Goal: Book appointment/travel/reservation

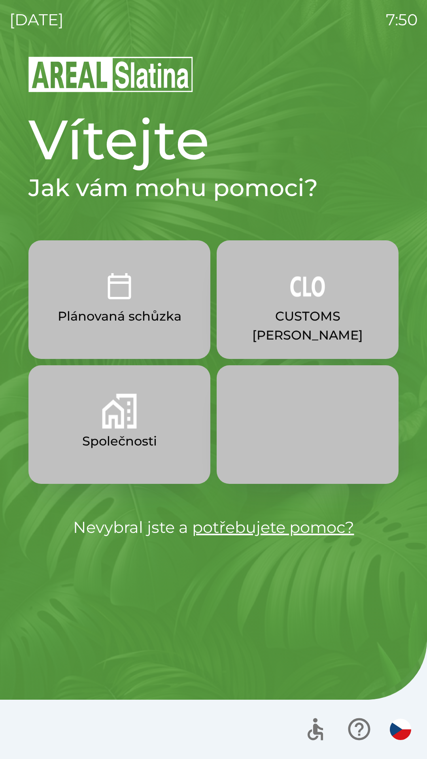
click at [299, 299] on img "button" at bounding box center [307, 286] width 35 height 35
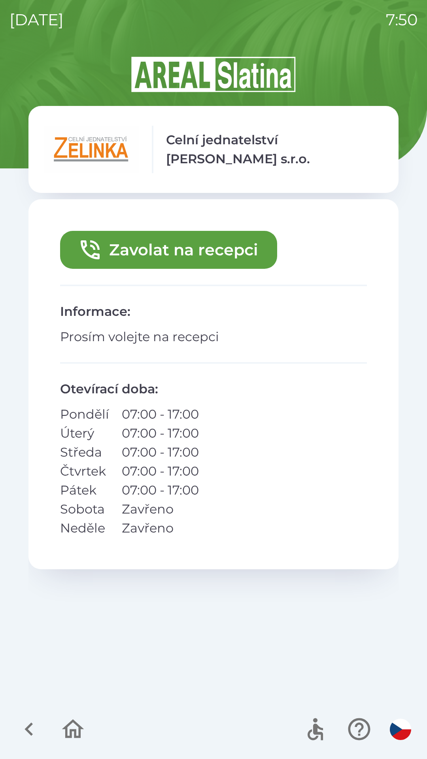
click at [174, 255] on button "Zavolat na recepci" at bounding box center [168, 250] width 217 height 38
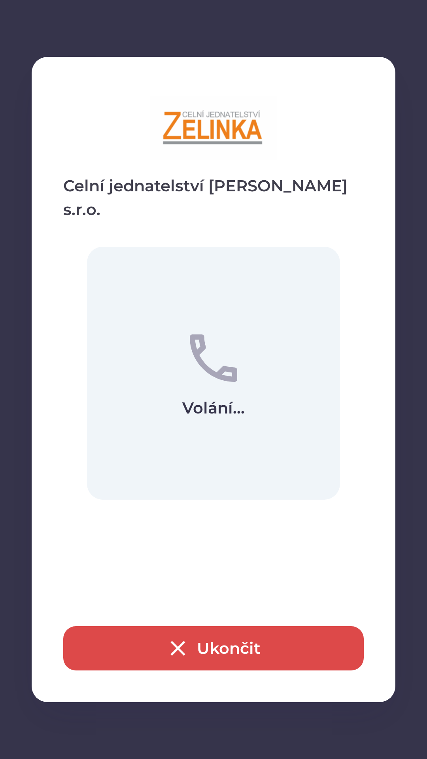
click at [216, 645] on button "Ukončit" at bounding box center [213, 648] width 300 height 44
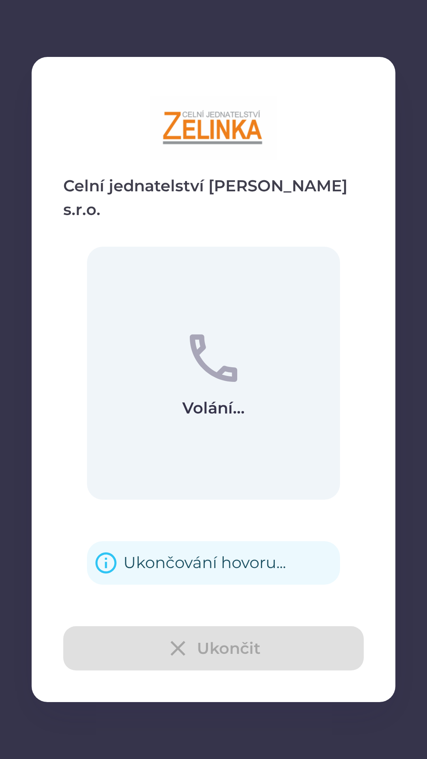
click at [192, 547] on div "Ukončování hovoru..." at bounding box center [204, 562] width 162 height 31
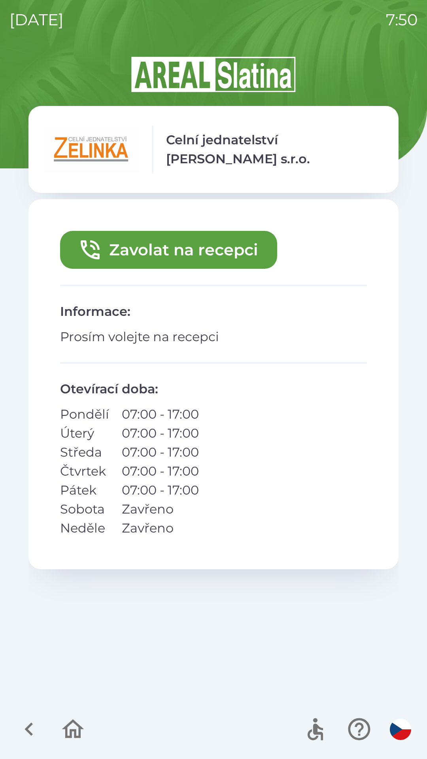
click at [31, 733] on icon "button" at bounding box center [28, 728] width 8 height 13
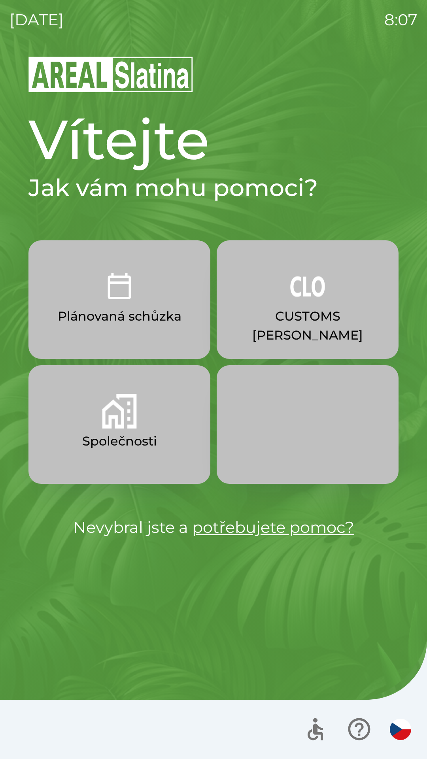
click at [328, 308] on p "CUSTOMS [PERSON_NAME]" at bounding box center [308, 326] width 144 height 38
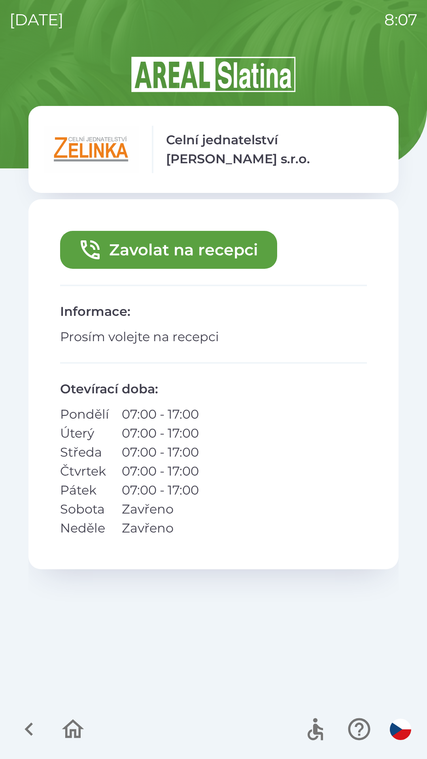
click at [209, 253] on button "Zavolat na recepci" at bounding box center [168, 250] width 217 height 38
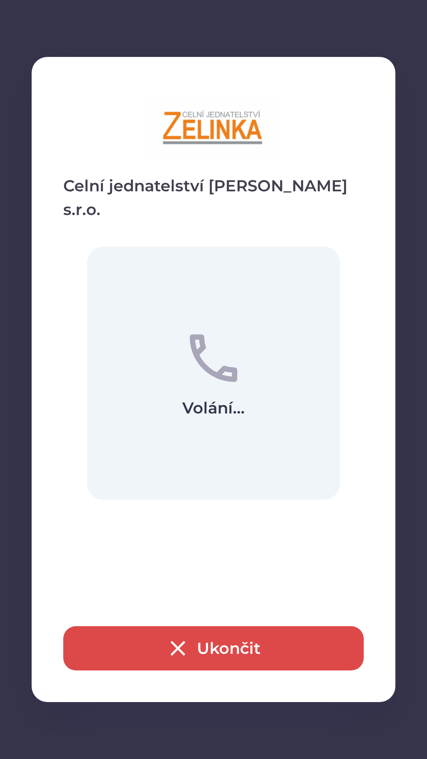
click at [224, 645] on button "Ukončit" at bounding box center [213, 648] width 300 height 44
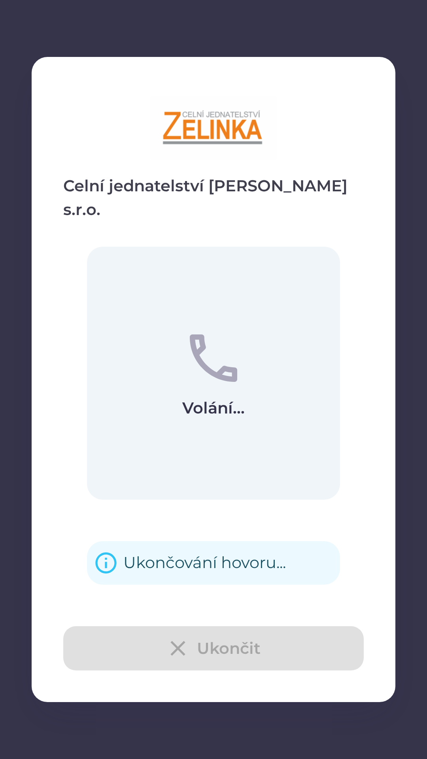
click at [209, 550] on div "Ukončování hovoru..." at bounding box center [204, 562] width 162 height 31
click at [199, 550] on div "Ukončování hovoru..." at bounding box center [204, 562] width 162 height 31
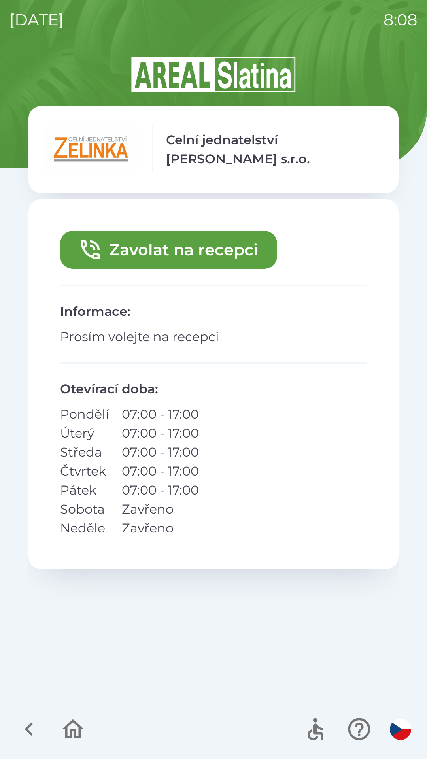
click at [24, 727] on icon "button" at bounding box center [29, 729] width 26 height 26
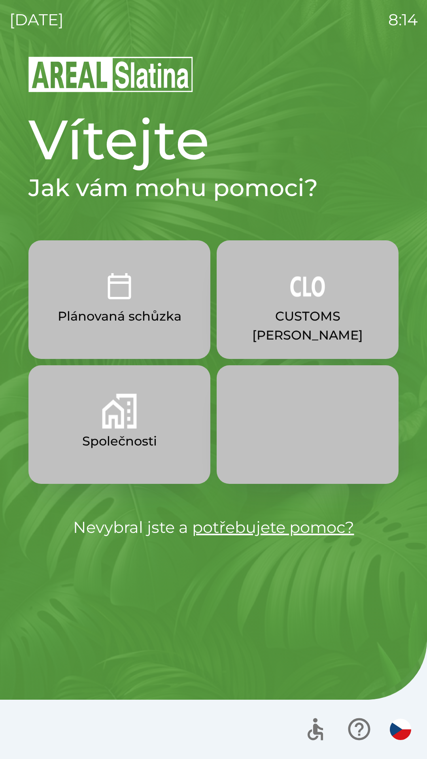
click at [321, 314] on p "CUSTOMS [PERSON_NAME]" at bounding box center [308, 326] width 144 height 38
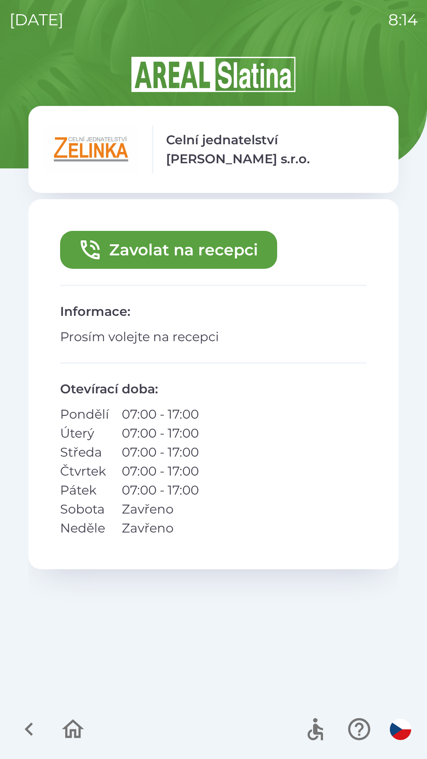
click at [203, 249] on button "Zavolat na recepci" at bounding box center [168, 250] width 217 height 38
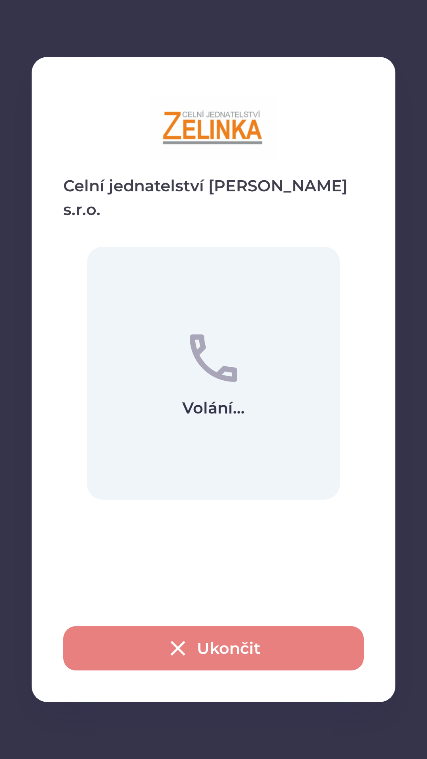
click at [279, 645] on button "Ukončit" at bounding box center [213, 648] width 300 height 44
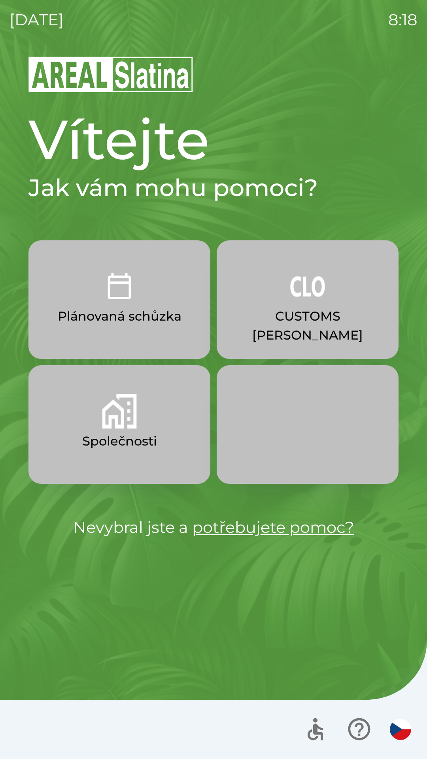
click at [191, 703] on div at bounding box center [213, 728] width 427 height 59
click at [290, 324] on p "CUSTOMS [PERSON_NAME]" at bounding box center [308, 326] width 144 height 38
click at [130, 411] on img "button" at bounding box center [119, 411] width 35 height 35
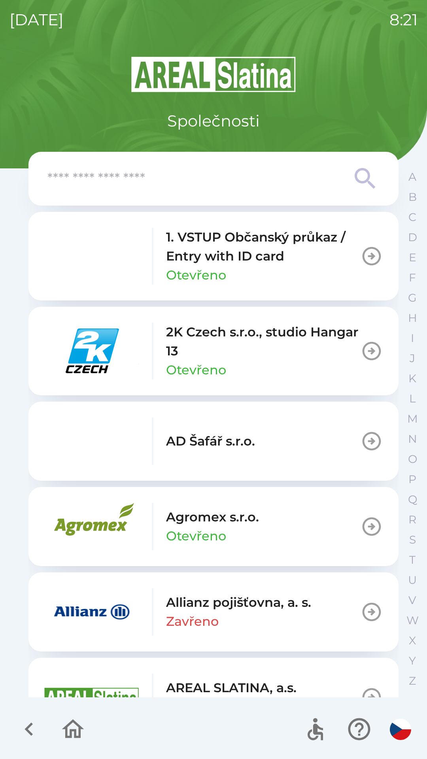
click at [24, 727] on icon "button" at bounding box center [29, 729] width 26 height 26
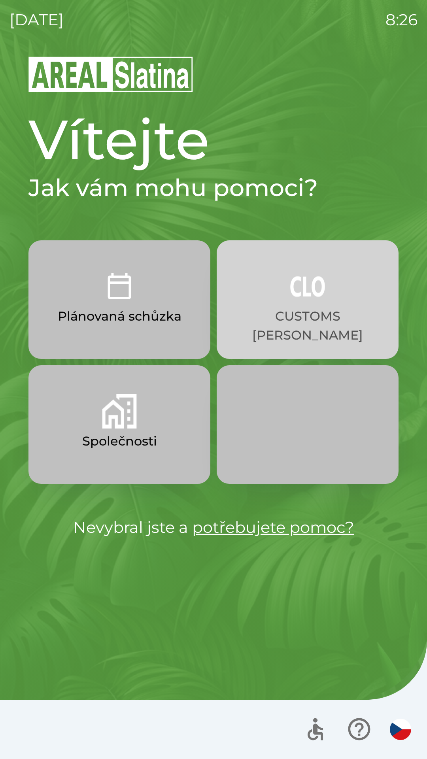
click at [267, 324] on p "CUSTOMS [PERSON_NAME]" at bounding box center [308, 326] width 144 height 38
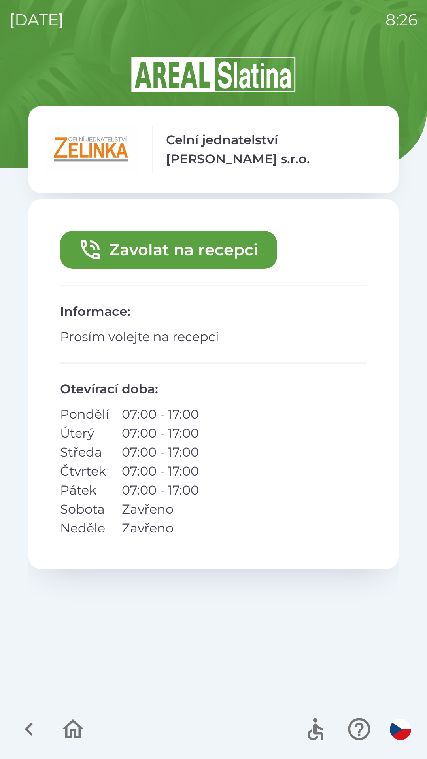
click at [187, 252] on button "Zavolat na recepci" at bounding box center [168, 250] width 217 height 38
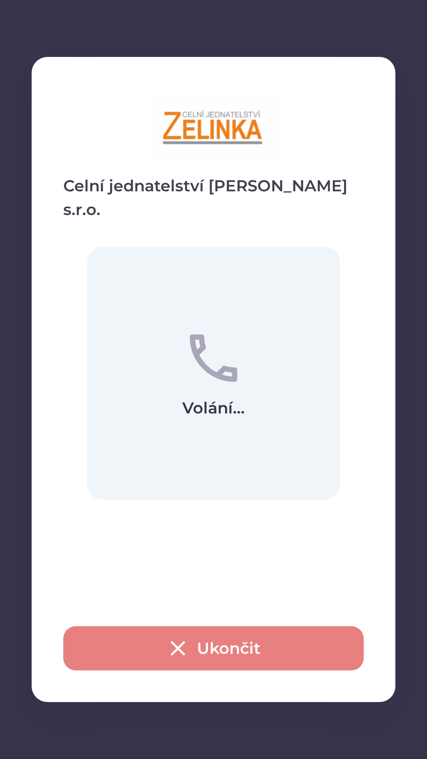
click at [175, 646] on icon "button" at bounding box center [177, 648] width 15 height 15
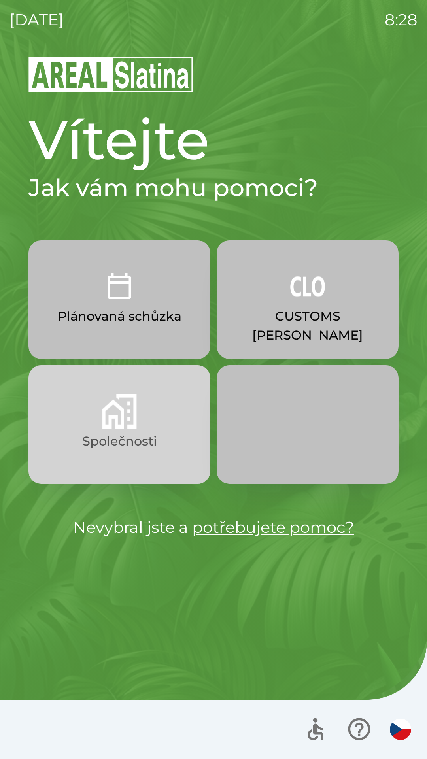
click at [133, 418] on img "button" at bounding box center [119, 411] width 35 height 35
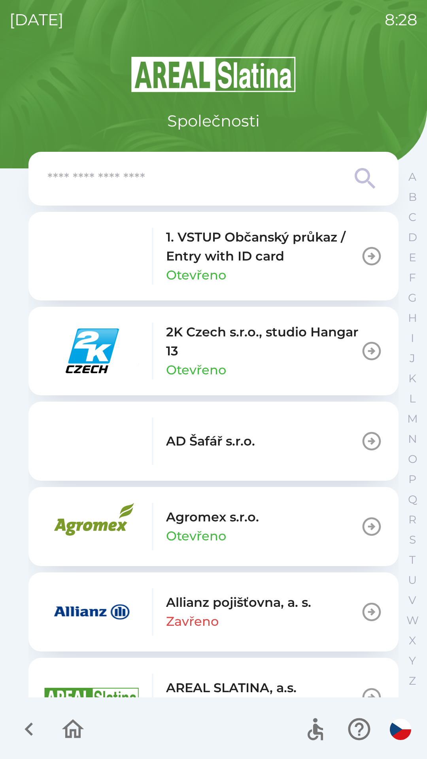
click at [118, 184] on input "text" at bounding box center [197, 179] width 300 height 22
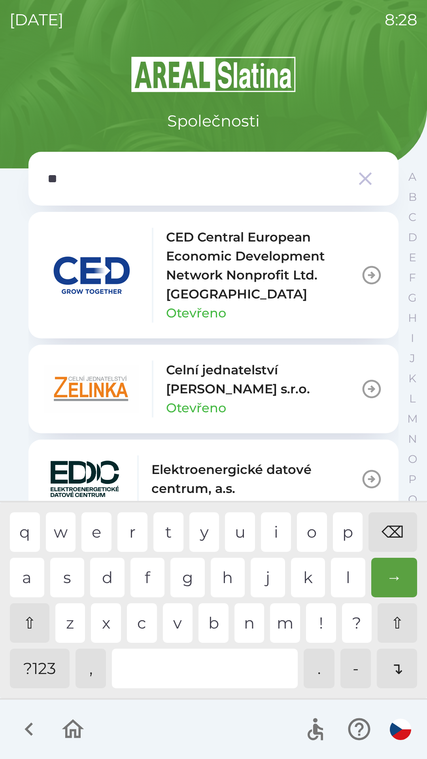
type input "***"
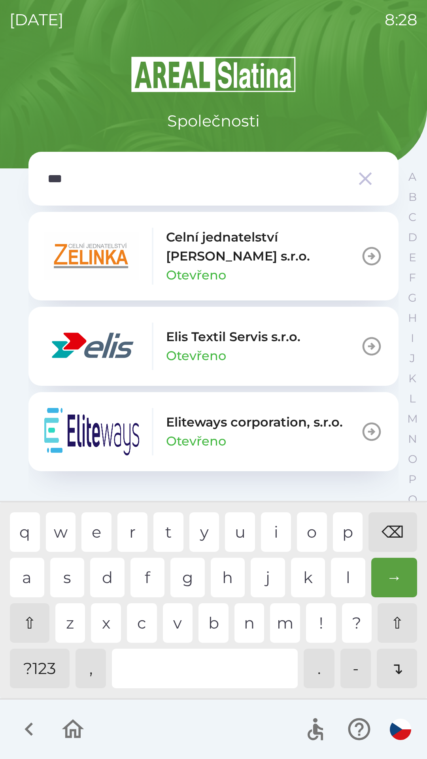
click at [206, 345] on p "Elis Textil Servis s.r.o." at bounding box center [233, 336] width 134 height 19
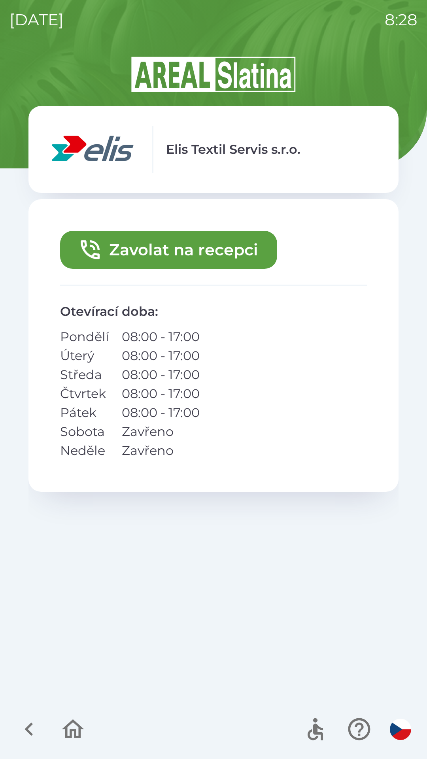
click at [152, 244] on button "Zavolat na recepci" at bounding box center [168, 250] width 217 height 38
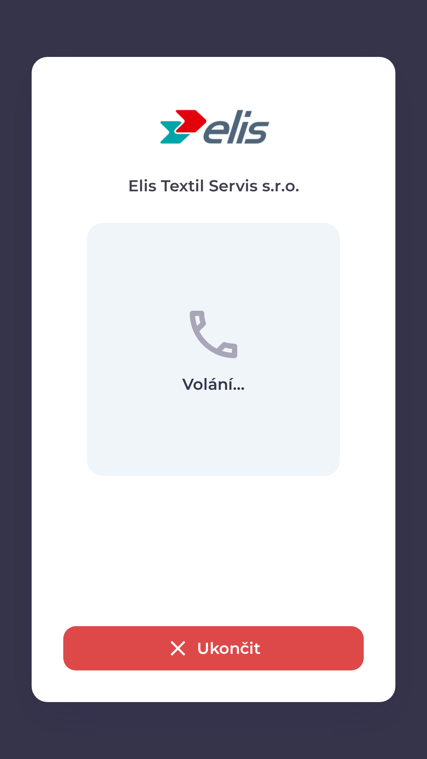
click at [113, 646] on button "Ukončit" at bounding box center [213, 648] width 300 height 44
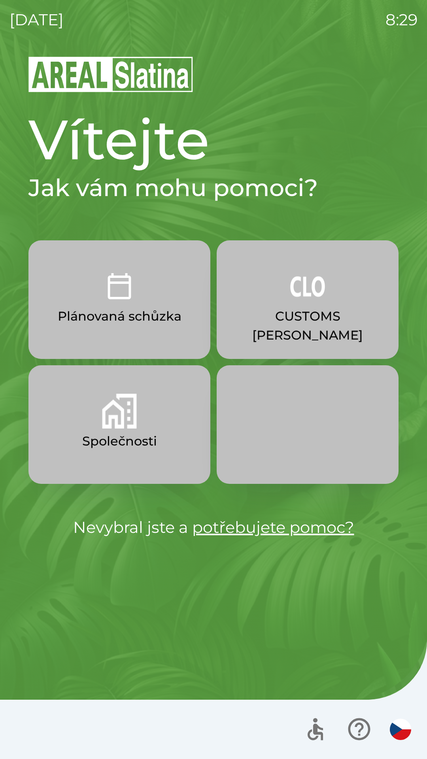
click at [126, 415] on img "button" at bounding box center [119, 411] width 35 height 35
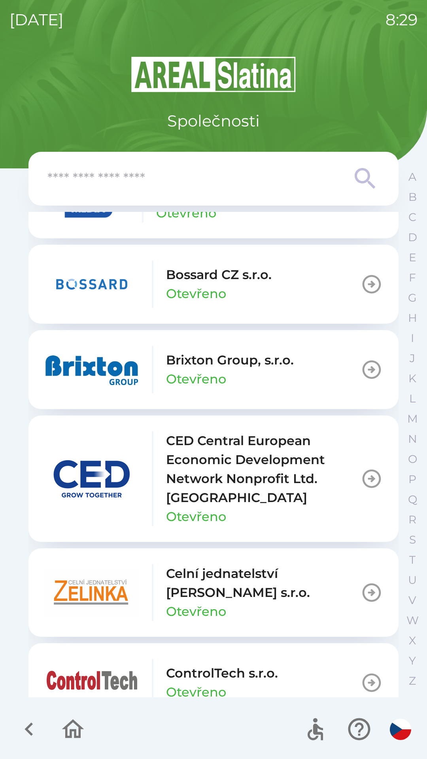
scroll to position [1129, 0]
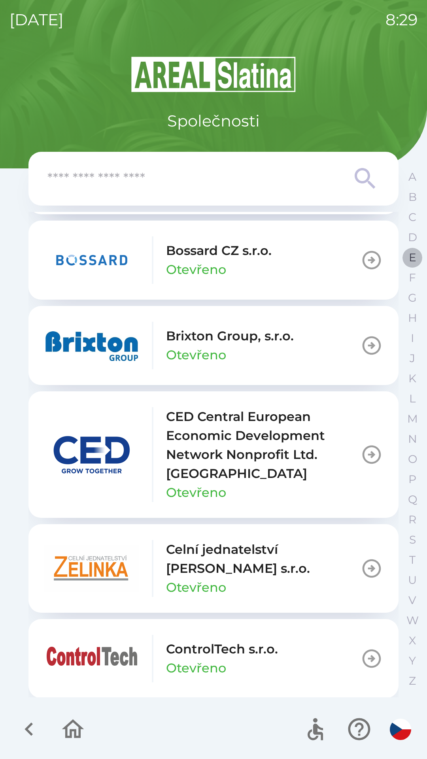
click at [412, 256] on p "E" at bounding box center [413, 258] width 8 height 14
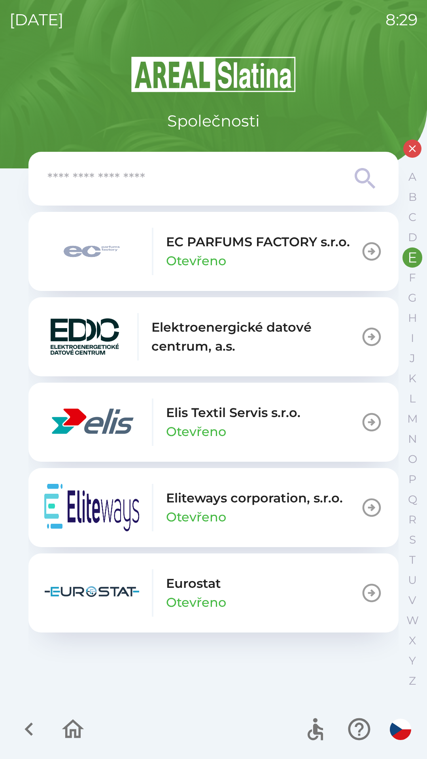
scroll to position [0, 0]
click at [374, 420] on icon "button" at bounding box center [371, 422] width 22 height 22
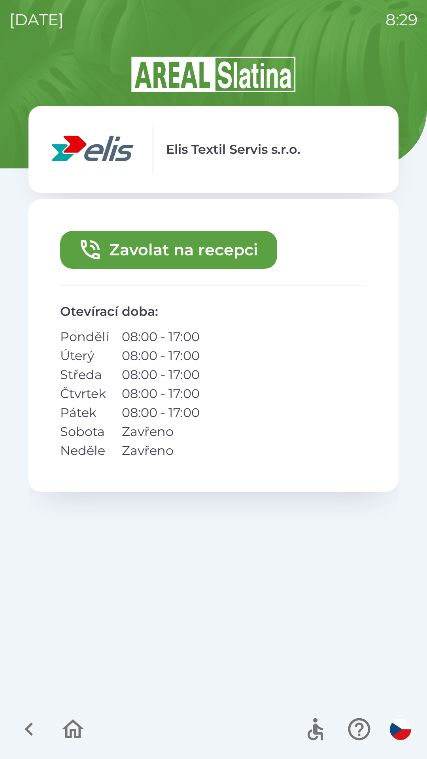
click at [201, 251] on button "Zavolat na recepci" at bounding box center [168, 250] width 217 height 38
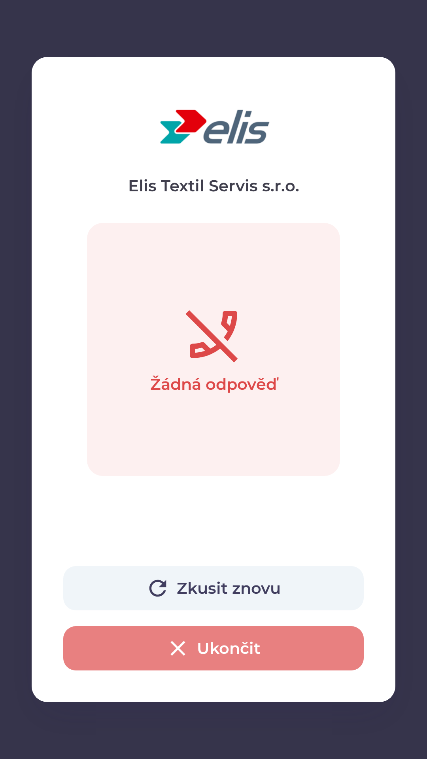
click at [215, 647] on button "Ukončit" at bounding box center [213, 648] width 300 height 44
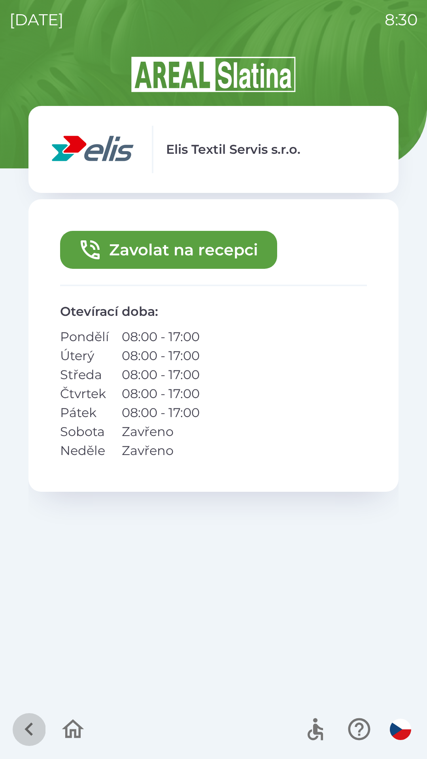
click at [23, 731] on icon "button" at bounding box center [29, 729] width 26 height 26
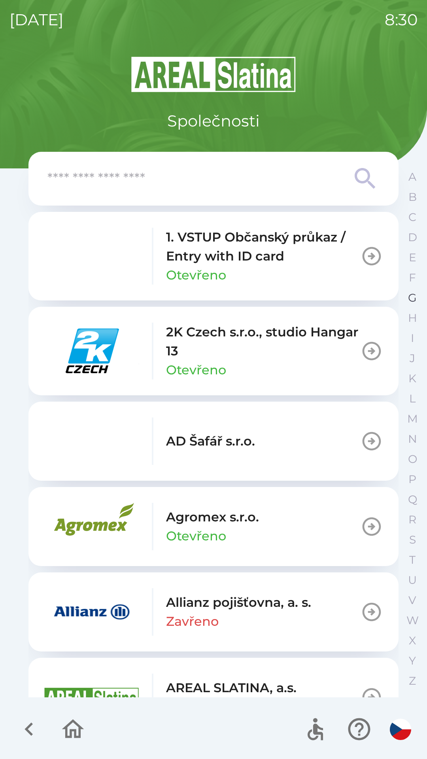
click at [408, 300] on p "G" at bounding box center [412, 298] width 9 height 14
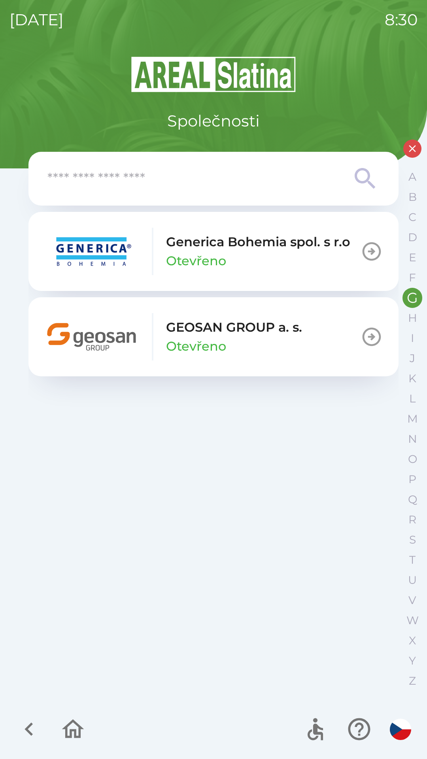
click at [260, 330] on p "GEOSAN GROUP a. s." at bounding box center [234, 327] width 136 height 19
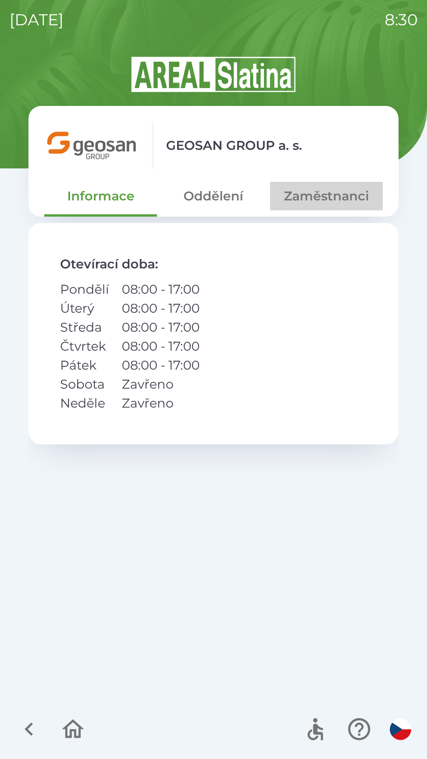
click at [315, 201] on button "Zaměstnanci" at bounding box center [326, 196] width 113 height 28
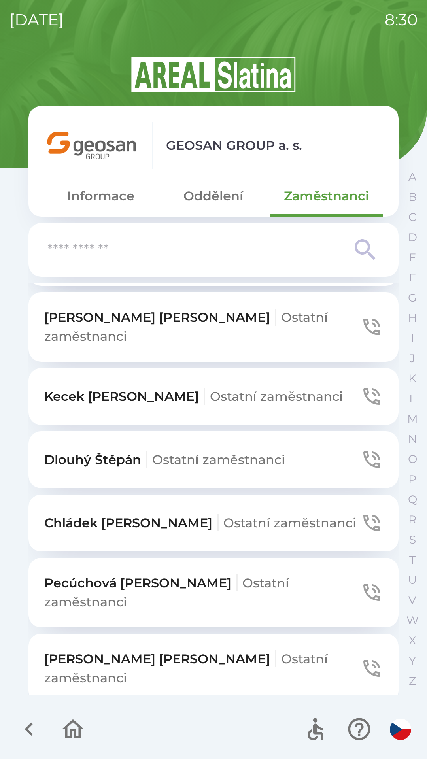
scroll to position [498, 0]
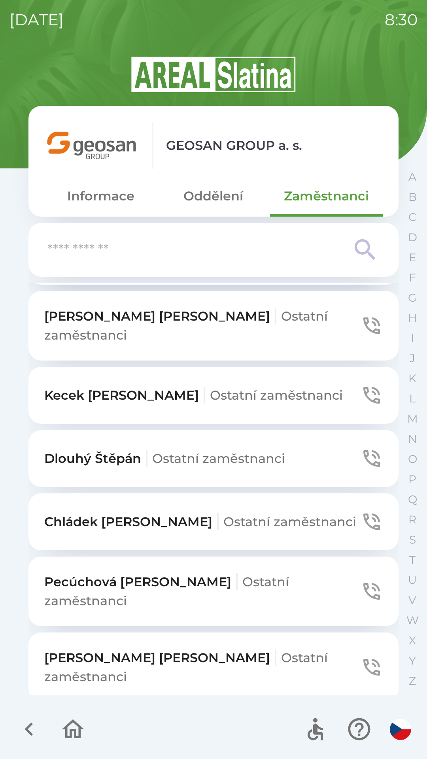
click at [118, 572] on p "Pecúchová [PERSON_NAME] zaměstnanci" at bounding box center [202, 591] width 316 height 38
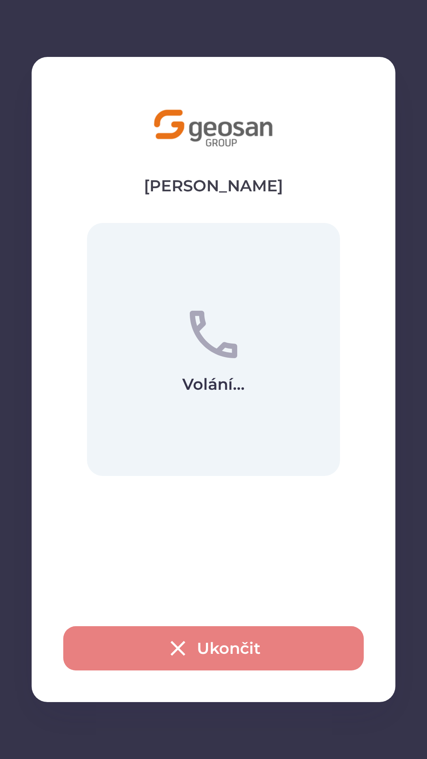
click at [176, 644] on icon "button" at bounding box center [177, 647] width 25 height 25
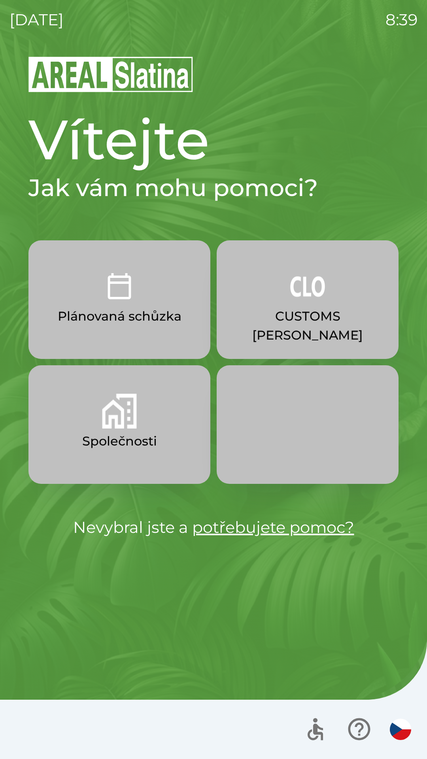
click at [294, 307] on p "CUSTOMS [PERSON_NAME]" at bounding box center [308, 326] width 144 height 38
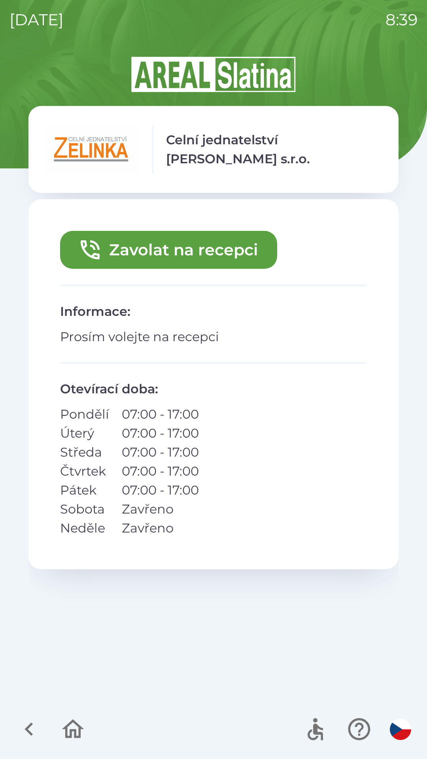
click at [130, 251] on button "Zavolat na recepci" at bounding box center [168, 250] width 217 height 38
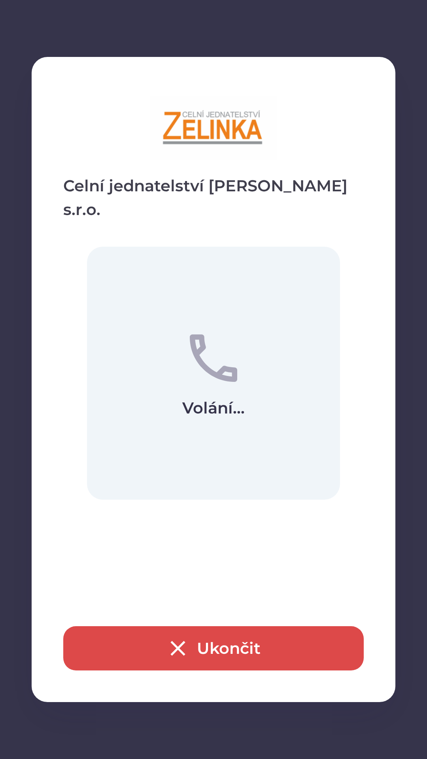
click at [224, 647] on button "Ukončit" at bounding box center [213, 648] width 300 height 44
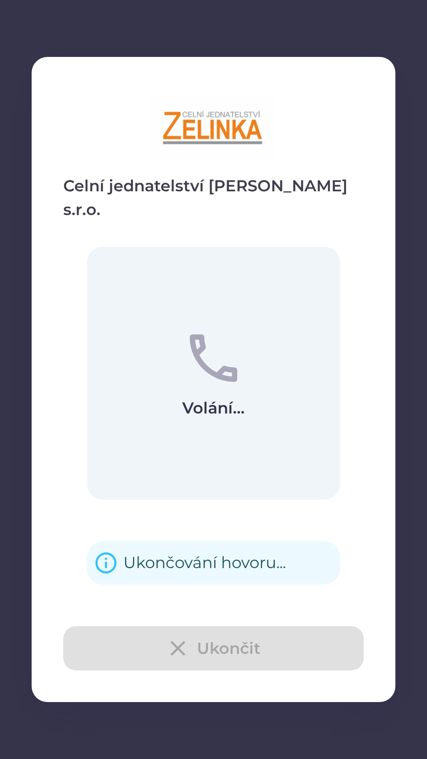
click at [194, 550] on div "Ukončování hovoru..." at bounding box center [204, 562] width 162 height 31
click at [145, 549] on div "Ukončování hovoru..." at bounding box center [204, 562] width 162 height 31
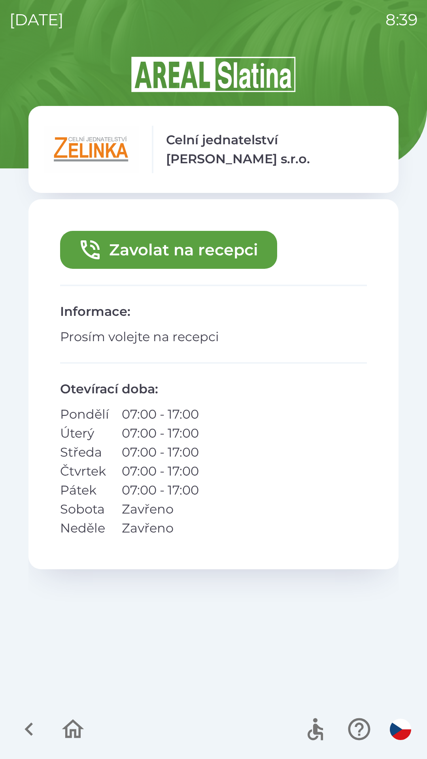
click at [24, 726] on icon "button" at bounding box center [29, 729] width 26 height 26
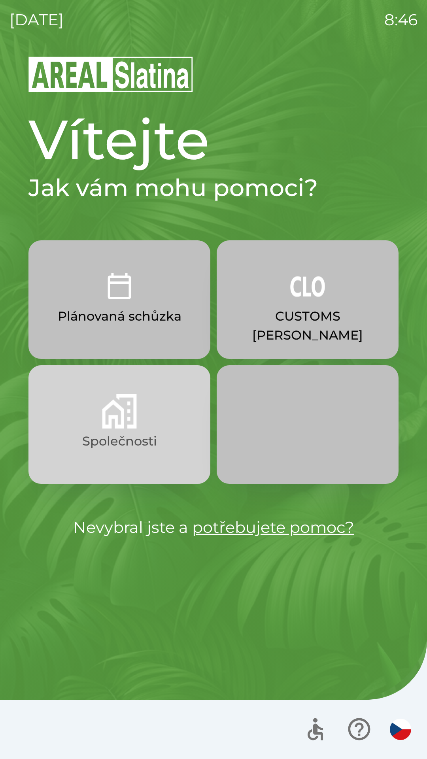
click at [122, 430] on button "Společnosti" at bounding box center [119, 424] width 182 height 119
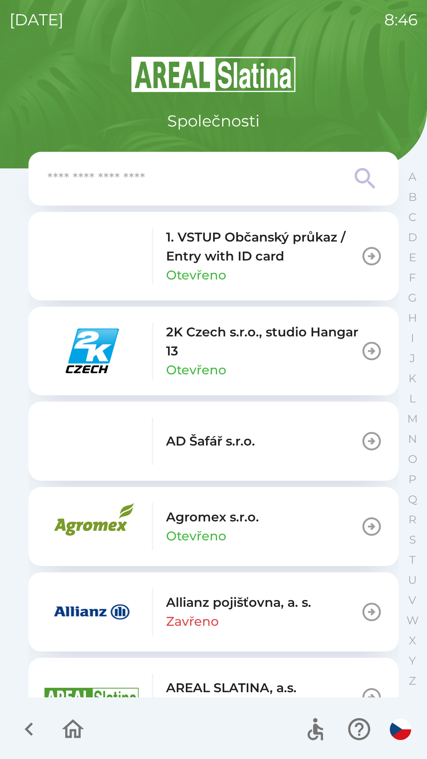
click at [102, 177] on input "text" at bounding box center [197, 179] width 300 height 22
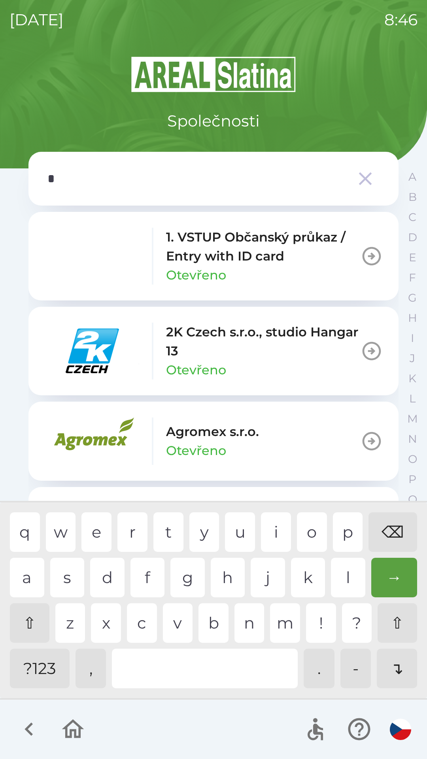
click at [96, 534] on div "e" at bounding box center [96, 532] width 30 height 40
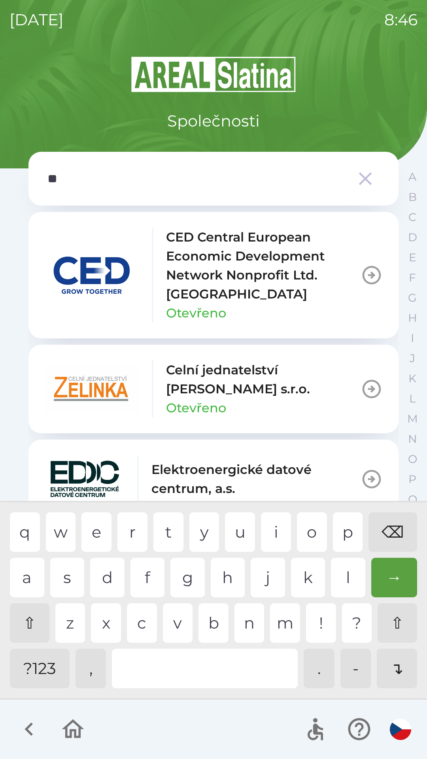
click at [347, 576] on div "l" at bounding box center [348, 578] width 34 height 40
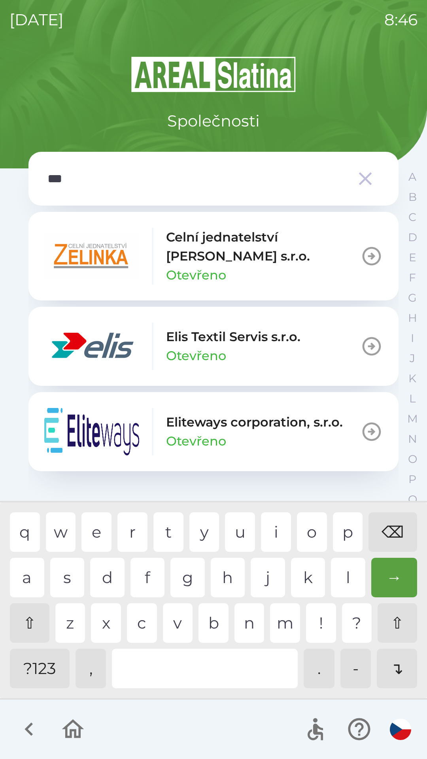
type input "****"
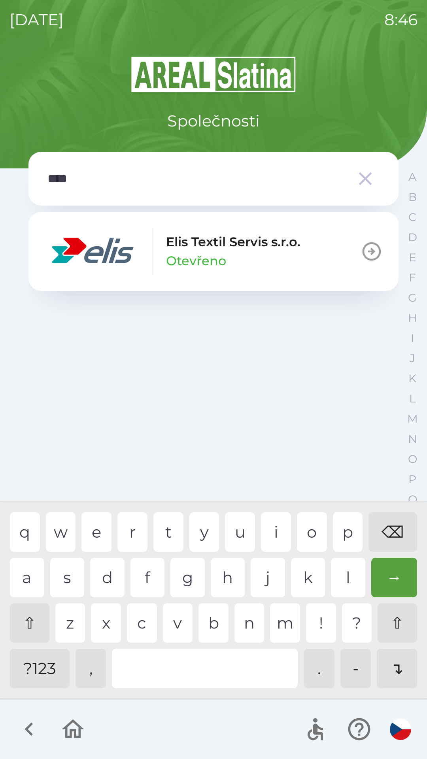
click at [63, 576] on div "s" at bounding box center [67, 578] width 34 height 40
click at [186, 262] on p "Otevřeno" at bounding box center [196, 260] width 60 height 19
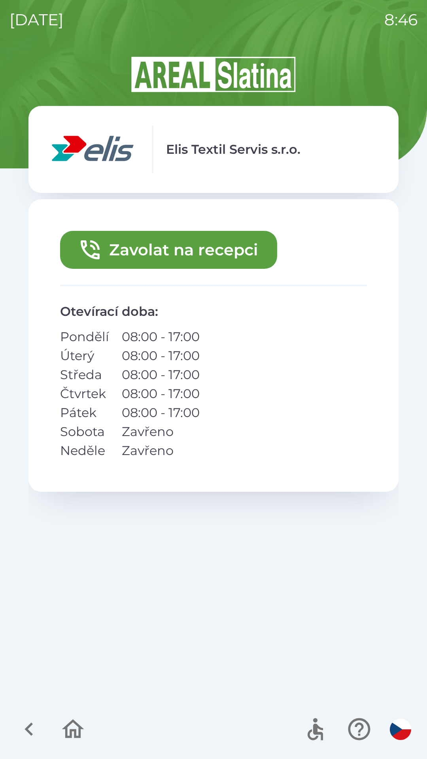
click at [160, 249] on button "Zavolat na recepci" at bounding box center [168, 250] width 217 height 38
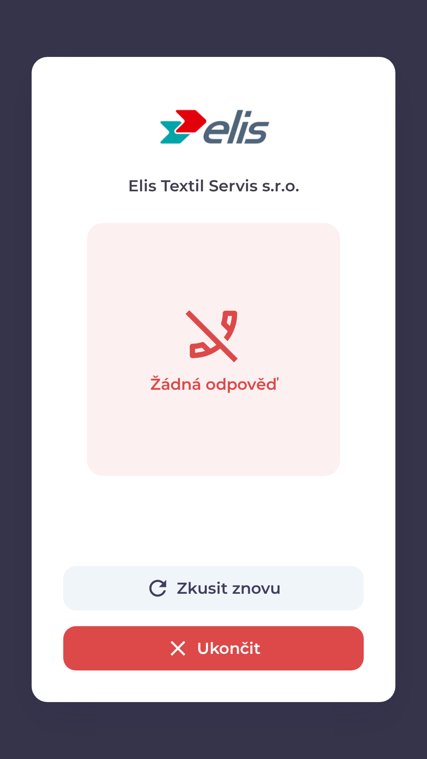
click at [206, 648] on button "Ukončit" at bounding box center [213, 648] width 300 height 44
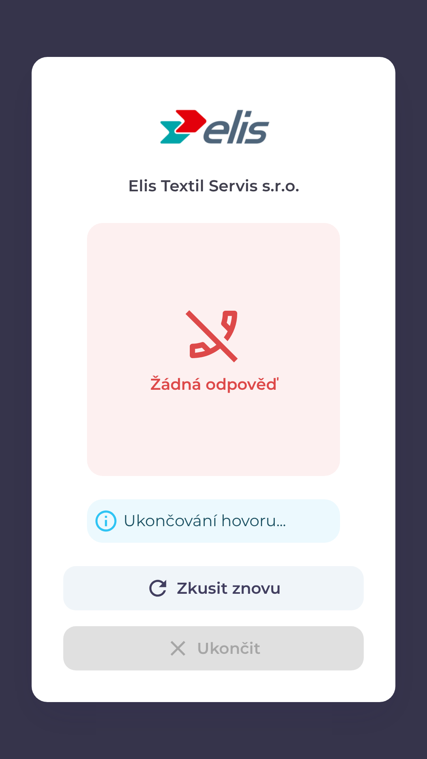
click at [217, 588] on div "Zavolat na recepci Otevírací doba : Pondělí 08:00 - 17:00 Úterý 08:00 - 17:00 S…" at bounding box center [213, 447] width 370 height 496
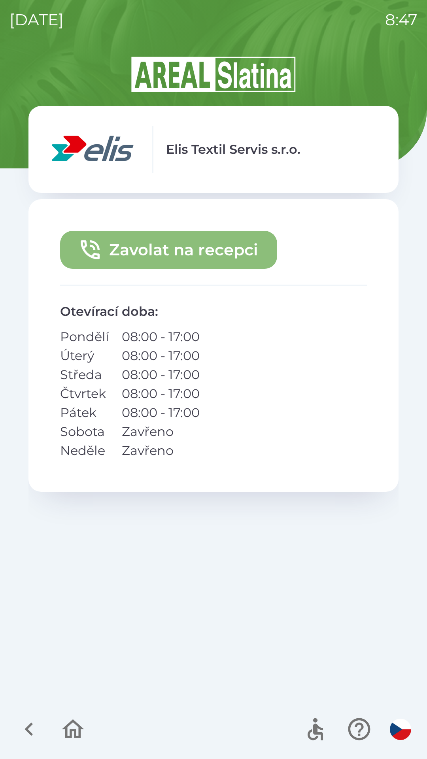
click at [154, 254] on button "Zavolat na recepci" at bounding box center [168, 250] width 217 height 38
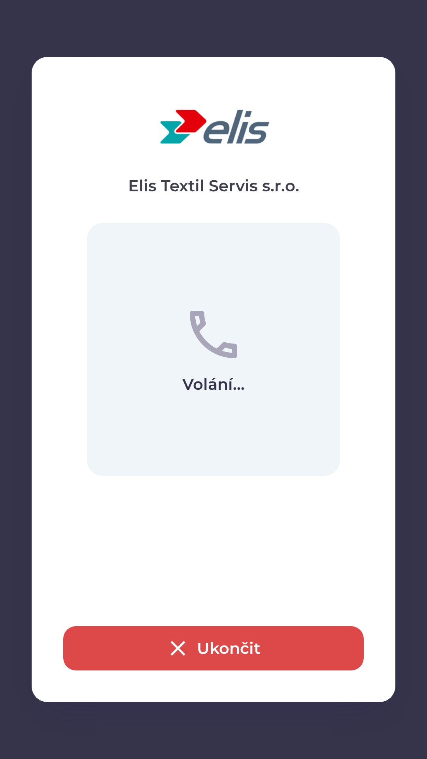
click at [232, 639] on button "Ukončit" at bounding box center [213, 648] width 300 height 44
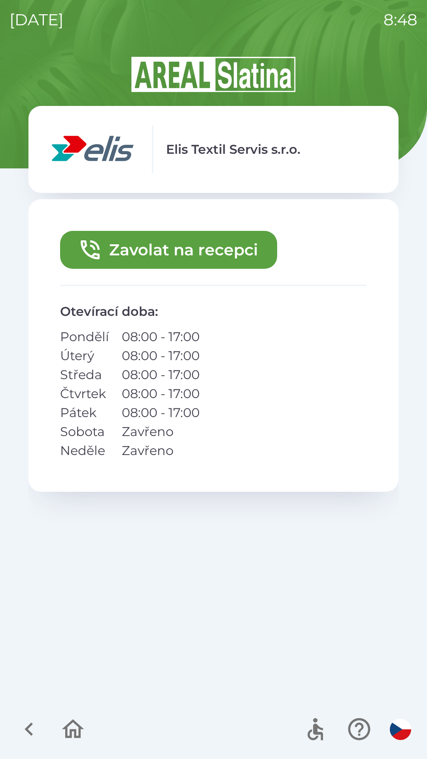
click at [74, 727] on icon "button" at bounding box center [73, 729] width 26 height 26
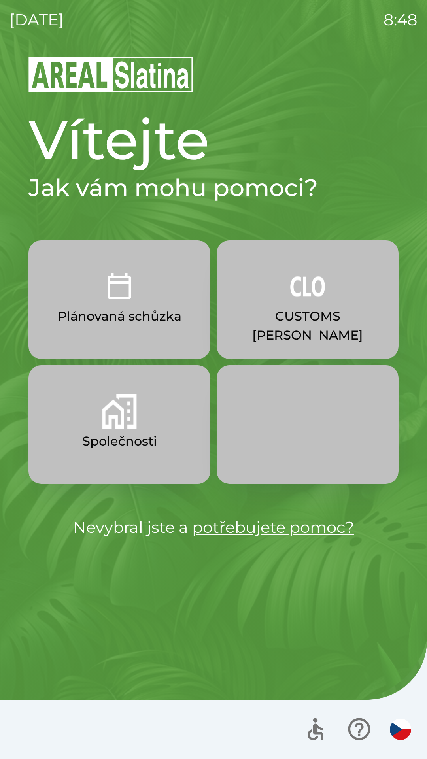
click at [152, 396] on button "Společnosti" at bounding box center [119, 424] width 182 height 119
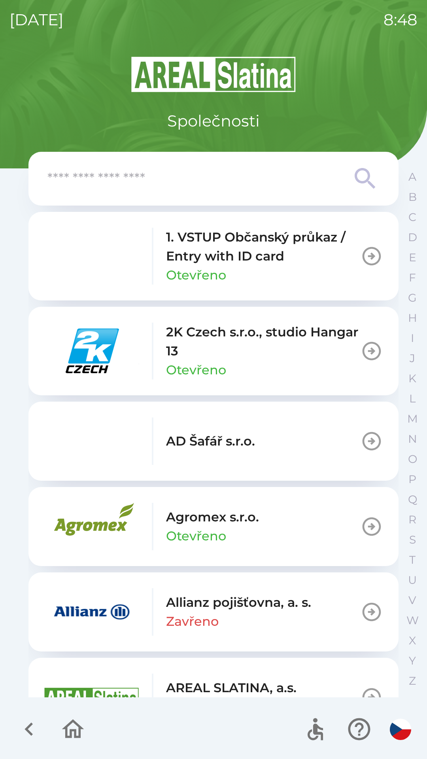
click at [247, 260] on p "1. VSTUP Občanský průkaz / Entry with ID card" at bounding box center [263, 247] width 194 height 38
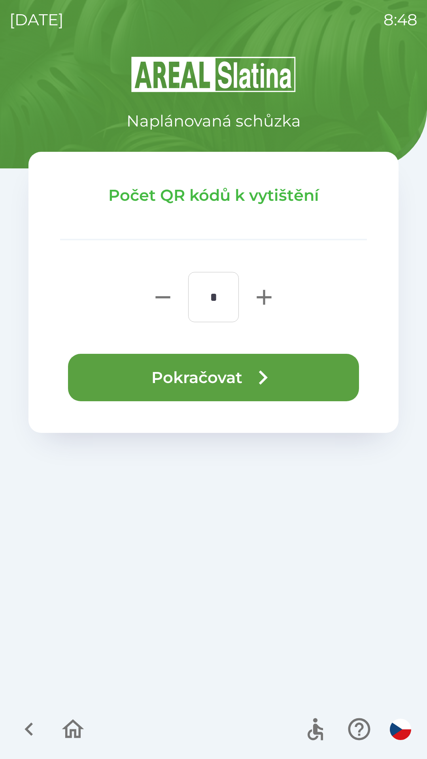
click at [262, 298] on icon "button" at bounding box center [263, 297] width 15 height 15
click at [255, 298] on icon "button" at bounding box center [263, 297] width 25 height 25
click at [258, 299] on icon "button" at bounding box center [263, 297] width 25 height 25
type input "*"
click at [218, 384] on button "Pokračovat" at bounding box center [213, 377] width 291 height 47
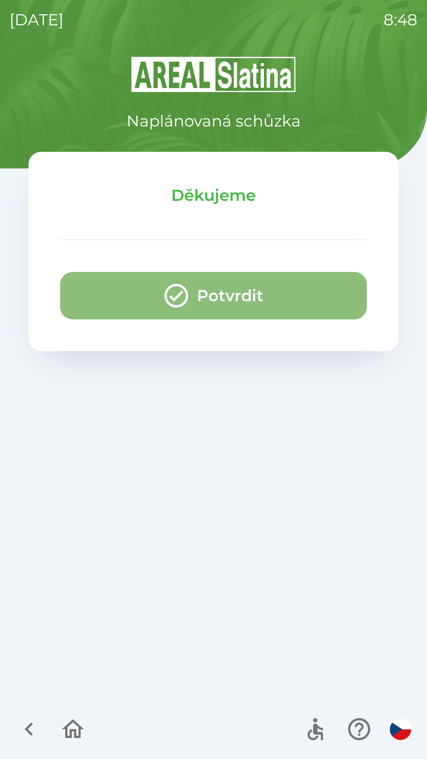
click at [233, 306] on button "Potvrdit" at bounding box center [213, 295] width 307 height 47
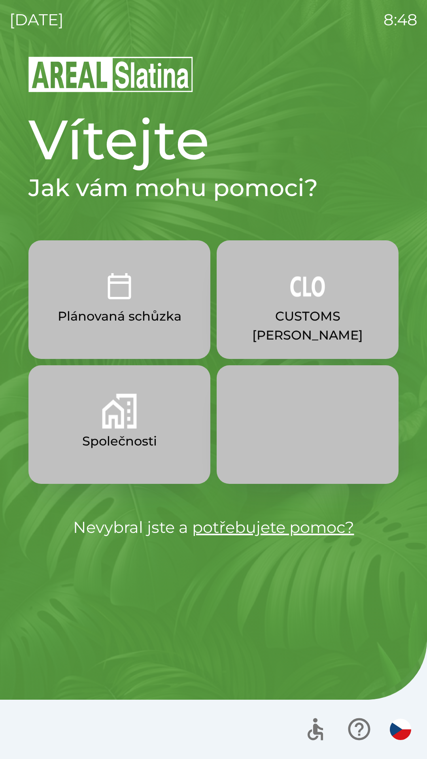
click at [144, 435] on p "Společnosti" at bounding box center [119, 441] width 75 height 19
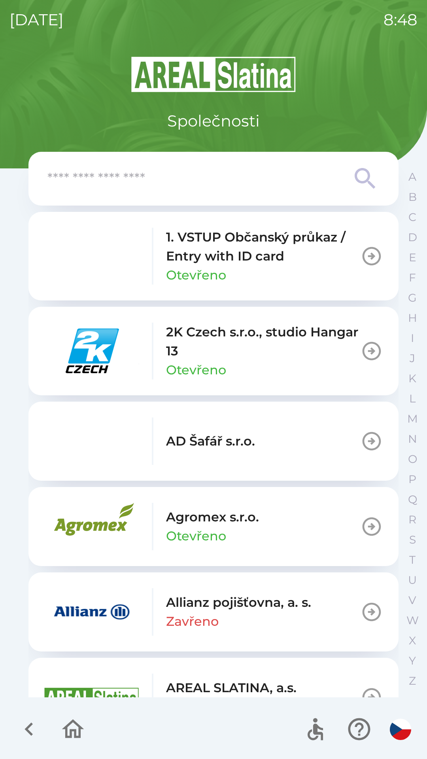
click at [247, 274] on div "1. VSTUP Občanský průkaz / Entry with ID card Otevřeno" at bounding box center [263, 256] width 194 height 57
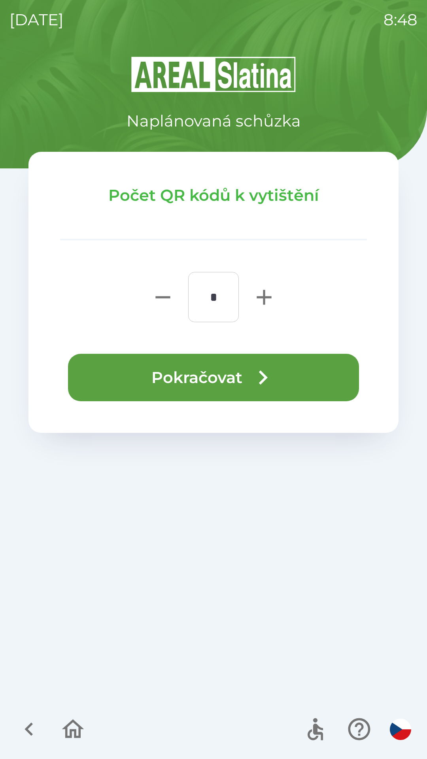
click at [264, 301] on icon "button" at bounding box center [263, 297] width 15 height 15
click at [259, 300] on icon "button" at bounding box center [263, 297] width 25 height 25
click at [262, 298] on icon "button" at bounding box center [263, 297] width 15 height 15
type input "*"
click at [209, 382] on button "Pokračovat" at bounding box center [213, 377] width 291 height 47
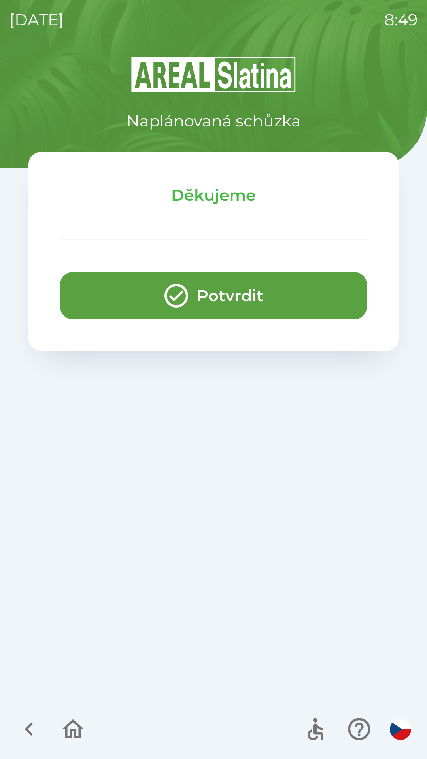
click at [218, 300] on button "Potvrdit" at bounding box center [213, 295] width 307 height 47
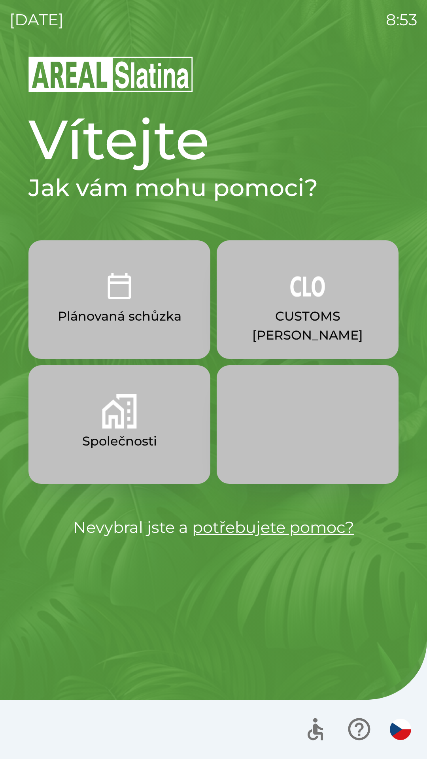
click at [169, 429] on button "Společnosti" at bounding box center [119, 424] width 182 height 119
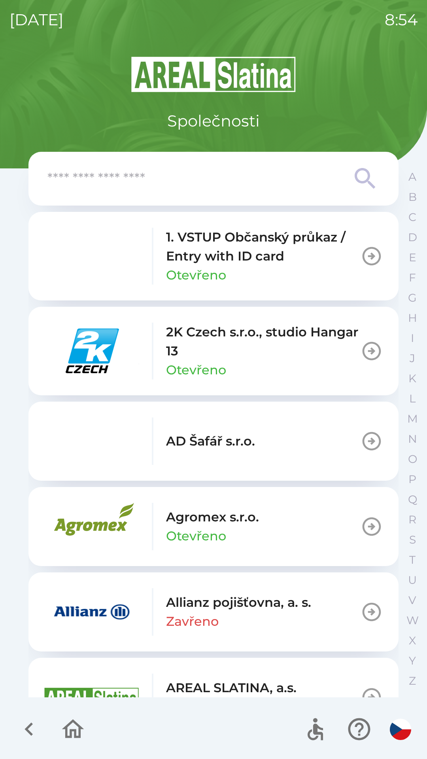
click at [184, 188] on input "text" at bounding box center [197, 179] width 300 height 22
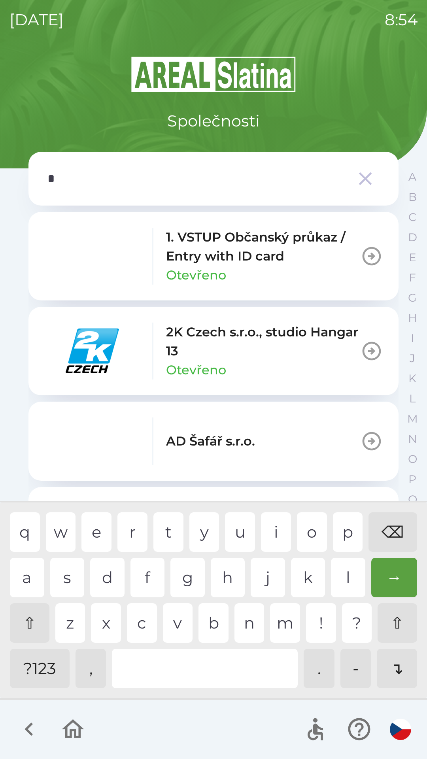
click at [71, 574] on div "s" at bounding box center [67, 578] width 34 height 40
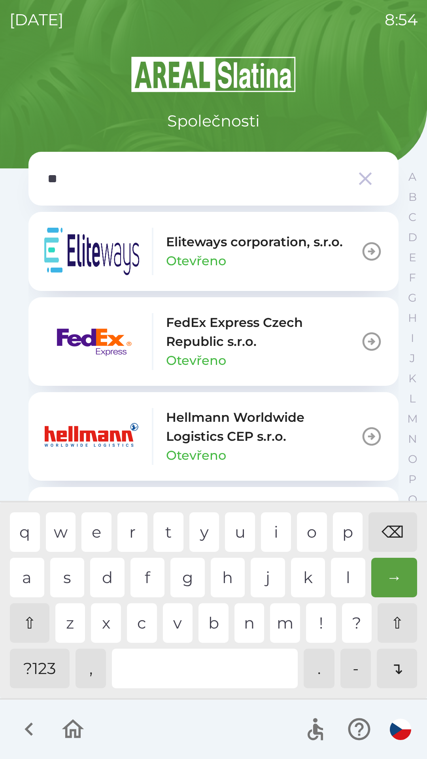
click at [142, 620] on div "c" at bounding box center [142, 623] width 30 height 40
type input "***"
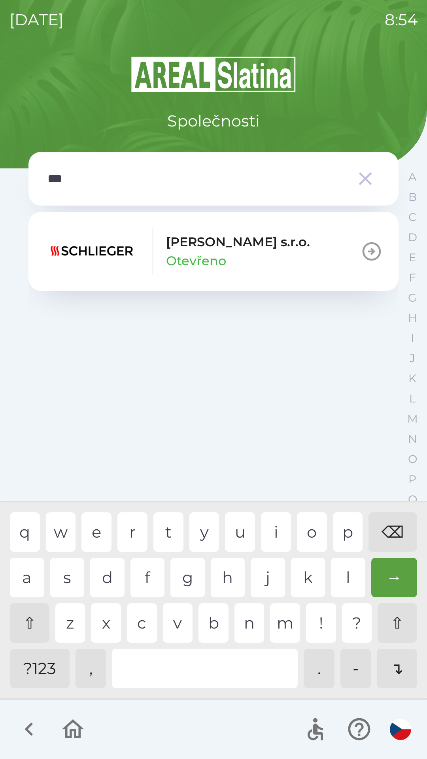
click at [362, 258] on icon "button" at bounding box center [371, 251] width 22 height 22
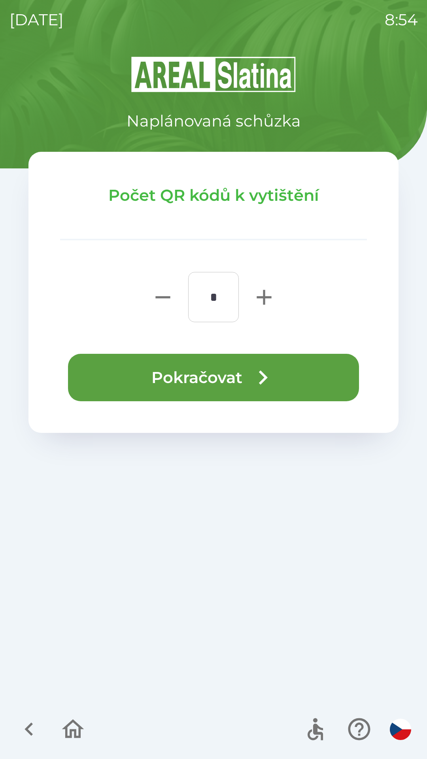
click at [257, 292] on icon "button" at bounding box center [263, 297] width 25 height 25
type input "*"
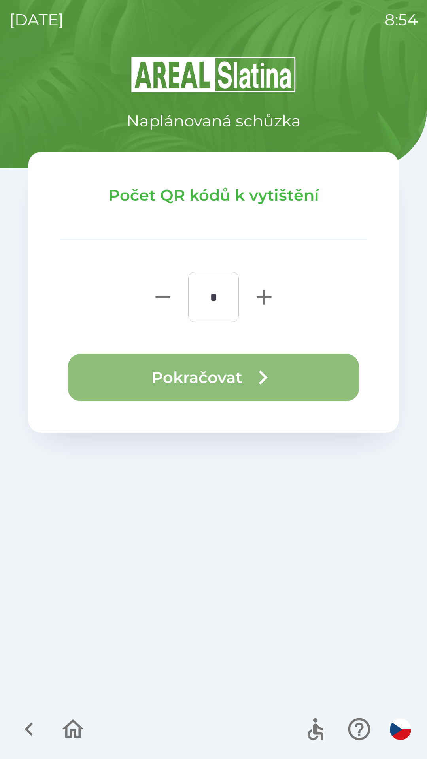
click at [250, 376] on icon "button" at bounding box center [263, 377] width 28 height 28
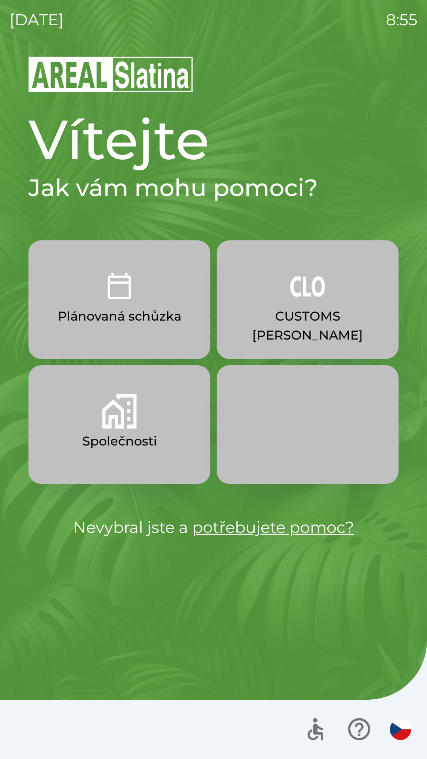
click at [273, 330] on button "CUSTOMS [PERSON_NAME]" at bounding box center [308, 299] width 182 height 119
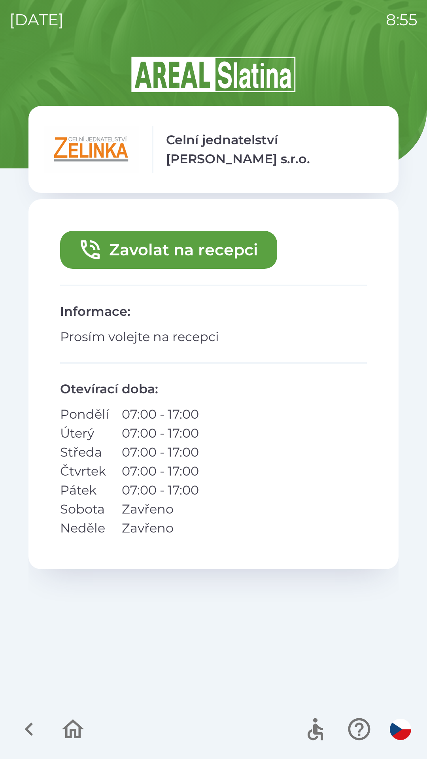
click at [64, 727] on icon "button" at bounding box center [73, 729] width 26 height 26
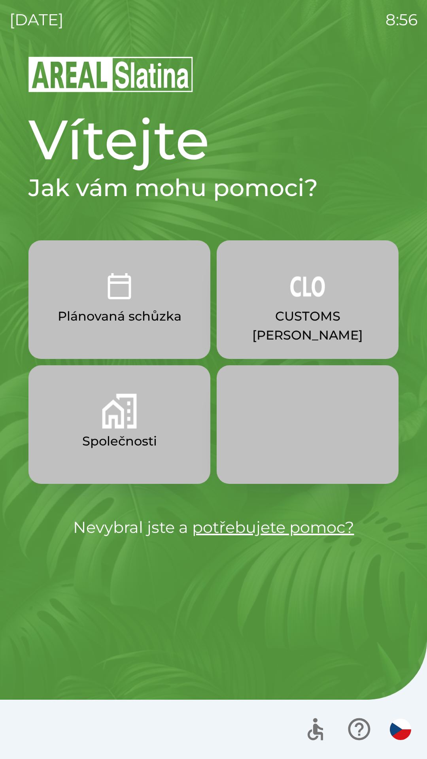
click at [126, 441] on p "Společnosti" at bounding box center [119, 441] width 75 height 19
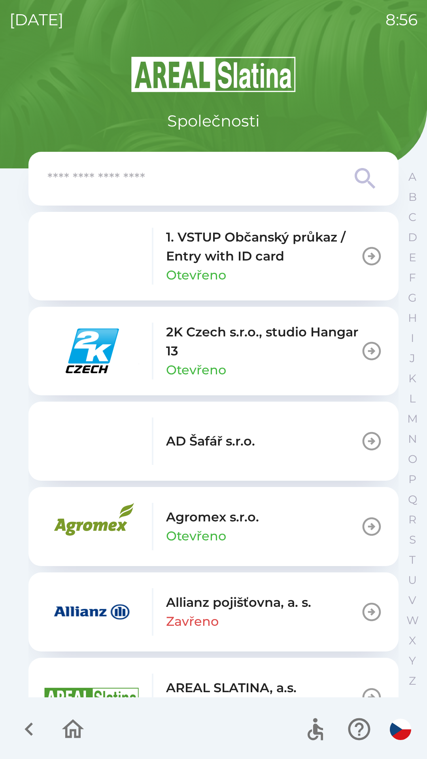
click at [259, 258] on p "1. VSTUP Občanský průkaz / Entry with ID card" at bounding box center [263, 247] width 194 height 38
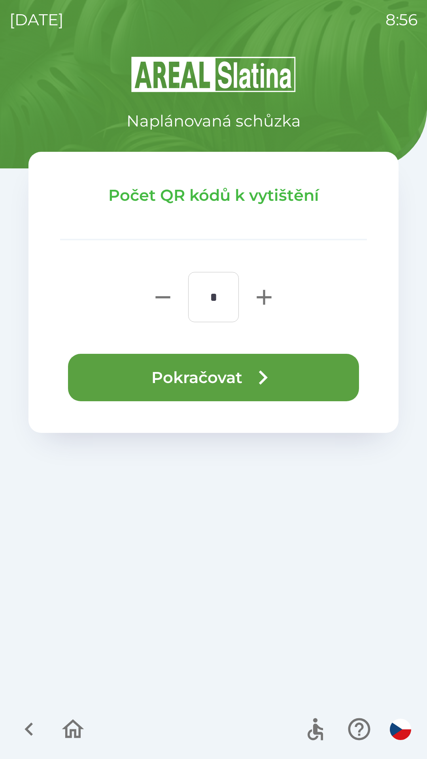
click at [262, 299] on icon "button" at bounding box center [263, 297] width 25 height 25
type input "*"
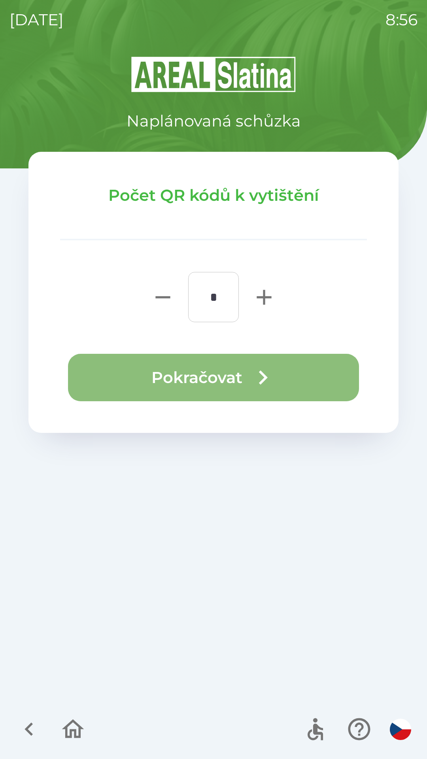
click at [249, 373] on icon "button" at bounding box center [263, 377] width 28 height 28
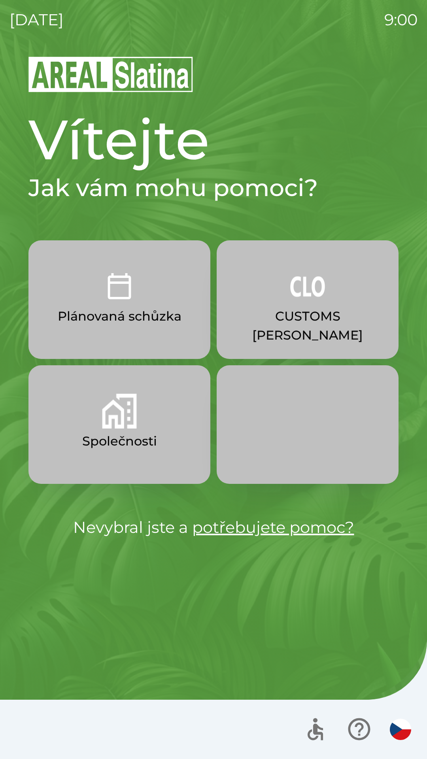
click at [119, 410] on img "button" at bounding box center [119, 411] width 35 height 35
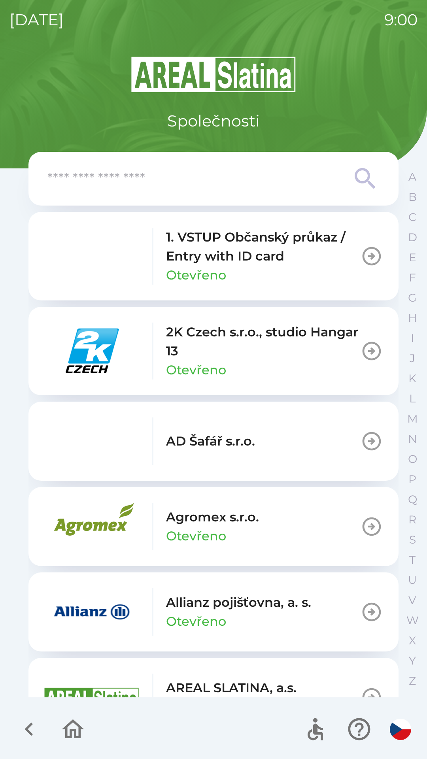
click at [368, 256] on icon "button" at bounding box center [371, 256] width 19 height 19
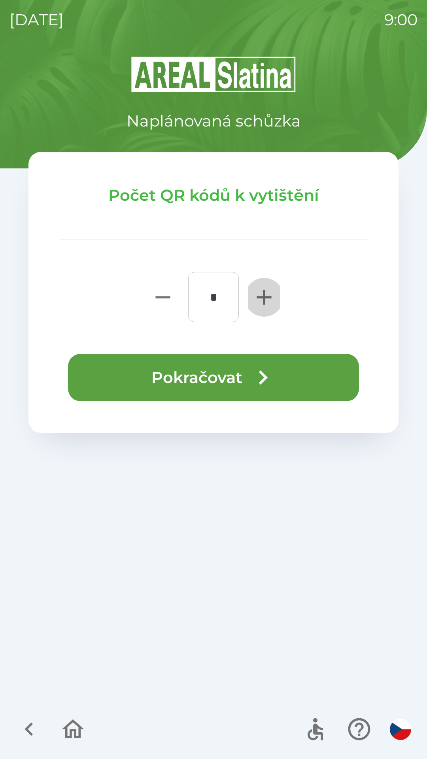
click at [264, 298] on icon "button" at bounding box center [263, 297] width 15 height 15
type input "*"
click at [265, 384] on icon "button" at bounding box center [263, 377] width 28 height 28
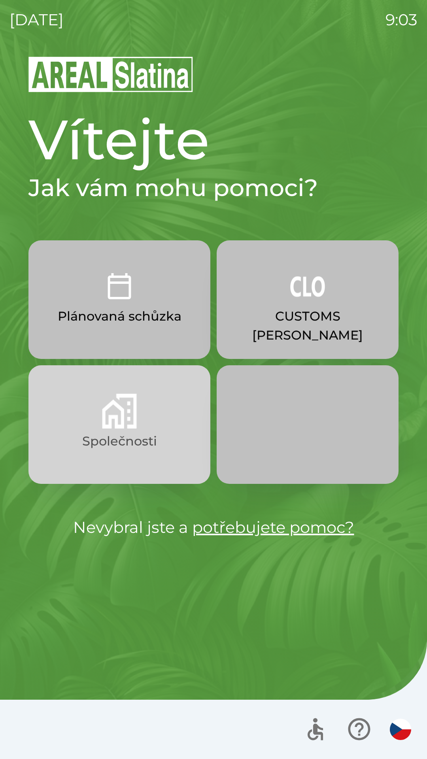
click at [119, 425] on img "button" at bounding box center [119, 411] width 35 height 35
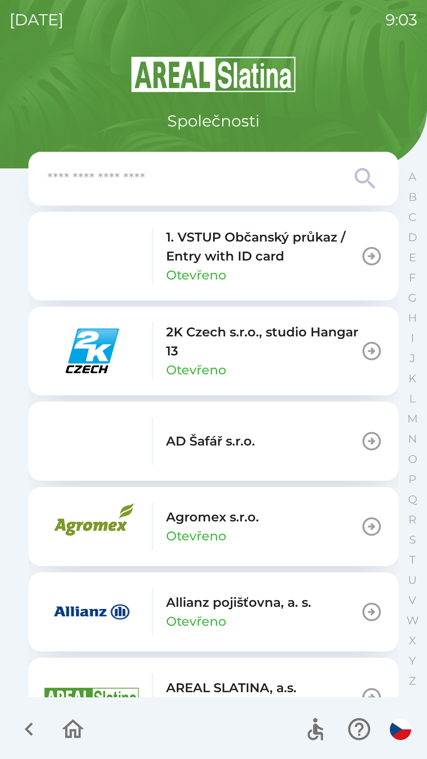
click at [232, 177] on input "text" at bounding box center [197, 179] width 300 height 22
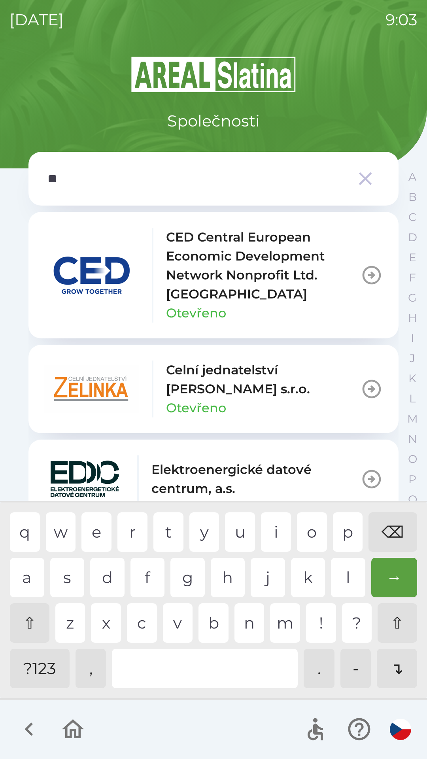
click at [345, 579] on div "l" at bounding box center [348, 578] width 34 height 40
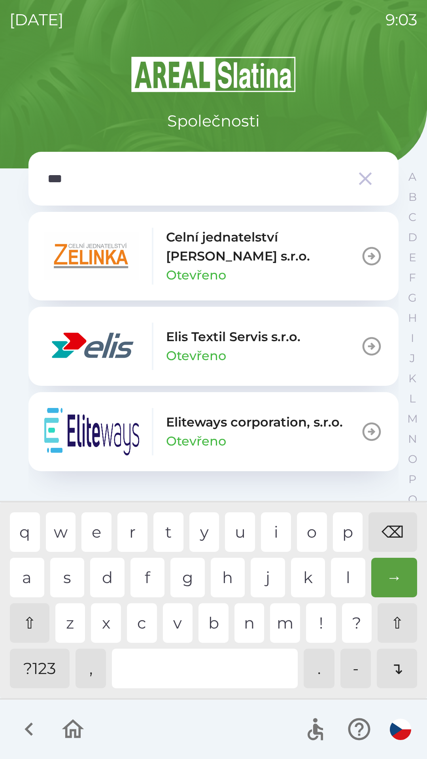
type input "****"
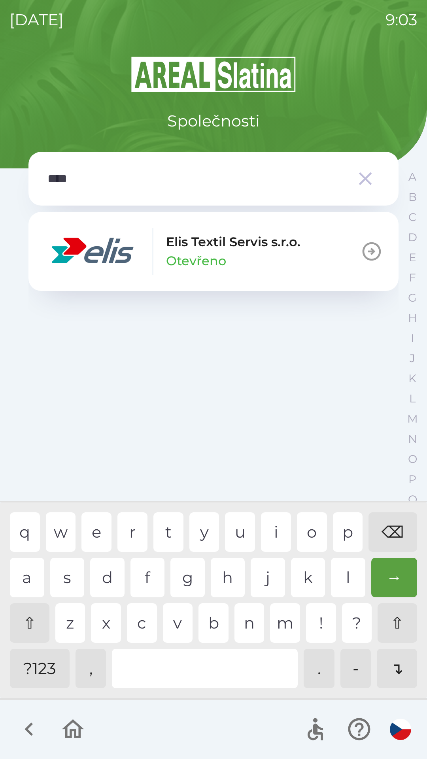
click at [278, 258] on div "Elis Textil Servis s.r.o. Otevřeno" at bounding box center [233, 251] width 134 height 38
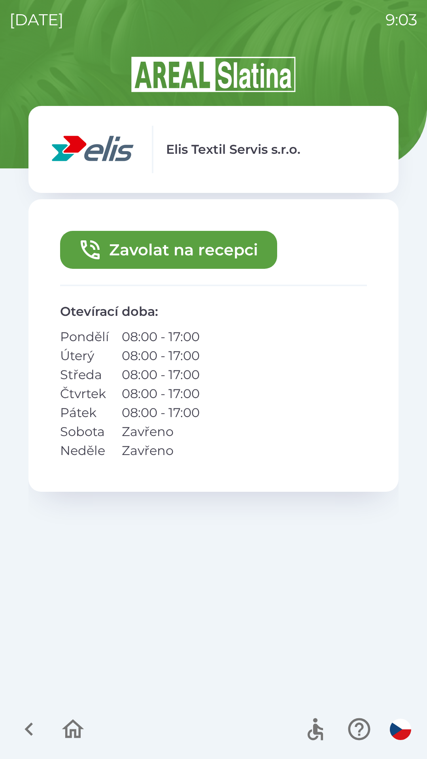
click at [217, 256] on button "Zavolat na recepci" at bounding box center [168, 250] width 217 height 38
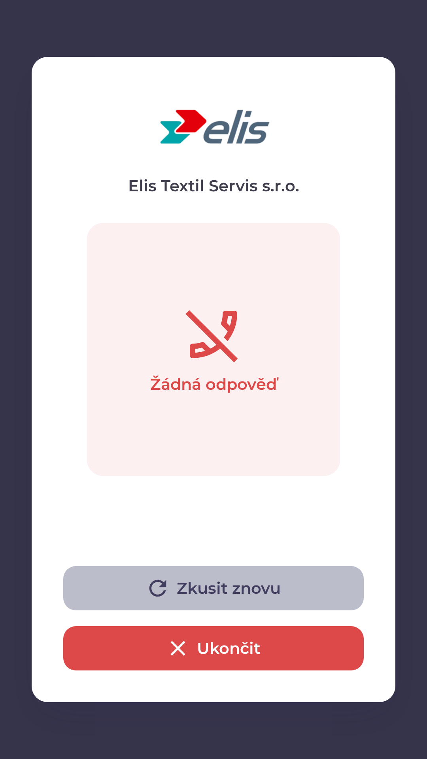
click at [247, 587] on button "Zkusit znovu" at bounding box center [213, 588] width 300 height 44
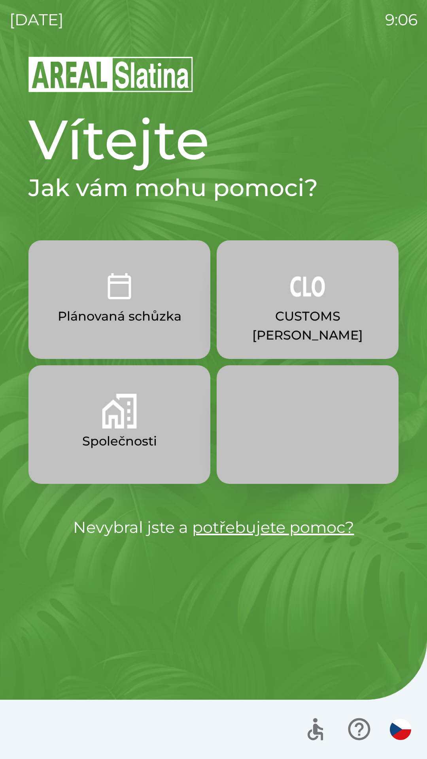
click at [120, 430] on button "Společnosti" at bounding box center [119, 424] width 182 height 119
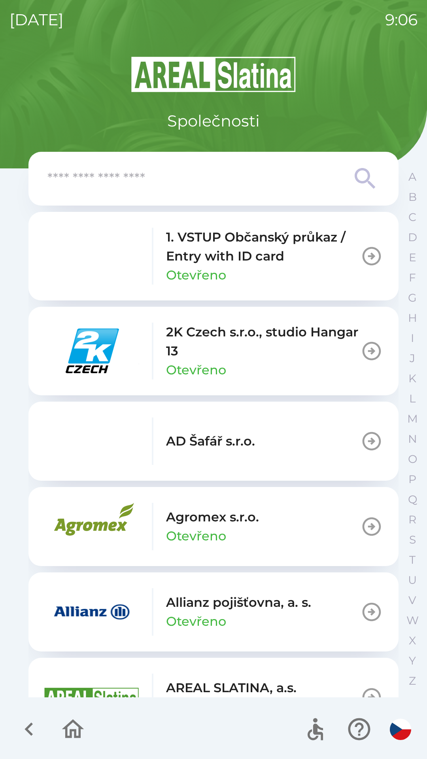
click at [143, 179] on input "text" at bounding box center [197, 179] width 300 height 22
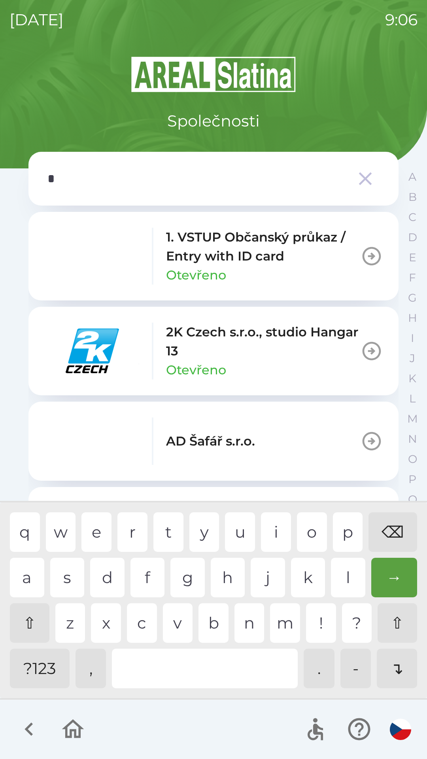
click at [69, 578] on div "s" at bounding box center [67, 578] width 34 height 40
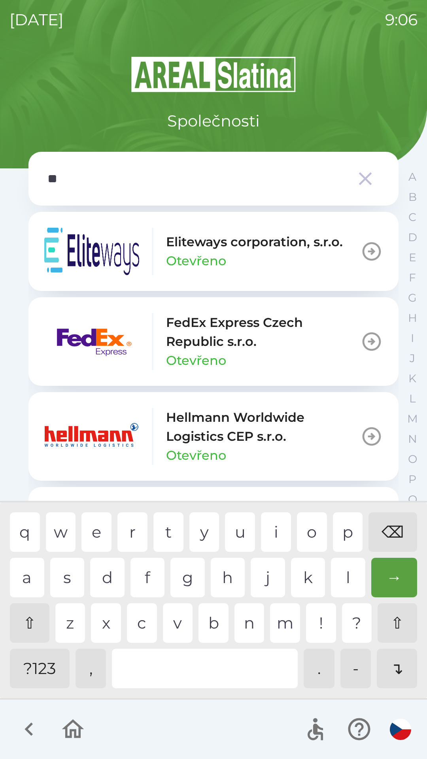
click at [142, 624] on div "c" at bounding box center [142, 623] width 30 height 40
type input "***"
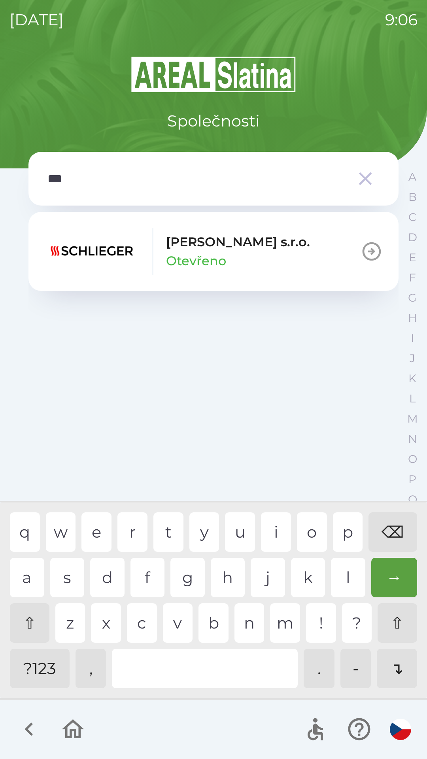
click at [224, 574] on div "h" at bounding box center [228, 578] width 34 height 40
click at [210, 258] on p "Otevřeno" at bounding box center [196, 260] width 60 height 19
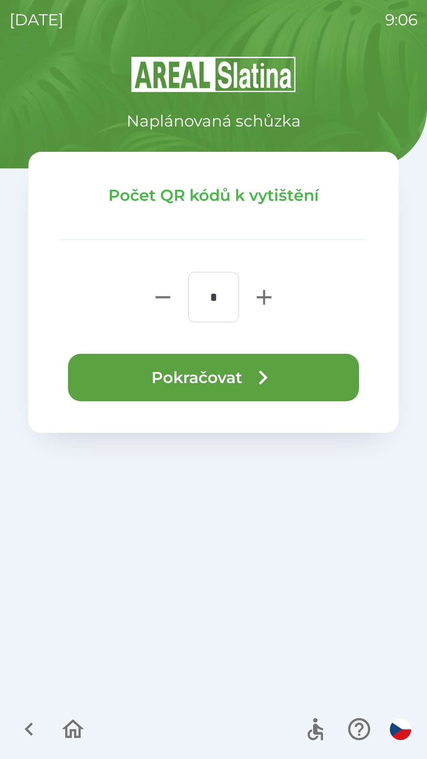
click at [194, 386] on button "Pokračovat" at bounding box center [213, 377] width 291 height 47
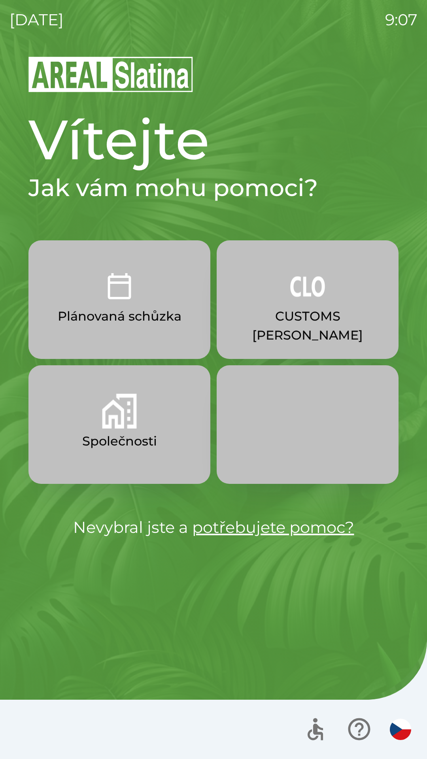
click at [122, 409] on img "button" at bounding box center [119, 411] width 35 height 35
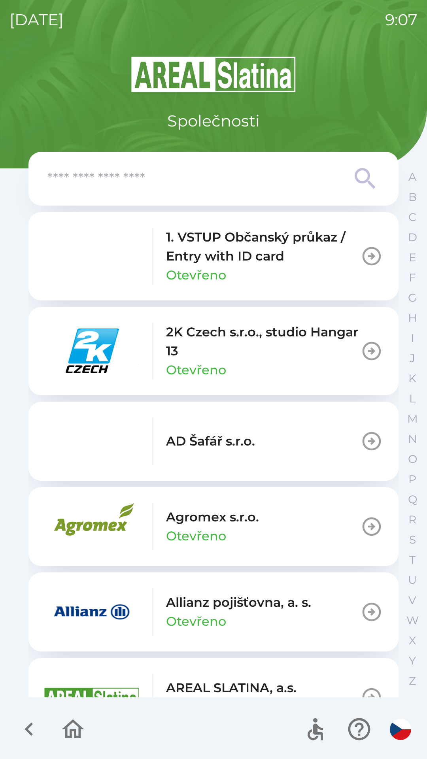
click at [242, 185] on input "text" at bounding box center [197, 179] width 300 height 22
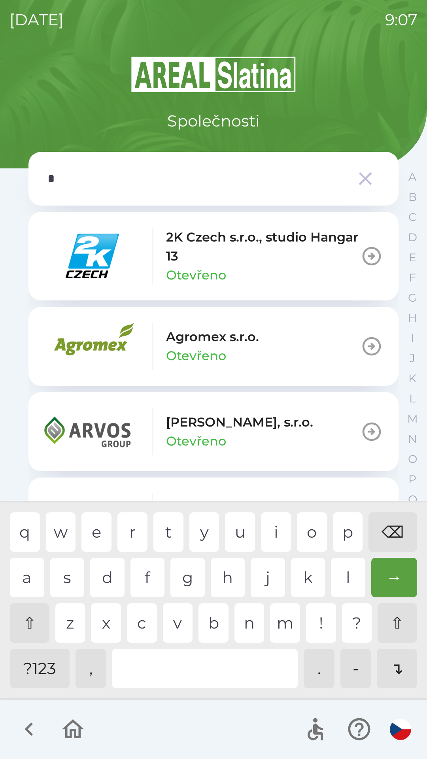
type input "**"
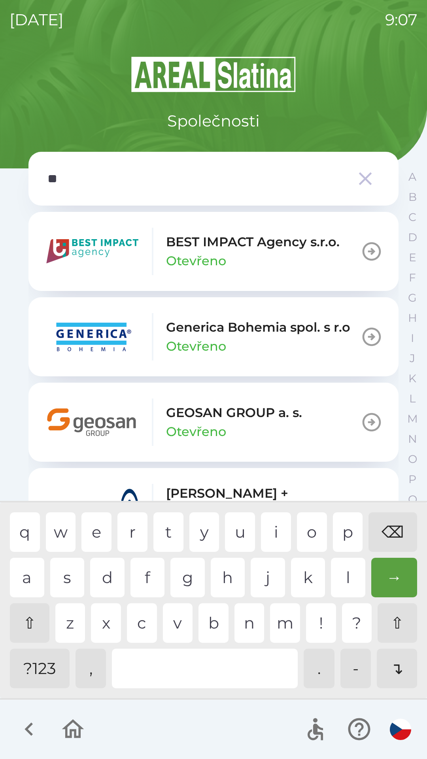
click at [218, 426] on p "Otevřeno" at bounding box center [196, 431] width 60 height 19
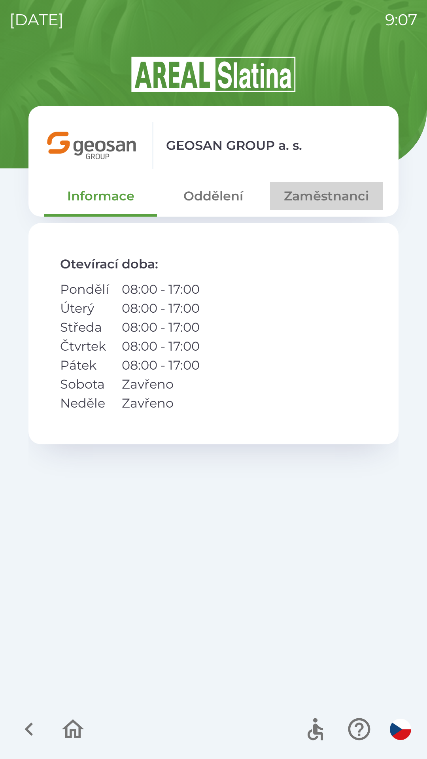
click at [312, 196] on button "Zaměstnanci" at bounding box center [326, 196] width 113 height 28
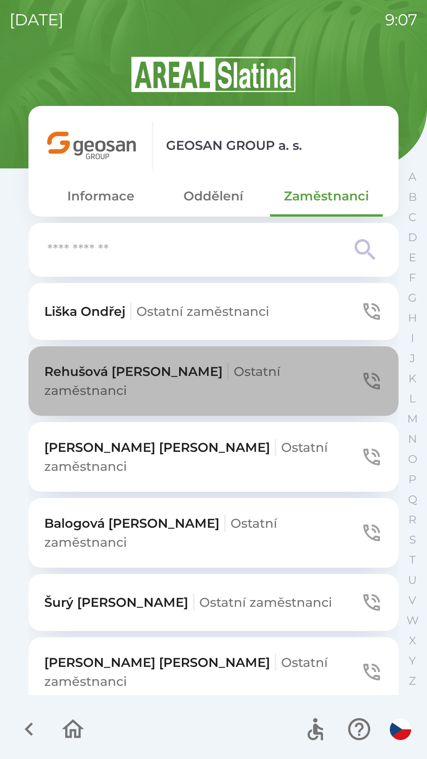
click at [361, 373] on icon "button" at bounding box center [371, 381] width 22 height 22
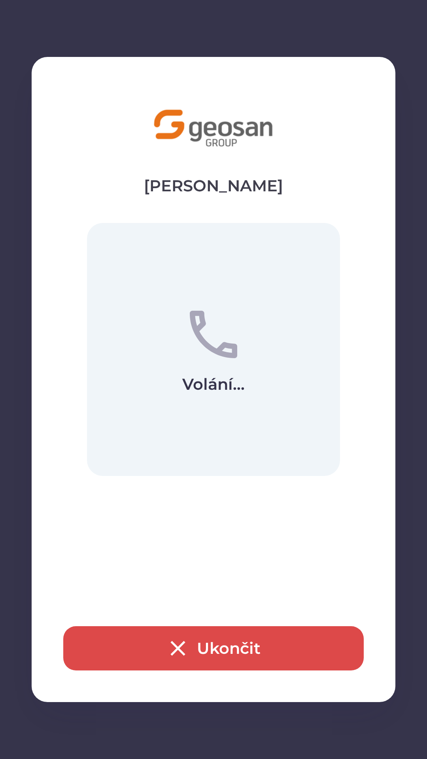
click at [222, 644] on button "Ukončit" at bounding box center [213, 648] width 300 height 44
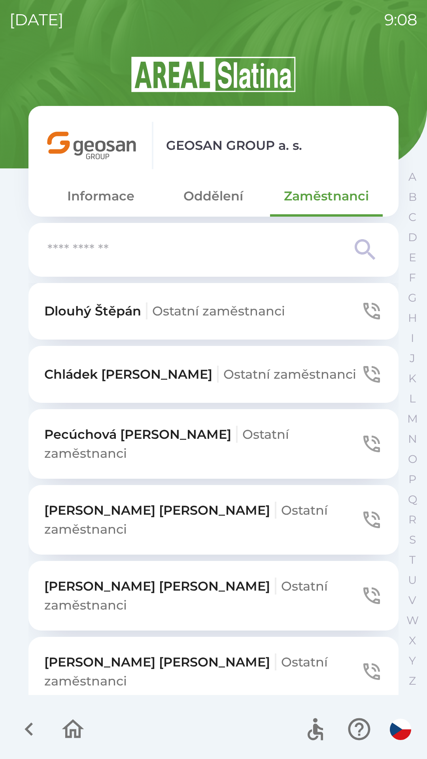
scroll to position [657, 0]
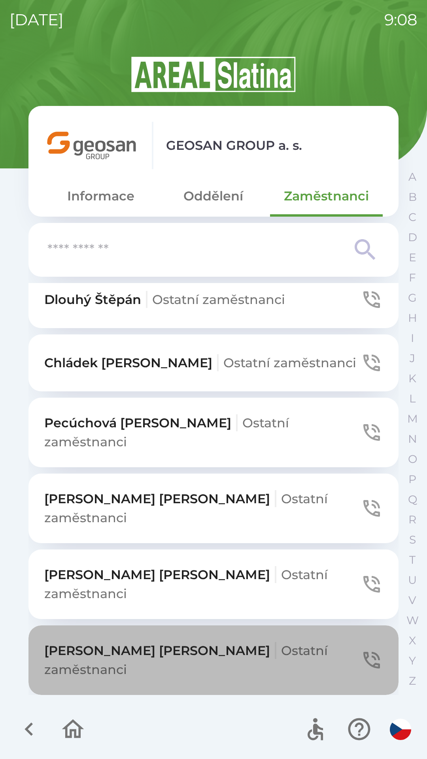
click at [344, 625] on button "Zezulová [PERSON_NAME] zaměstnanci" at bounding box center [213, 660] width 370 height 70
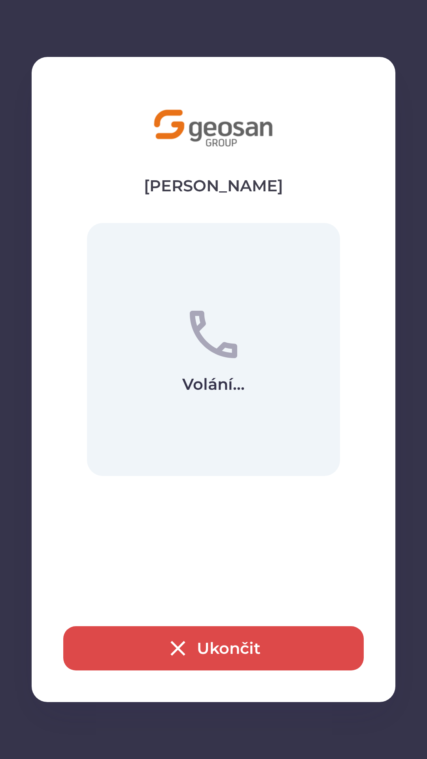
click at [217, 649] on button "Ukončit" at bounding box center [213, 648] width 300 height 44
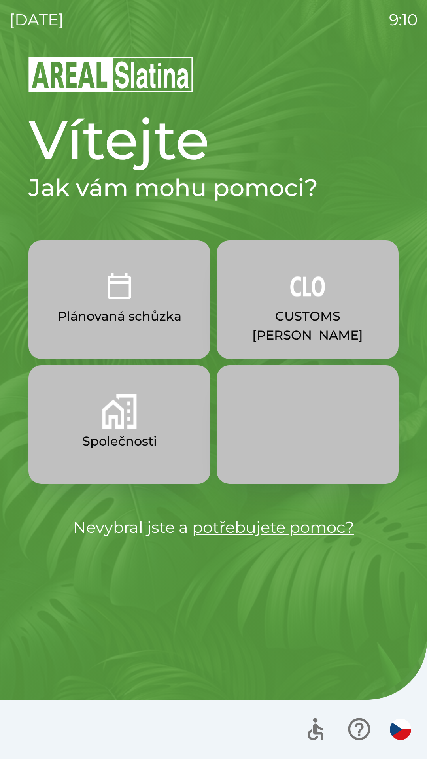
click at [294, 312] on p "CUSTOMS [PERSON_NAME]" at bounding box center [308, 326] width 144 height 38
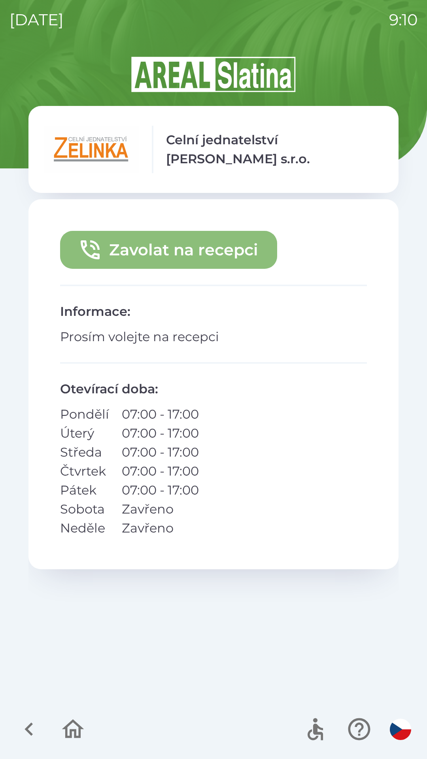
click at [198, 251] on button "Zavolat na recepci" at bounding box center [168, 250] width 217 height 38
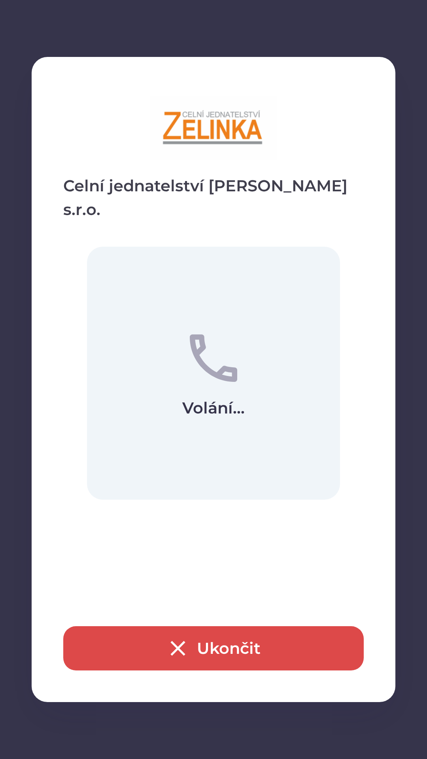
click at [214, 639] on button "Ukončit" at bounding box center [213, 648] width 300 height 44
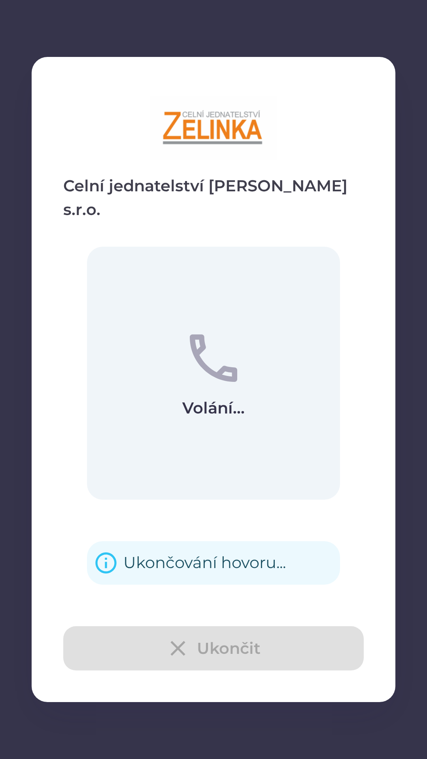
click at [198, 547] on div "Ukončování hovoru..." at bounding box center [204, 562] width 162 height 31
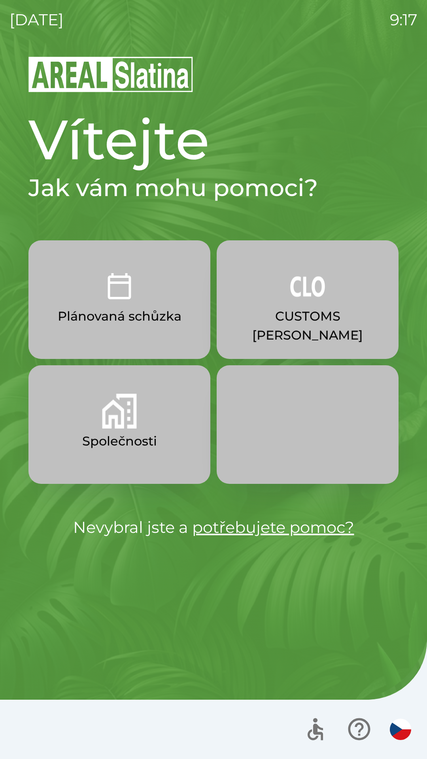
click at [117, 436] on p "Společnosti" at bounding box center [119, 441] width 75 height 19
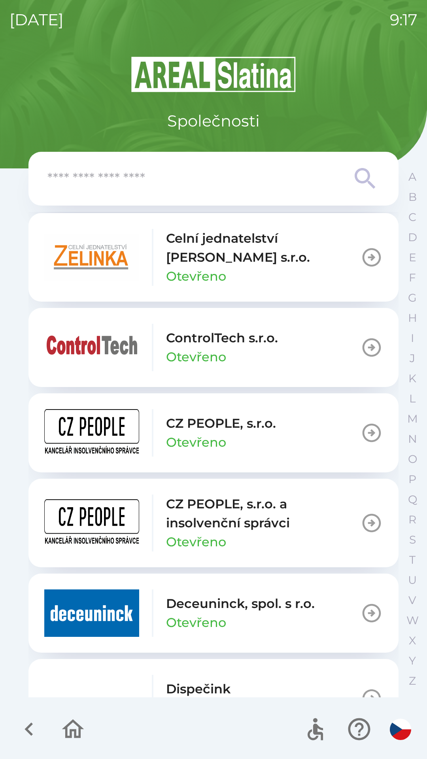
scroll to position [1417, 0]
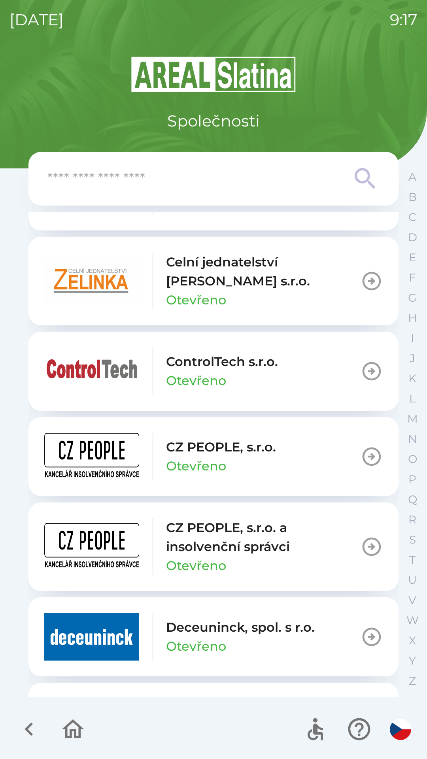
click at [368, 279] on icon "button" at bounding box center [371, 281] width 22 height 22
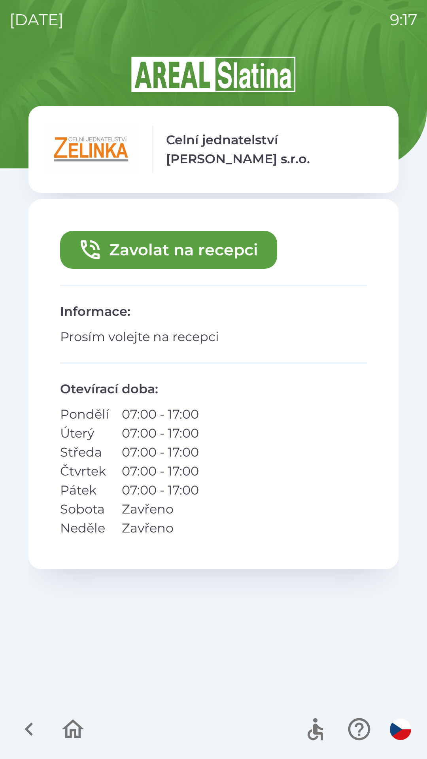
click at [121, 245] on button "Zavolat na recepci" at bounding box center [168, 250] width 217 height 38
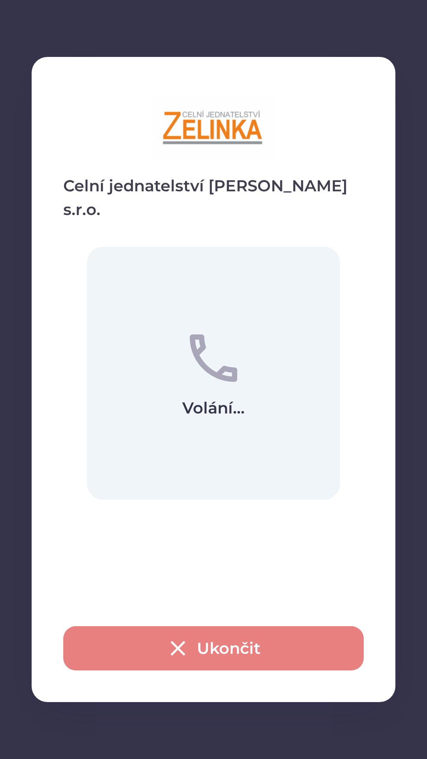
click at [144, 650] on button "Ukončit" at bounding box center [213, 648] width 300 height 44
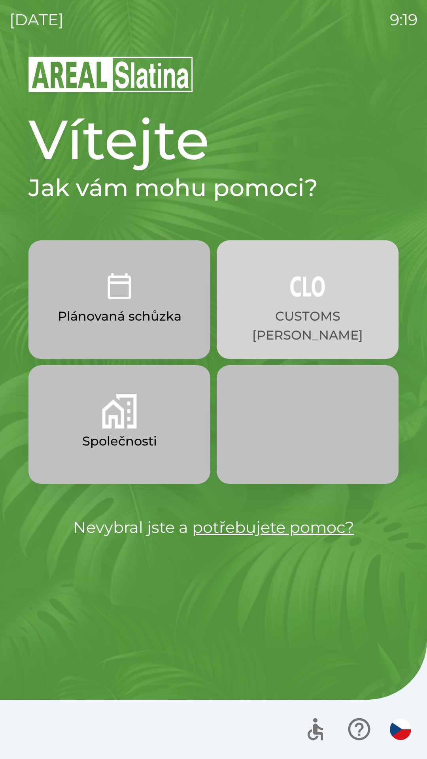
click at [331, 312] on p "CUSTOMS [PERSON_NAME]" at bounding box center [308, 326] width 144 height 38
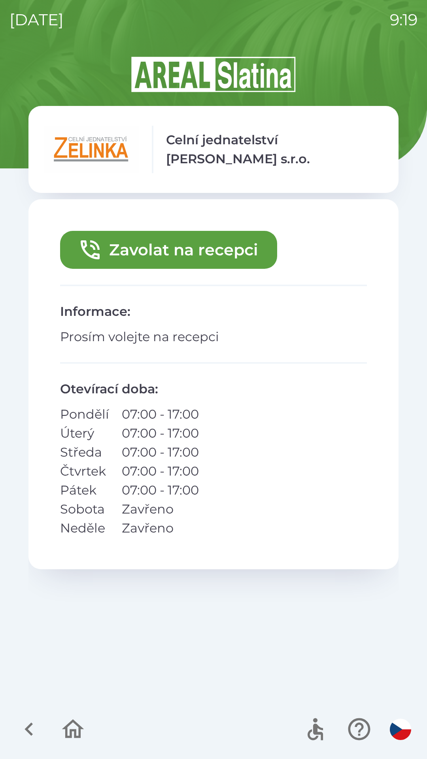
click at [214, 249] on button "Zavolat na recepci" at bounding box center [168, 250] width 217 height 38
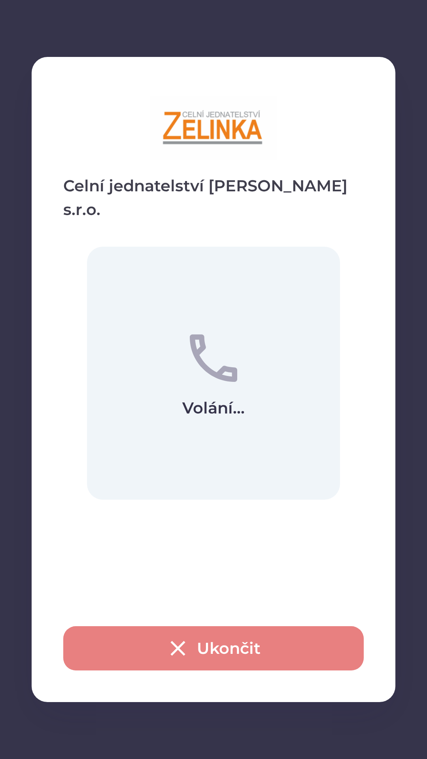
click at [273, 646] on button "Ukončit" at bounding box center [213, 648] width 300 height 44
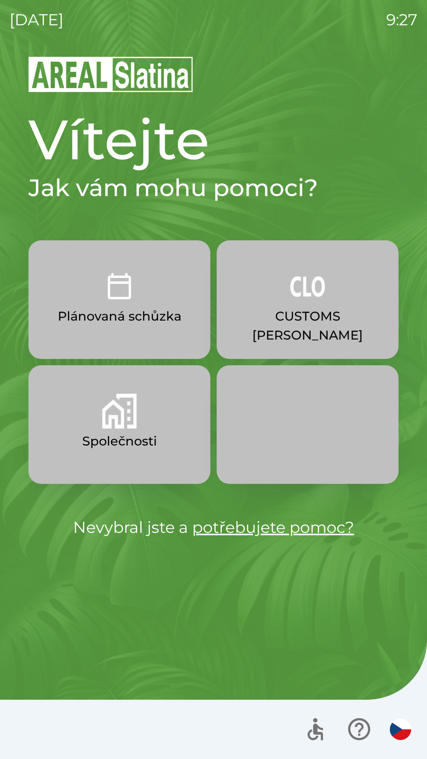
click at [303, 297] on img "button" at bounding box center [307, 286] width 35 height 35
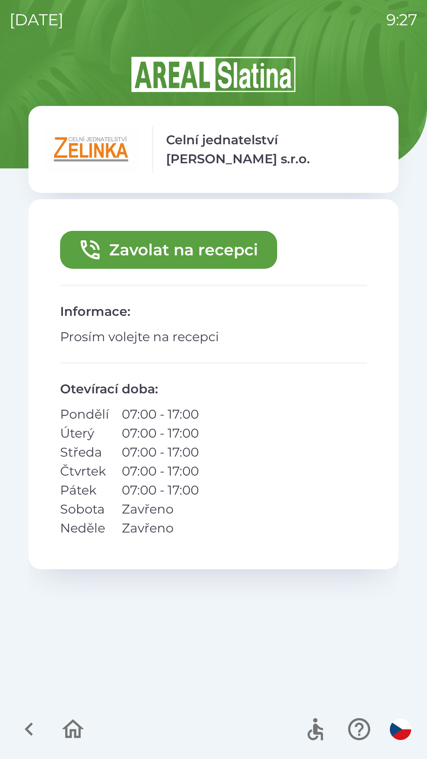
click at [174, 251] on button "Zavolat na recepci" at bounding box center [168, 250] width 217 height 38
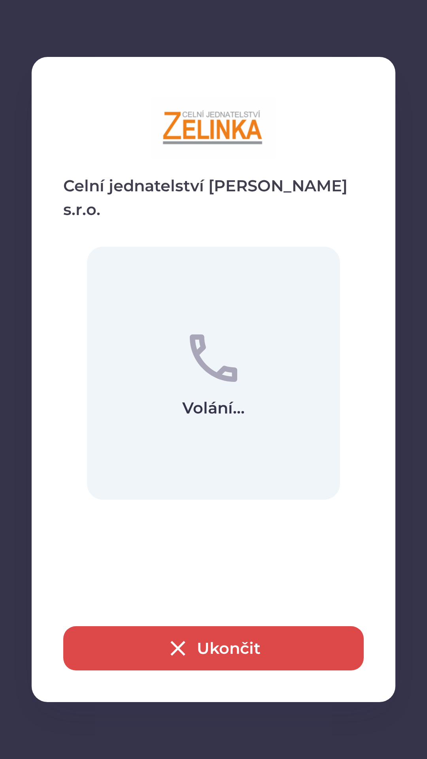
click at [216, 646] on button "Ukončit" at bounding box center [213, 648] width 300 height 44
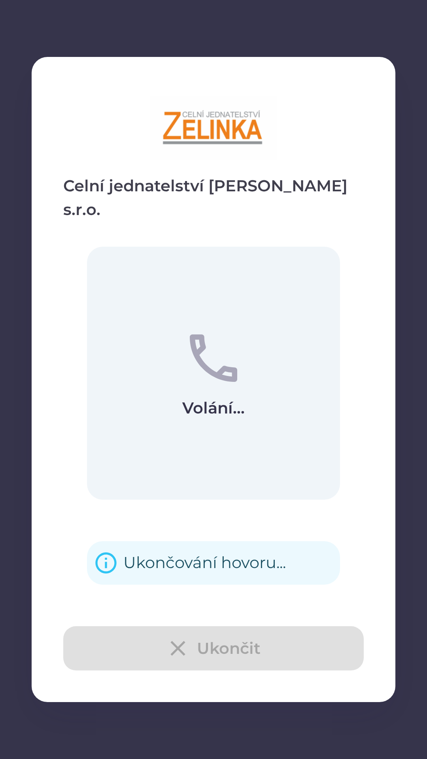
click at [201, 548] on div "Ukončování hovoru..." at bounding box center [204, 562] width 162 height 31
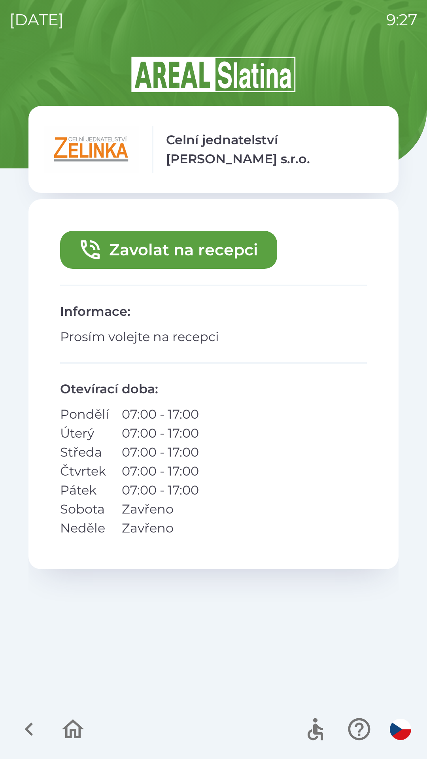
click at [168, 557] on div "Zavolat na recepci Informace : Prosím volejte na recepci Otevírací doba : Pondě…" at bounding box center [213, 384] width 370 height 370
click at [23, 730] on icon "button" at bounding box center [29, 729] width 26 height 26
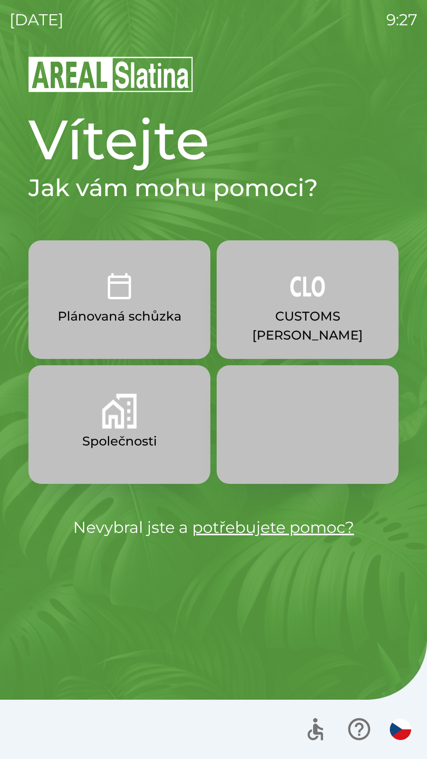
click at [101, 427] on button "Společnosti" at bounding box center [119, 424] width 182 height 119
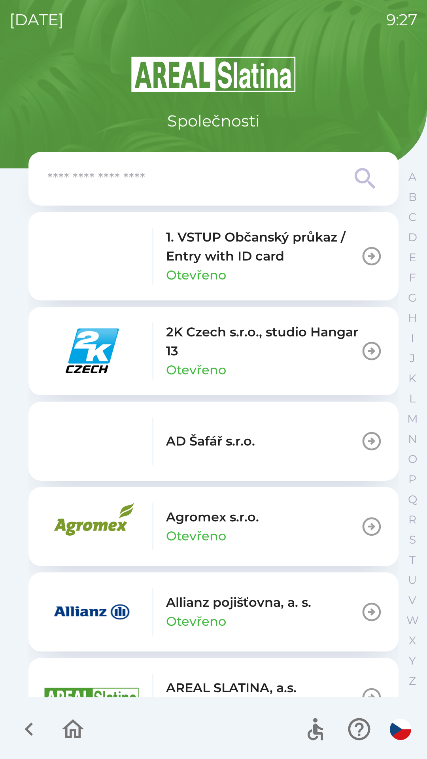
click at [30, 727] on icon "button" at bounding box center [28, 728] width 8 height 13
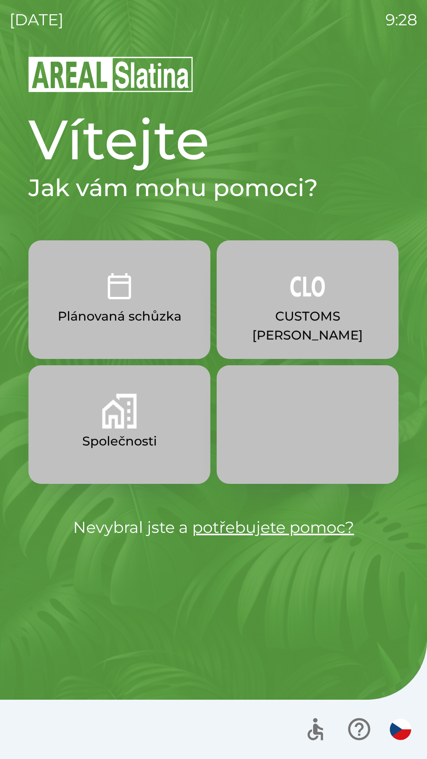
click at [106, 427] on img "button" at bounding box center [119, 411] width 35 height 35
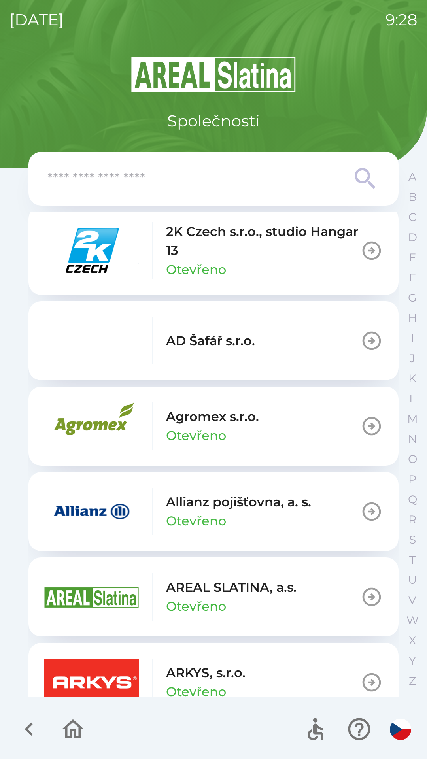
scroll to position [105, 0]
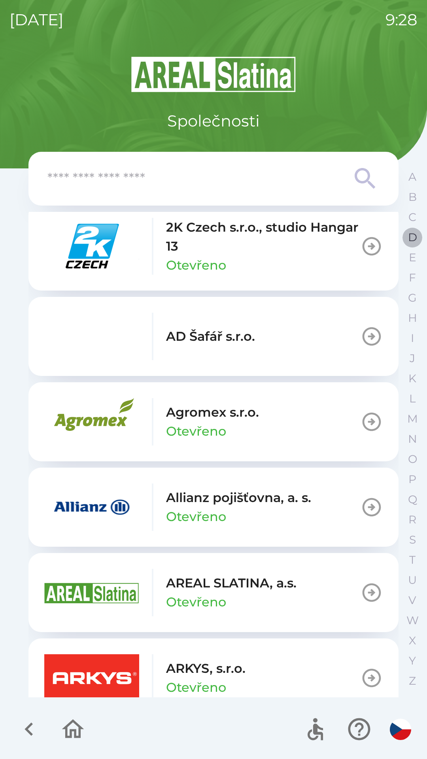
click at [411, 243] on p "D" at bounding box center [412, 237] width 9 height 14
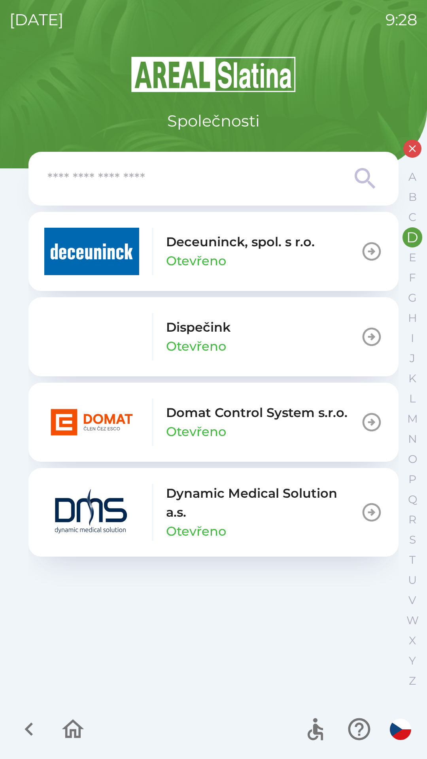
scroll to position [0, 0]
click at [208, 332] on p "Dispečink" at bounding box center [198, 327] width 64 height 19
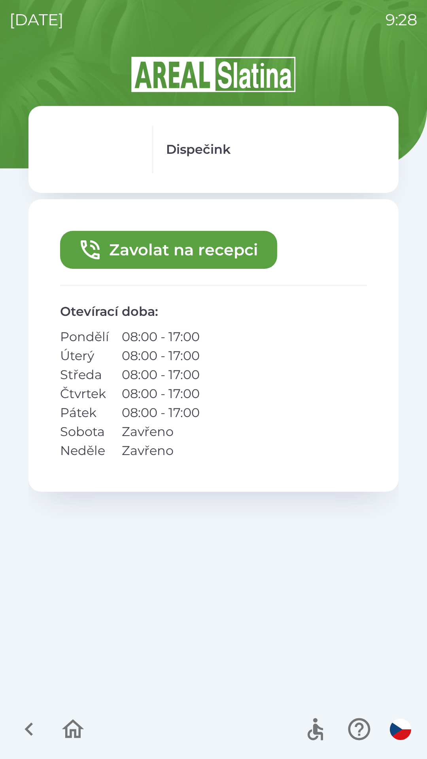
click at [146, 249] on button "Zavolat na recepci" at bounding box center [168, 250] width 217 height 38
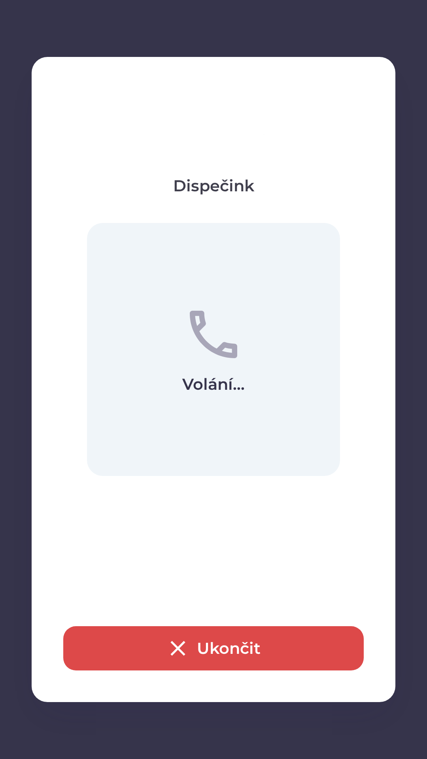
click at [247, 651] on button "Ukončit" at bounding box center [213, 648] width 300 height 44
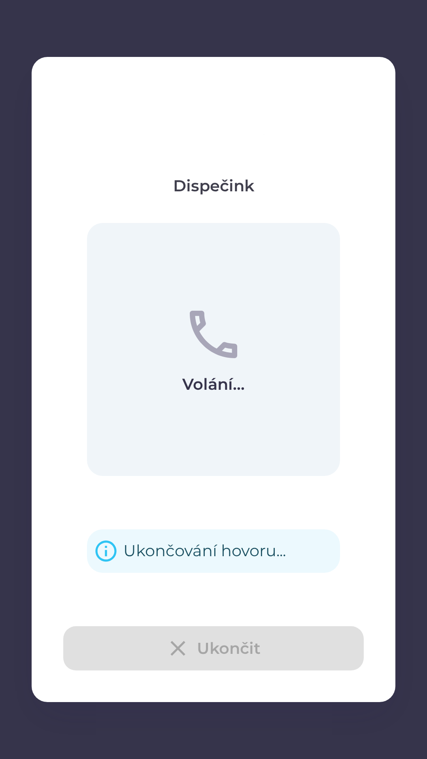
click at [200, 548] on div "Ukončování hovoru..." at bounding box center [204, 550] width 162 height 31
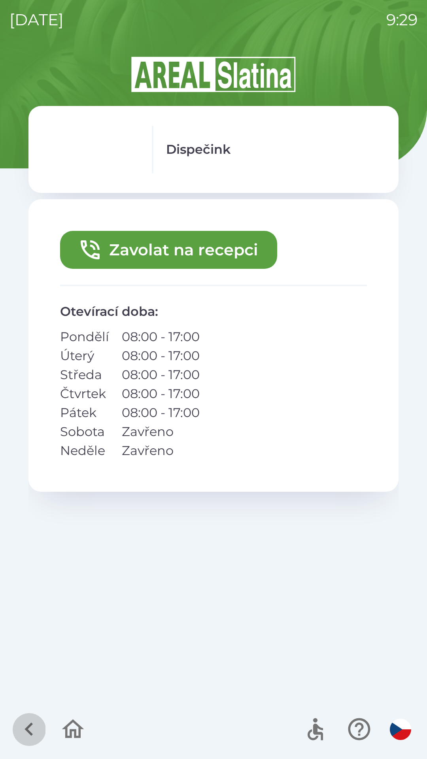
click at [30, 725] on icon "button" at bounding box center [28, 728] width 8 height 13
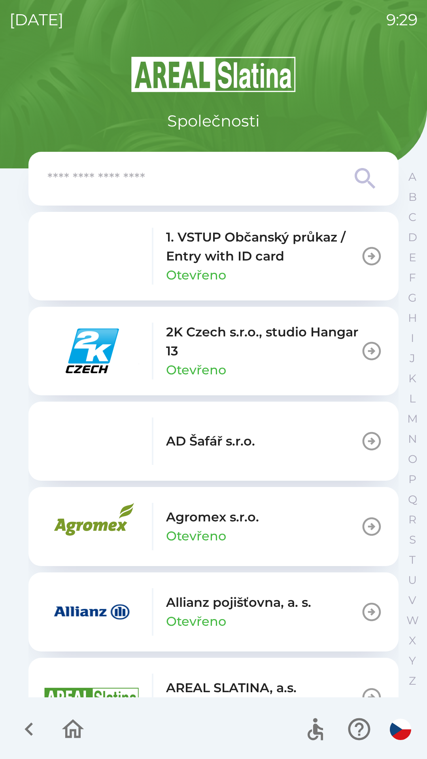
click at [30, 727] on icon "button" at bounding box center [28, 728] width 8 height 13
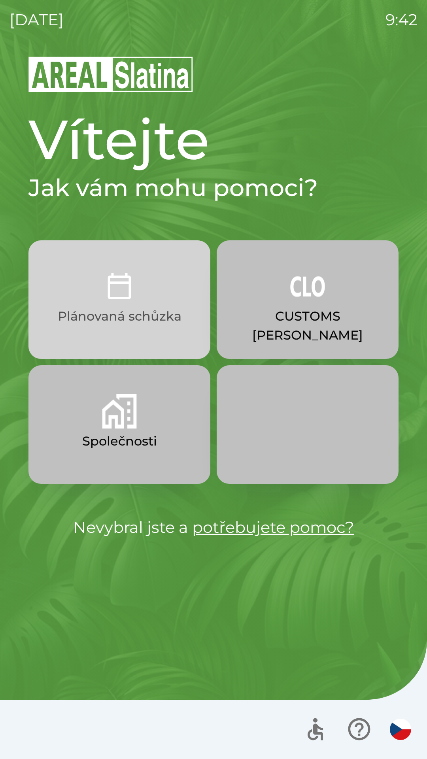
click at [135, 298] on img "button" at bounding box center [119, 286] width 35 height 35
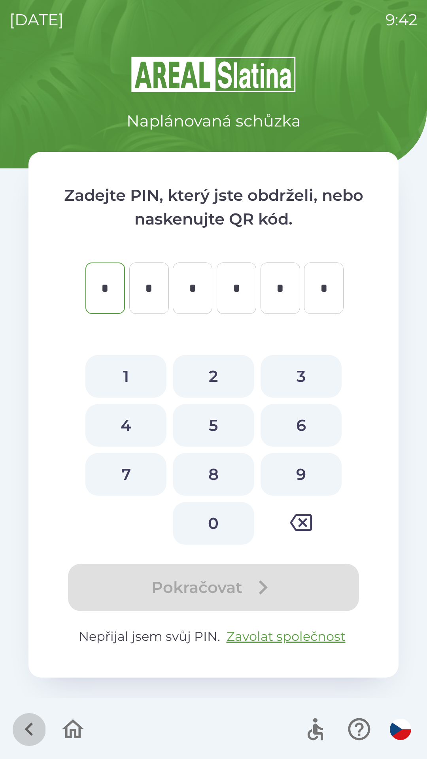
click at [24, 723] on icon "button" at bounding box center [29, 729] width 26 height 26
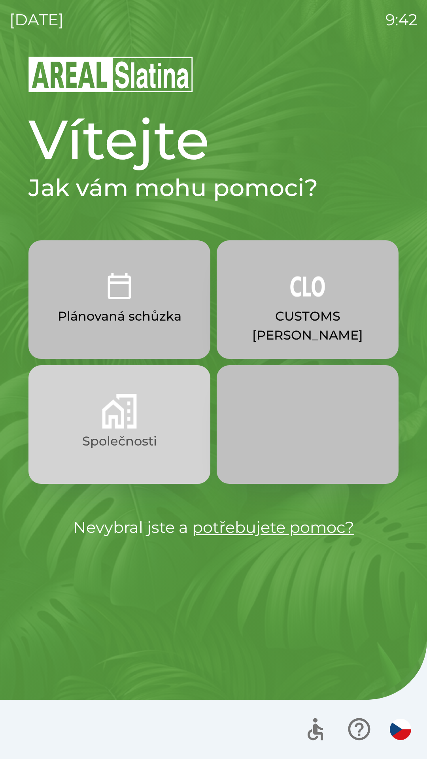
click at [136, 412] on img "button" at bounding box center [119, 411] width 35 height 35
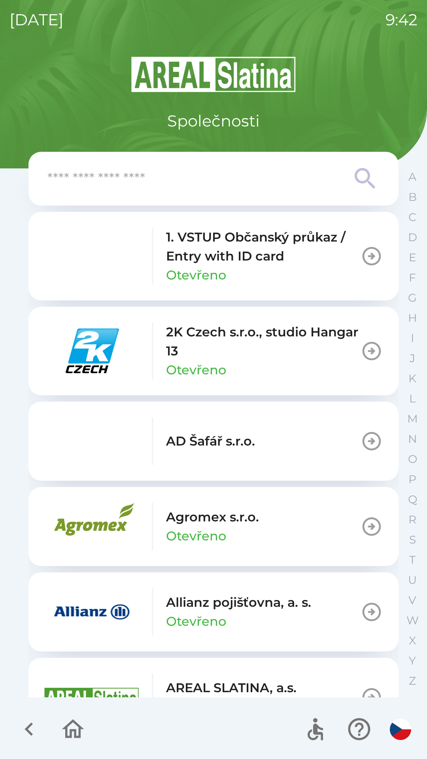
click at [161, 178] on input "text" at bounding box center [197, 179] width 300 height 22
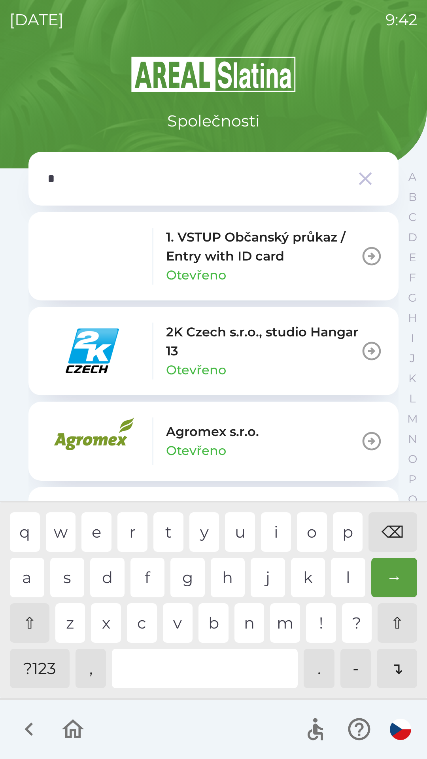
click at [94, 525] on div "e" at bounding box center [96, 532] width 30 height 40
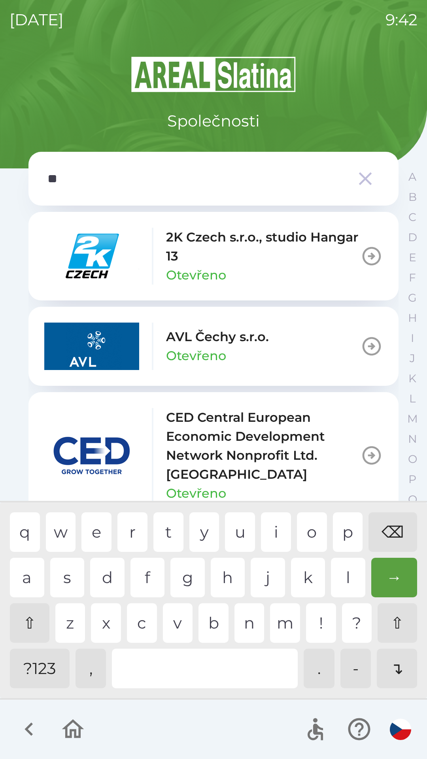
click at [143, 621] on div "c" at bounding box center [142, 623] width 30 height 40
type input "****"
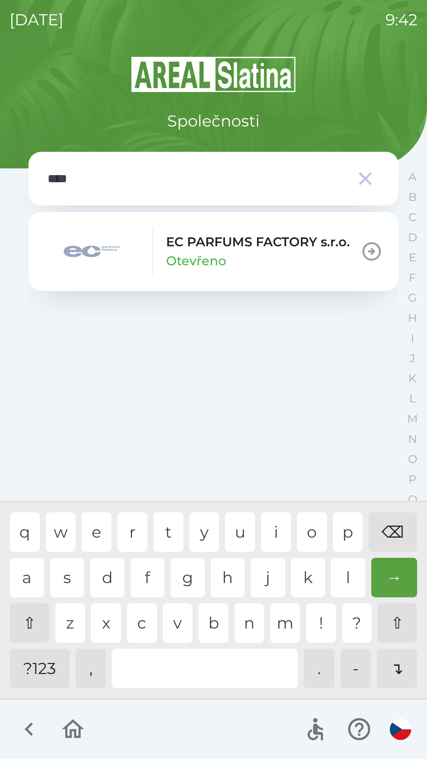
click at [351, 535] on div "p" at bounding box center [348, 532] width 30 height 40
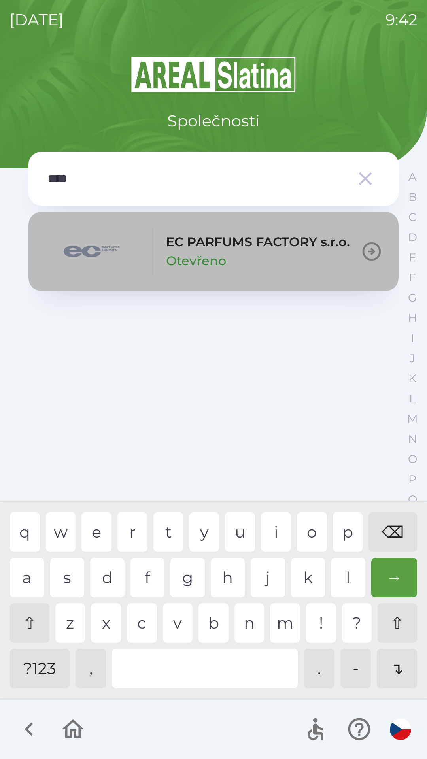
click at [200, 242] on p "EC PARFUMS FACTORY s.r.o." at bounding box center [258, 241] width 184 height 19
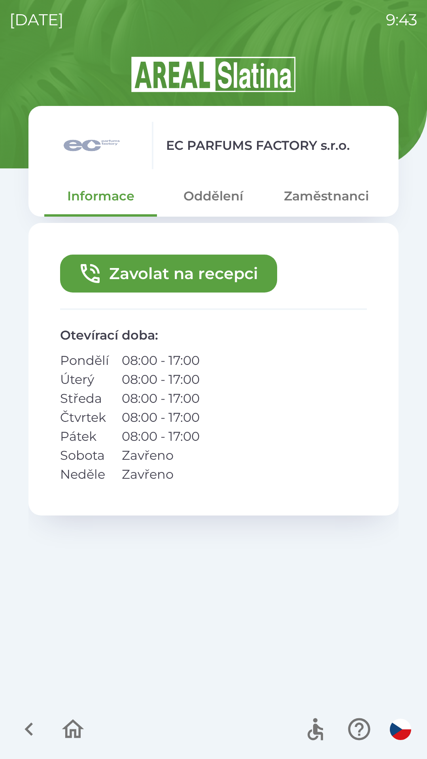
click at [144, 275] on button "Zavolat na recepci" at bounding box center [168, 273] width 217 height 38
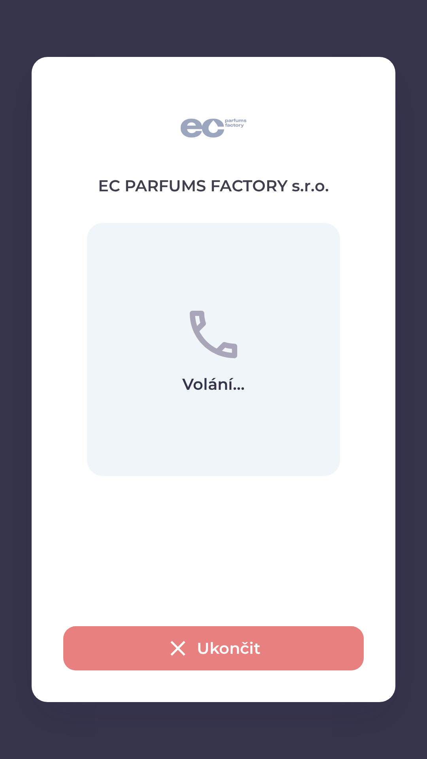
click at [218, 646] on button "Ukončit" at bounding box center [213, 648] width 300 height 44
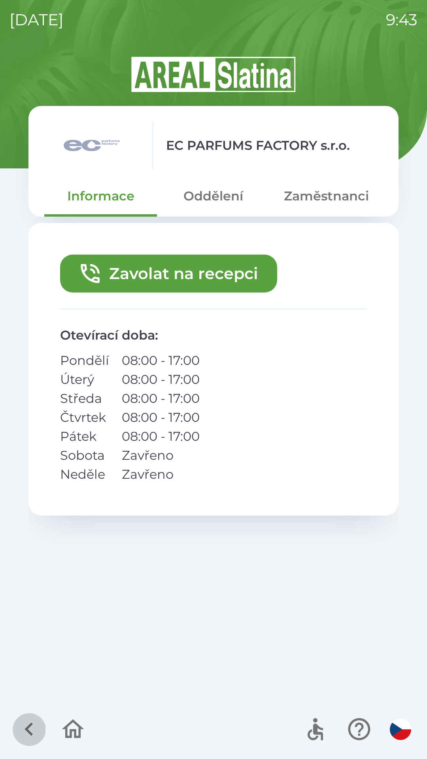
click at [15, 726] on button "button" at bounding box center [29, 728] width 33 height 33
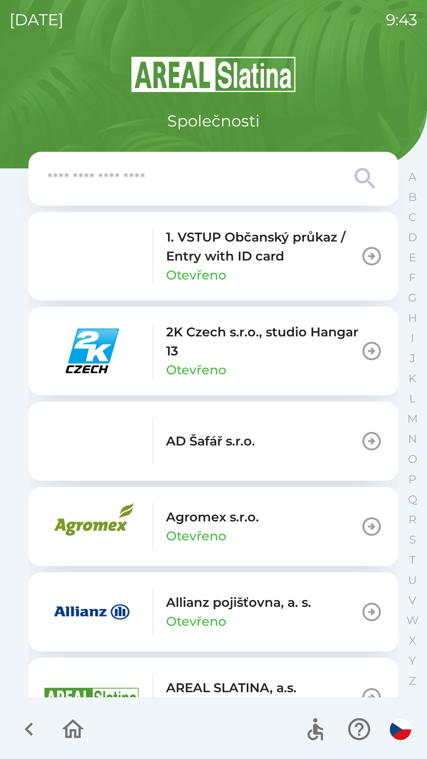
click at [23, 729] on icon "button" at bounding box center [29, 729] width 26 height 26
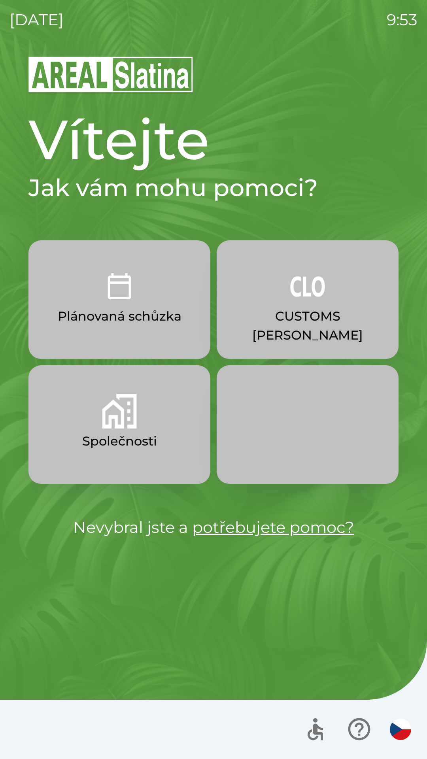
click at [138, 435] on p "Společnosti" at bounding box center [119, 441] width 75 height 19
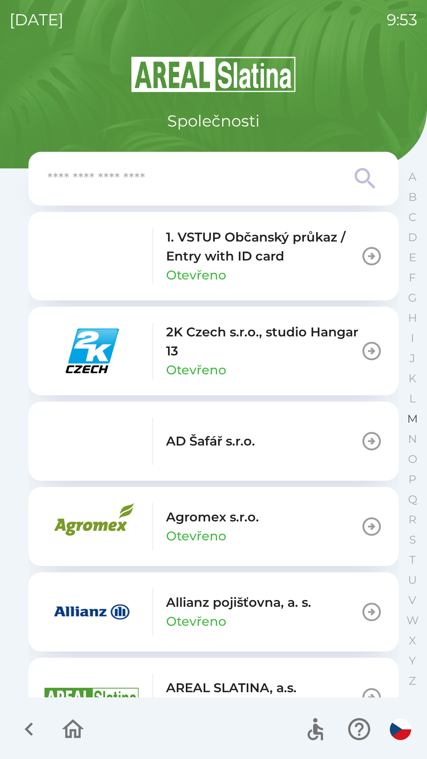
click at [409, 418] on p "M" at bounding box center [412, 419] width 11 height 14
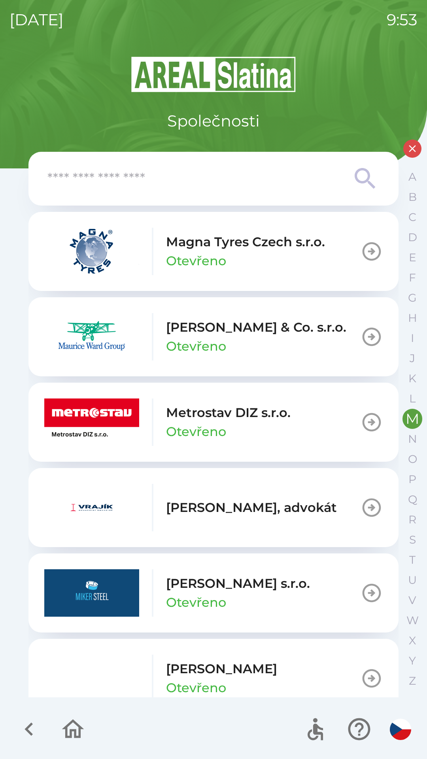
click at [295, 415] on button "Metrostav DIZ s.r.o. Otevřeno" at bounding box center [213, 422] width 370 height 79
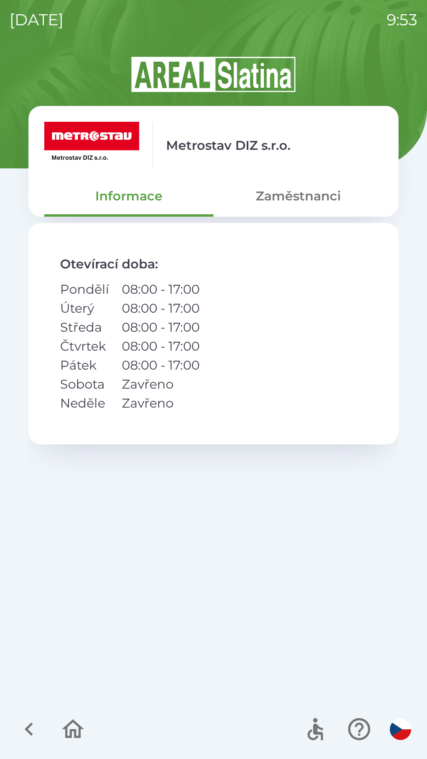
click at [298, 199] on button "Zaměstnanci" at bounding box center [297, 196] width 169 height 28
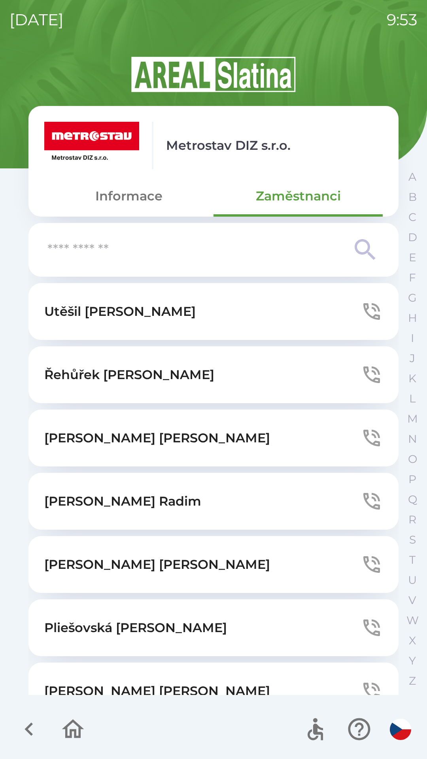
click at [175, 630] on button "[PERSON_NAME]" at bounding box center [213, 627] width 370 height 57
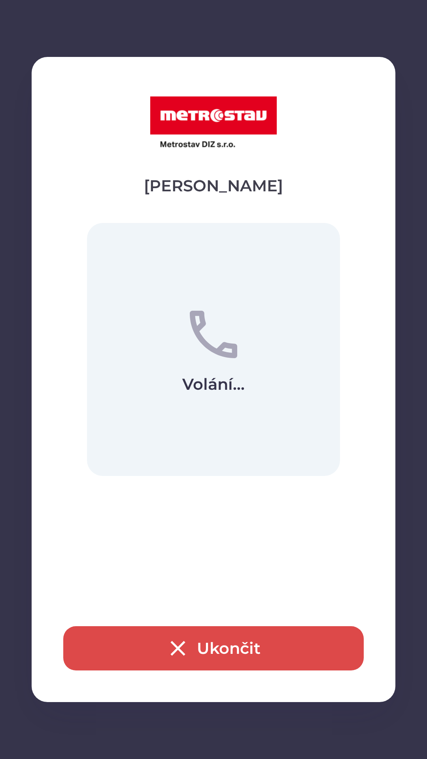
click at [187, 647] on icon "button" at bounding box center [177, 647] width 25 height 25
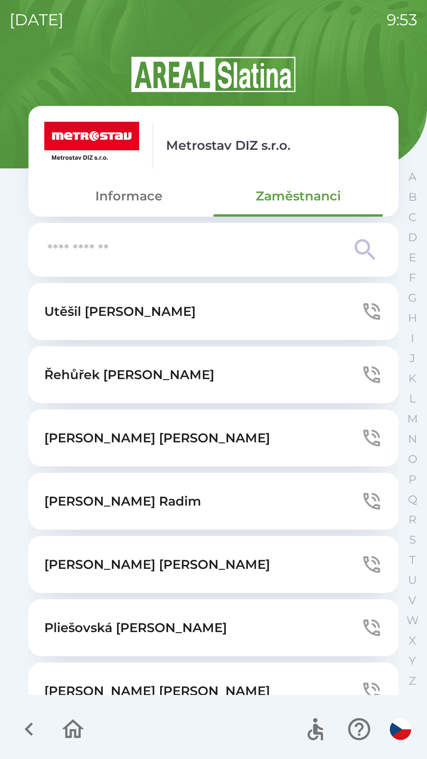
click at [254, 563] on button "[PERSON_NAME]" at bounding box center [213, 564] width 370 height 57
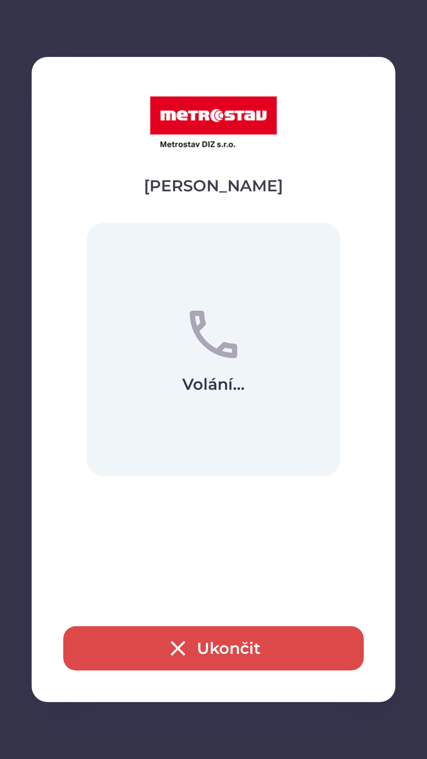
click at [189, 648] on icon "button" at bounding box center [177, 647] width 25 height 25
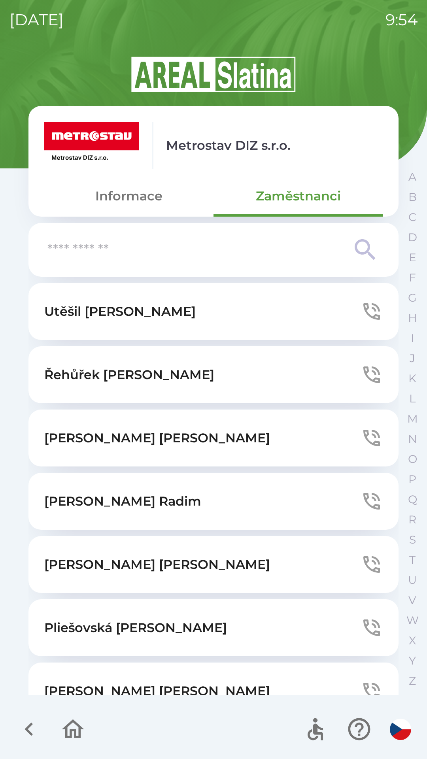
click at [186, 373] on button "Řehůřek [PERSON_NAME]" at bounding box center [213, 374] width 370 height 57
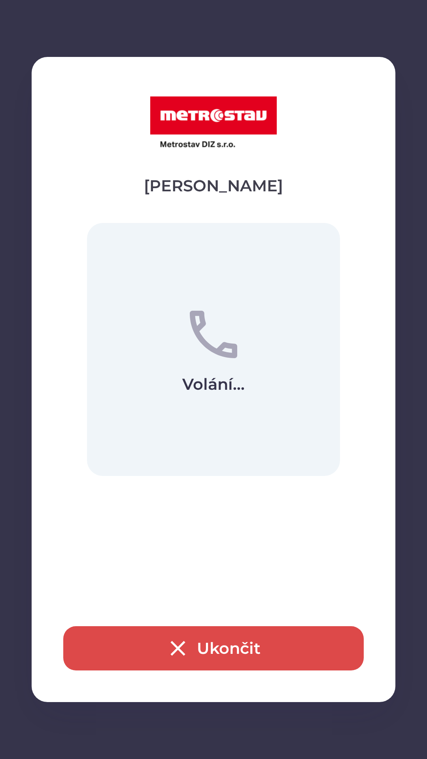
click at [205, 643] on button "Ukončit" at bounding box center [213, 648] width 300 height 44
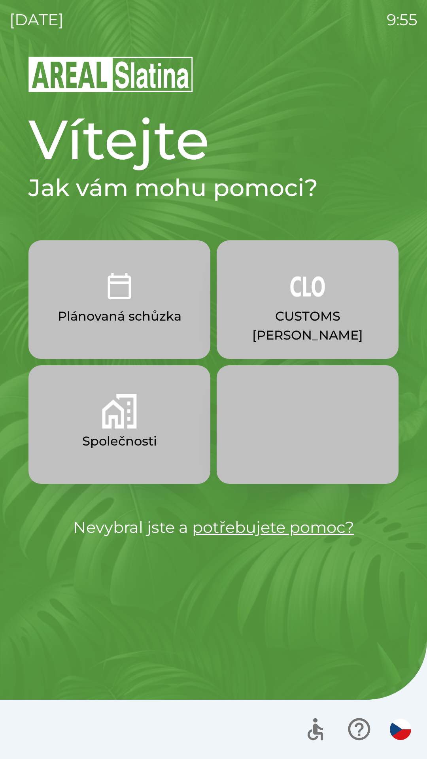
click at [124, 434] on p "Společnosti" at bounding box center [119, 441] width 75 height 19
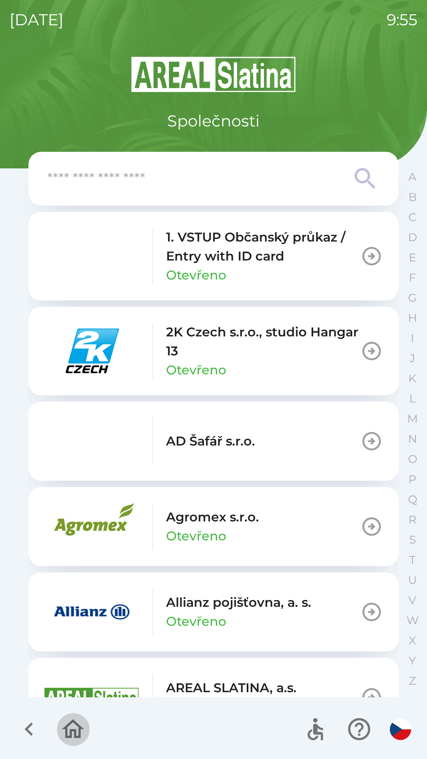
click at [77, 729] on icon "button" at bounding box center [73, 729] width 26 height 26
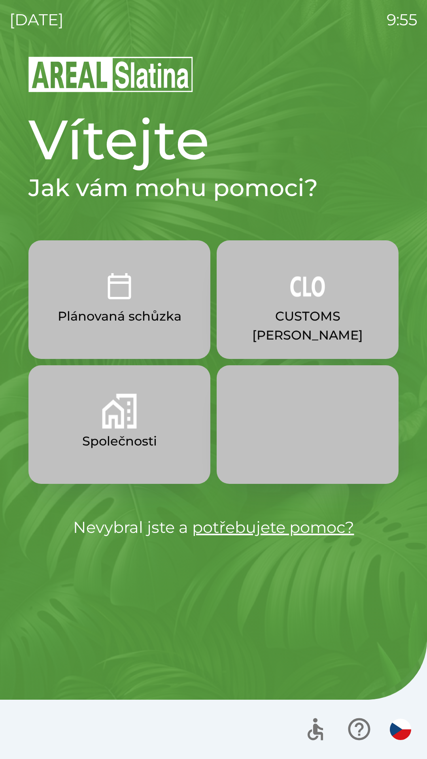
click at [317, 287] on img "button" at bounding box center [307, 286] width 35 height 35
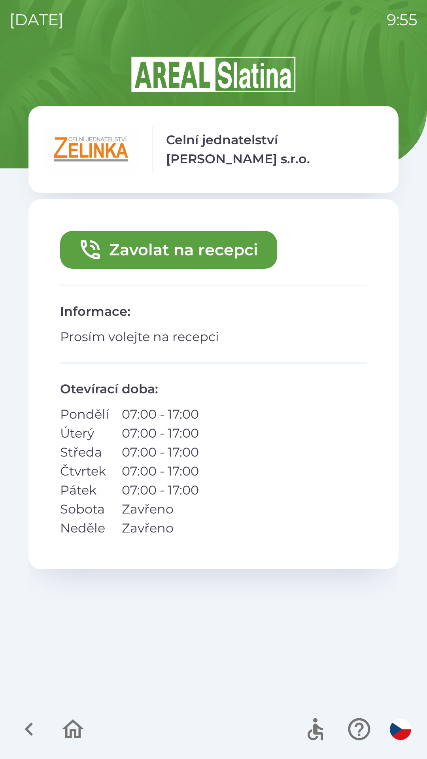
click at [179, 246] on button "Zavolat na recepci" at bounding box center [168, 250] width 217 height 38
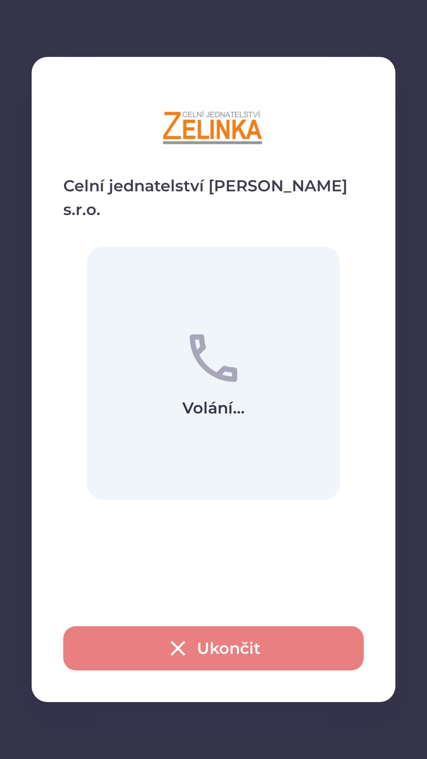
click at [222, 645] on button "Ukončit" at bounding box center [213, 648] width 300 height 44
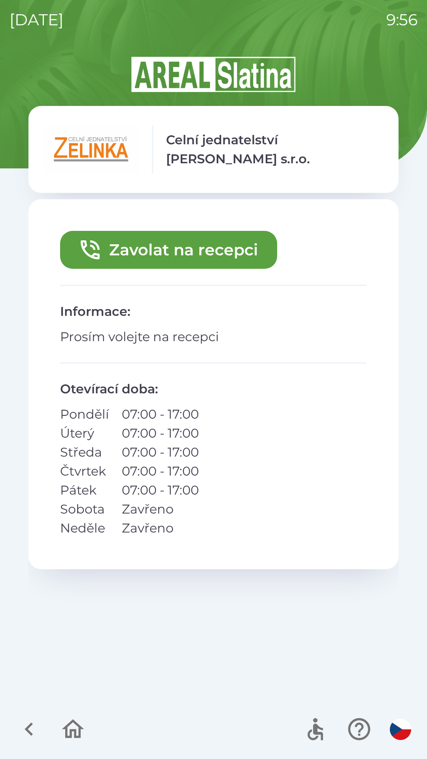
click at [80, 719] on icon "button" at bounding box center [73, 729] width 26 height 26
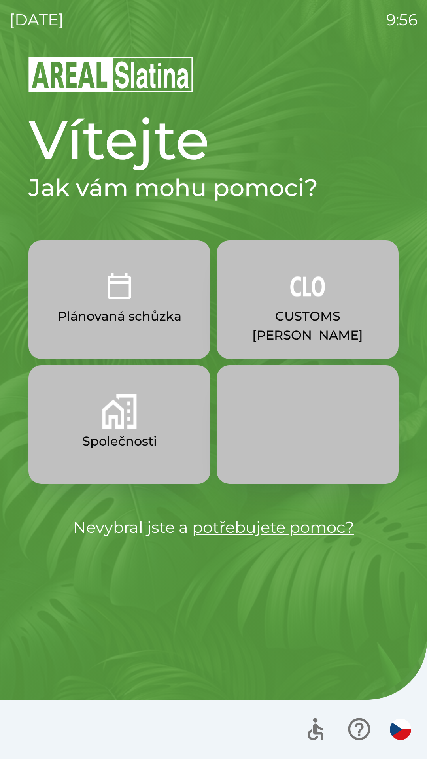
click at [129, 442] on p "Společnosti" at bounding box center [119, 441] width 75 height 19
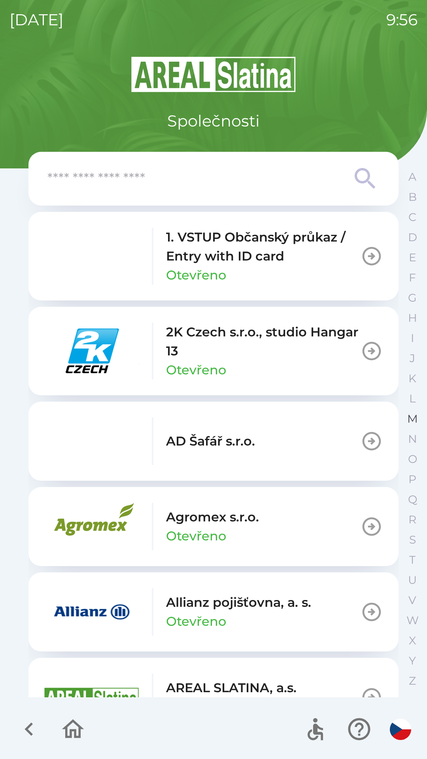
click at [410, 417] on p "M" at bounding box center [412, 419] width 11 height 14
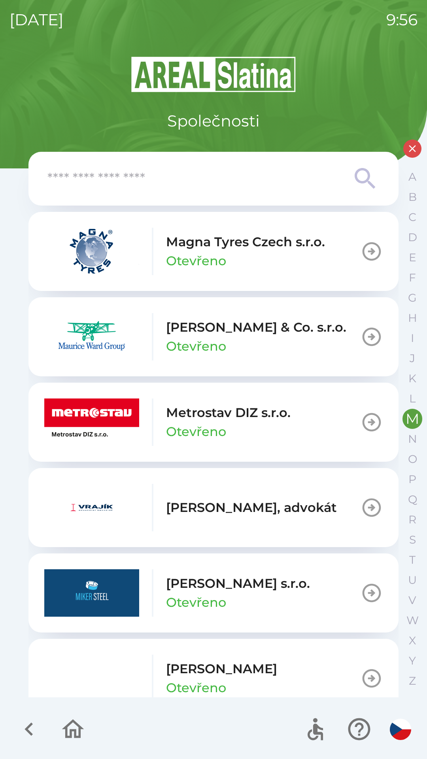
click at [105, 427] on img "button" at bounding box center [91, 421] width 95 height 47
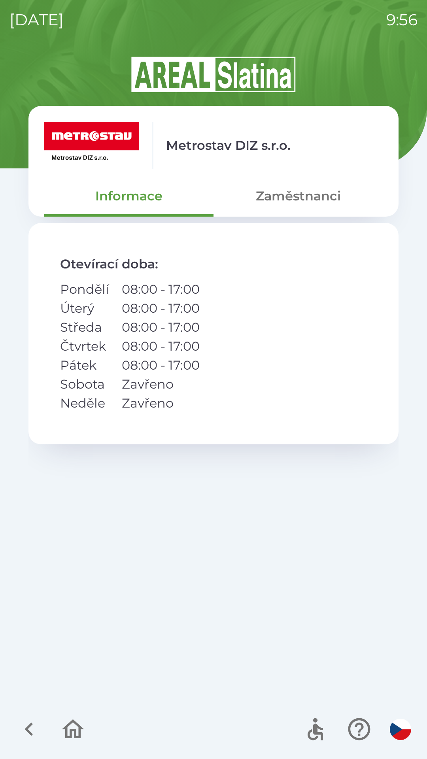
click at [287, 205] on button "Zaměstnanci" at bounding box center [297, 196] width 169 height 28
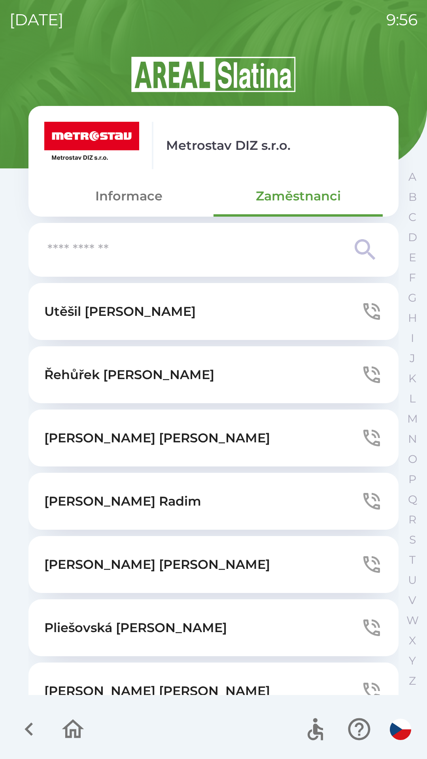
click at [109, 622] on p "[PERSON_NAME]" at bounding box center [135, 627] width 183 height 19
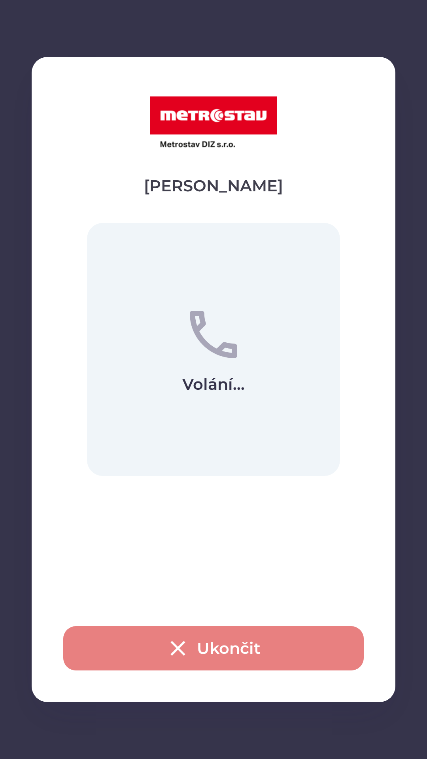
click at [168, 645] on icon "button" at bounding box center [177, 647] width 25 height 25
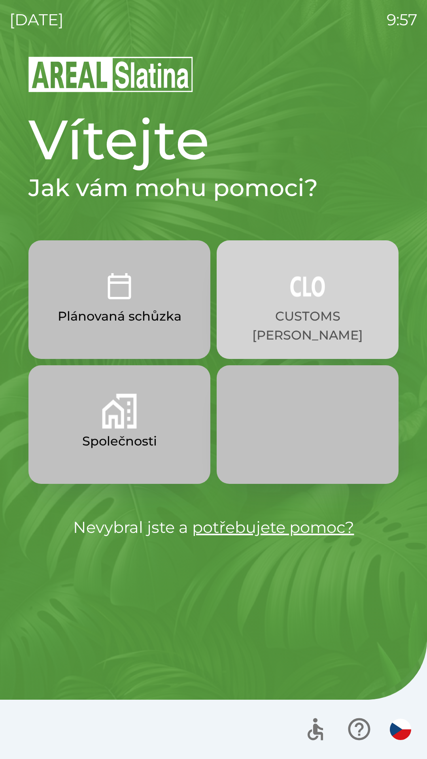
click at [312, 298] on img "button" at bounding box center [307, 286] width 35 height 35
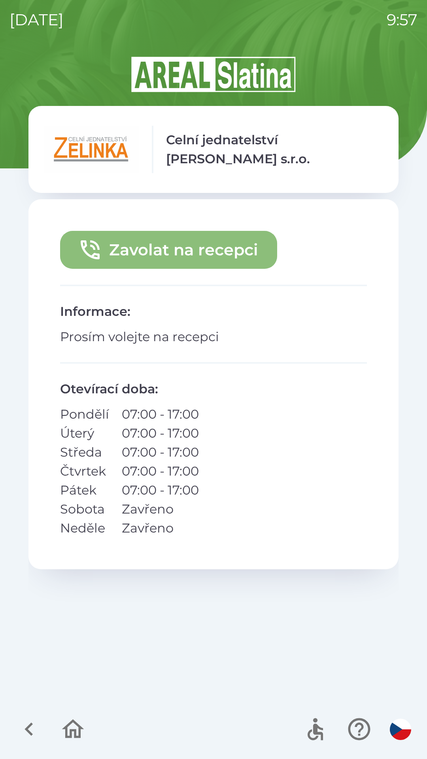
click at [248, 252] on button "Zavolat na recepci" at bounding box center [168, 250] width 217 height 38
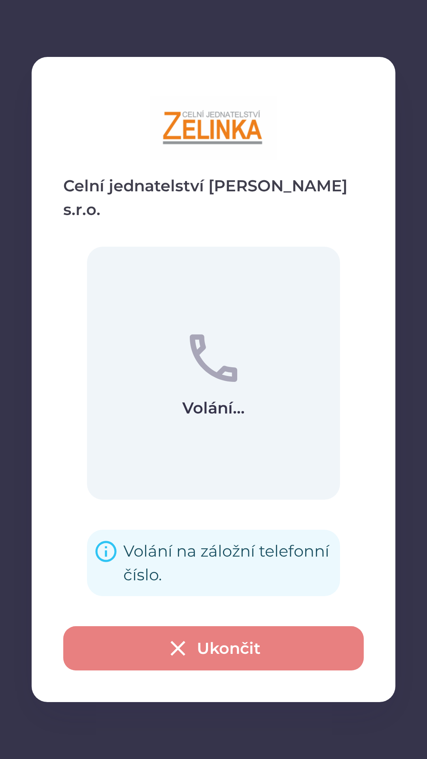
click at [254, 645] on button "Ukončit" at bounding box center [213, 648] width 300 height 44
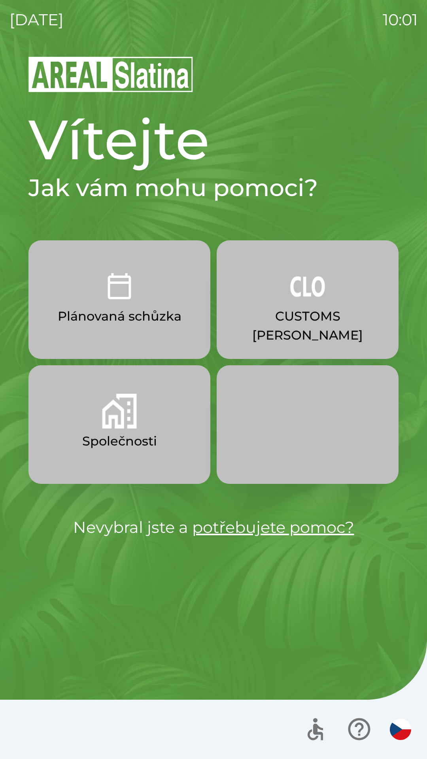
click at [168, 315] on p "Plánovaná schůzka" at bounding box center [120, 316] width 124 height 19
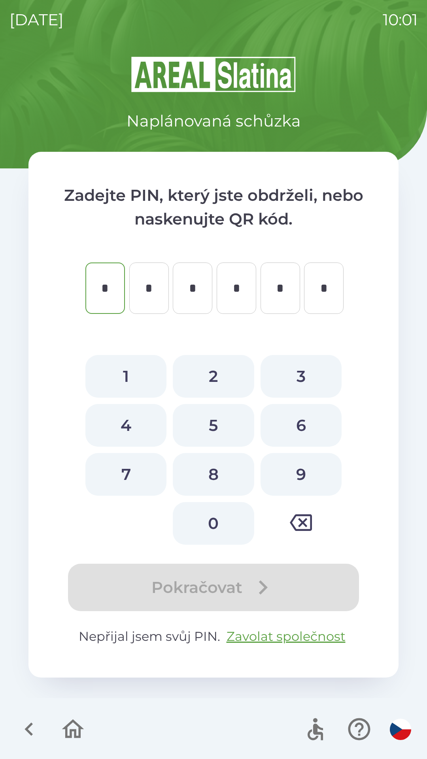
click at [78, 732] on icon "button" at bounding box center [73, 729] width 26 height 26
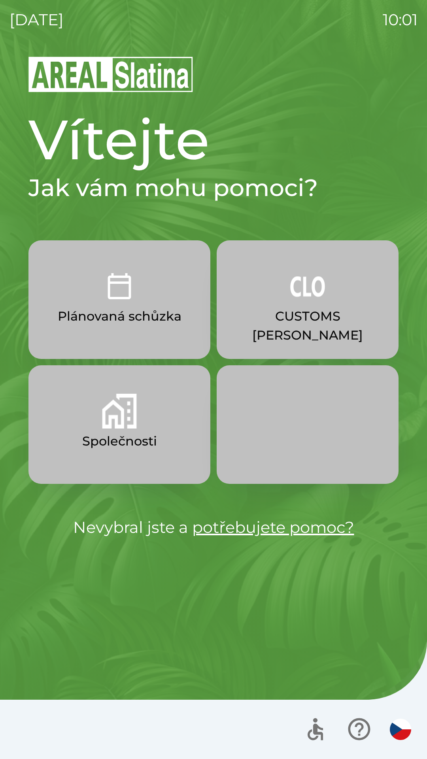
click at [150, 441] on p "Společnosti" at bounding box center [119, 441] width 75 height 19
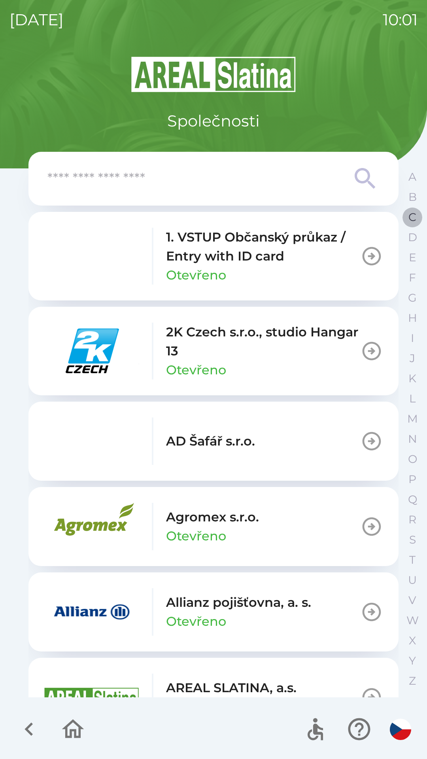
click at [411, 218] on p "C" at bounding box center [412, 217] width 8 height 14
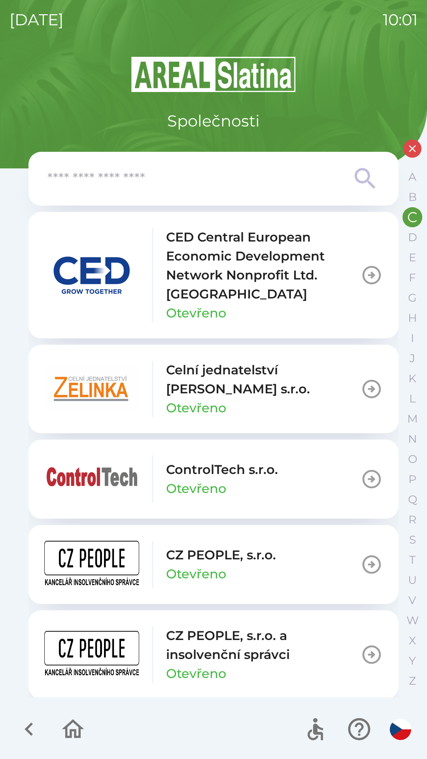
click at [363, 480] on icon "button" at bounding box center [371, 479] width 22 height 22
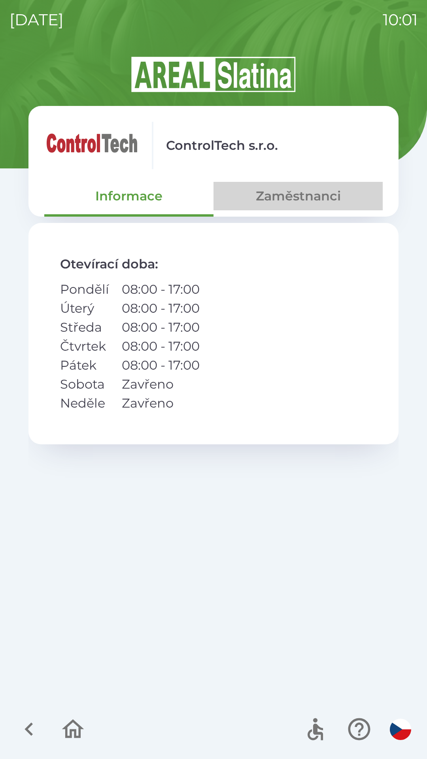
click at [328, 201] on button "Zaměstnanci" at bounding box center [297, 196] width 169 height 28
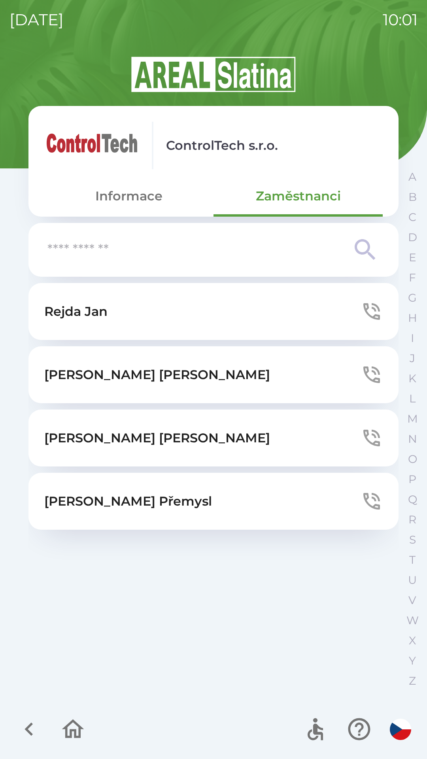
click at [283, 313] on button "[PERSON_NAME]" at bounding box center [213, 311] width 370 height 57
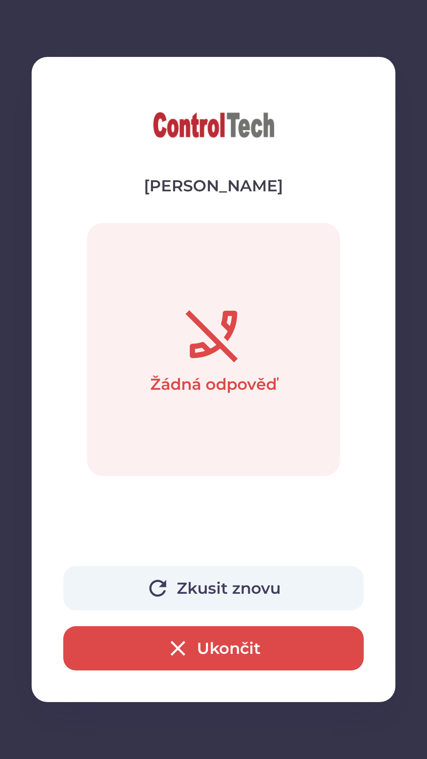
click at [262, 658] on button "Ukončit" at bounding box center [213, 648] width 300 height 44
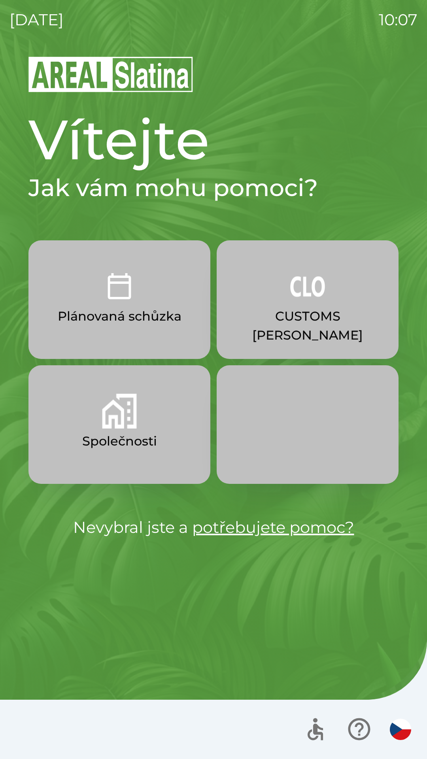
click at [339, 303] on button "CUSTOMS [PERSON_NAME]" at bounding box center [308, 299] width 182 height 119
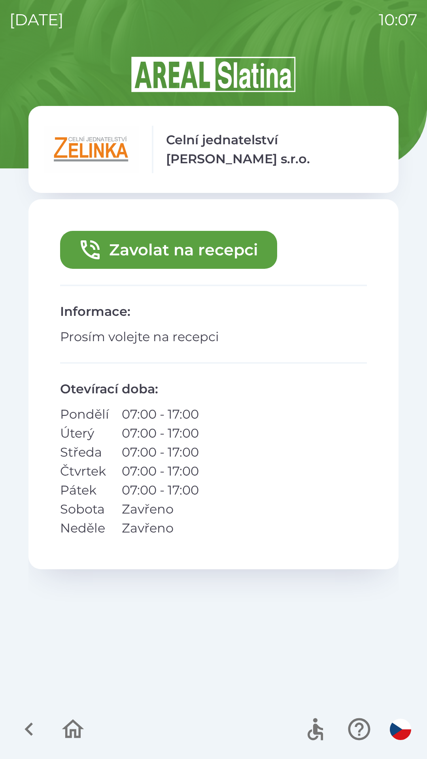
click at [195, 246] on button "Zavolat na recepci" at bounding box center [168, 250] width 217 height 38
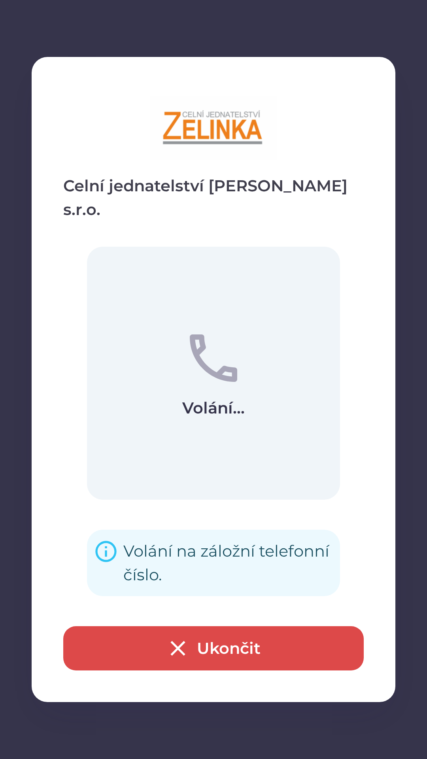
click at [207, 648] on button "Ukončit" at bounding box center [213, 648] width 300 height 44
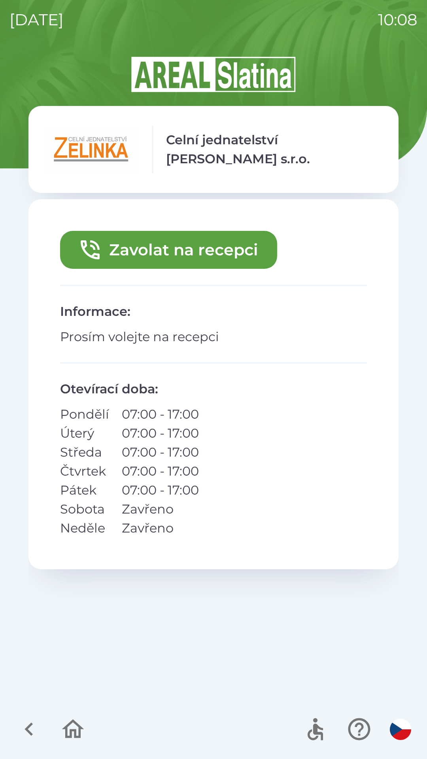
click at [271, 145] on p "Celní jednatelství [PERSON_NAME] s.r.o." at bounding box center [274, 149] width 217 height 38
click at [37, 731] on icon "button" at bounding box center [29, 729] width 26 height 26
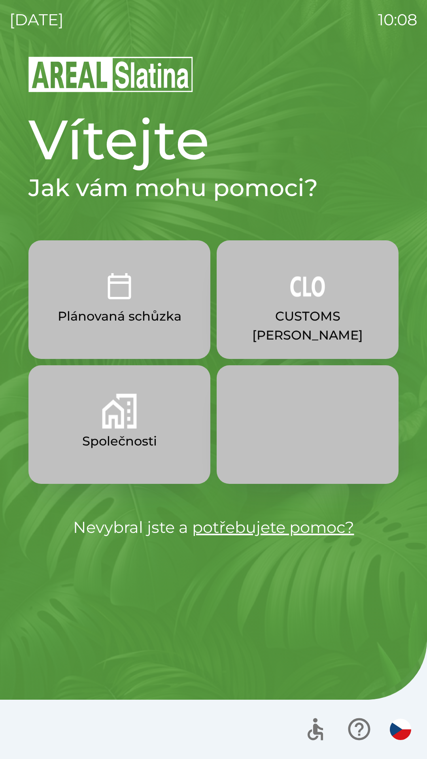
click at [313, 296] on img "button" at bounding box center [307, 286] width 35 height 35
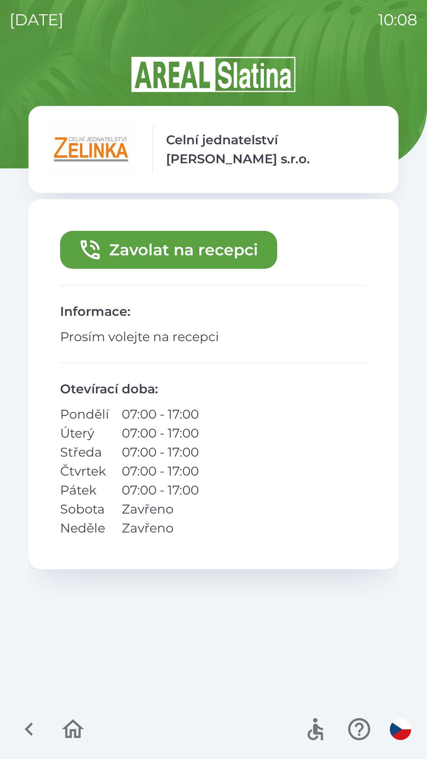
click at [159, 256] on button "Zavolat na recepci" at bounding box center [168, 250] width 217 height 38
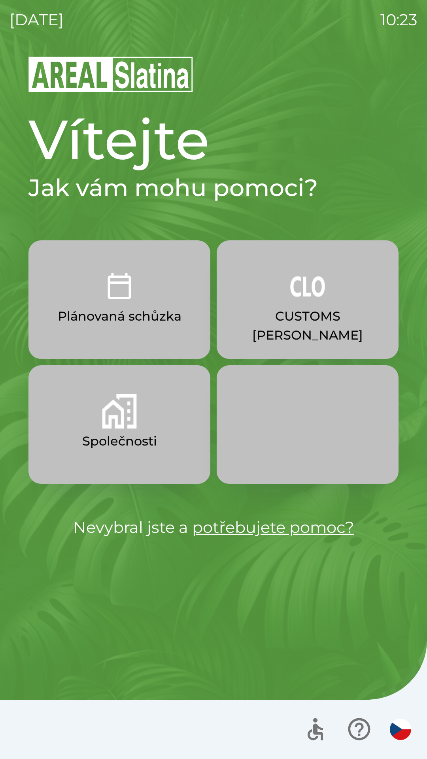
click at [112, 416] on img "button" at bounding box center [119, 411] width 35 height 35
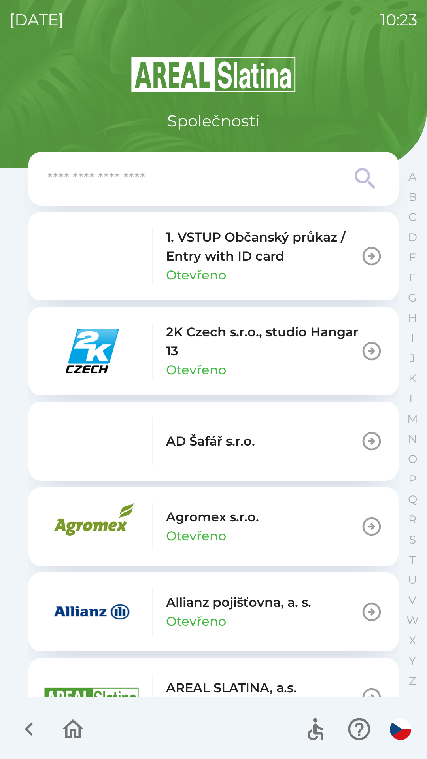
click at [121, 177] on input "text" at bounding box center [197, 179] width 300 height 22
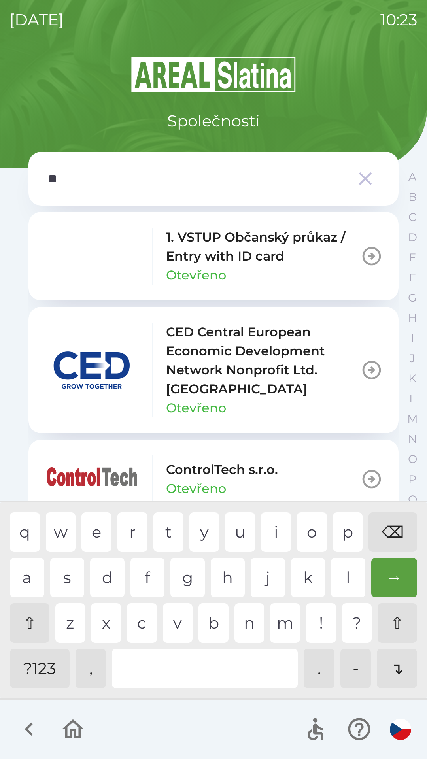
click at [171, 531] on div "t" at bounding box center [168, 532] width 30 height 40
type input "***"
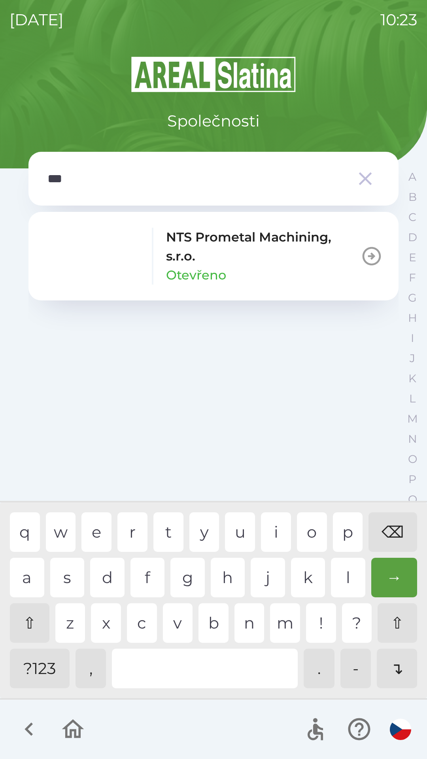
click at [210, 249] on p "NTS Prometal Machining, s.r.o." at bounding box center [263, 247] width 194 height 38
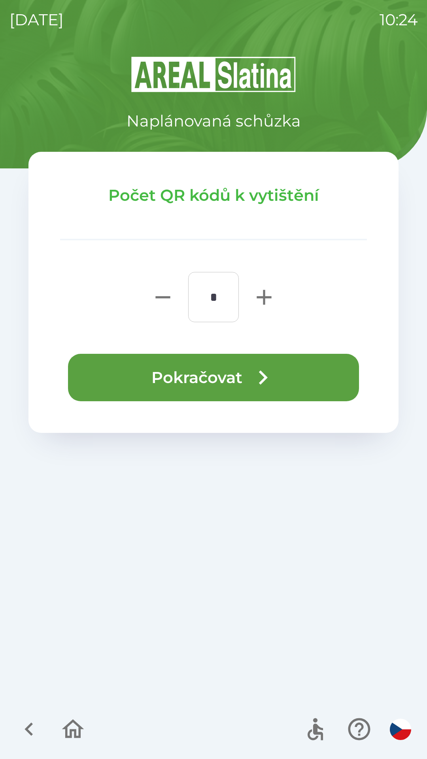
click at [193, 377] on button "Pokračovat" at bounding box center [213, 377] width 291 height 47
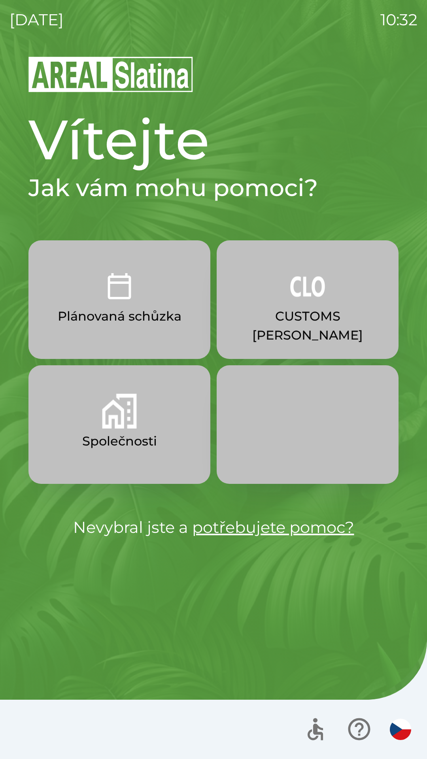
click at [155, 434] on p "Společnosti" at bounding box center [119, 441] width 75 height 19
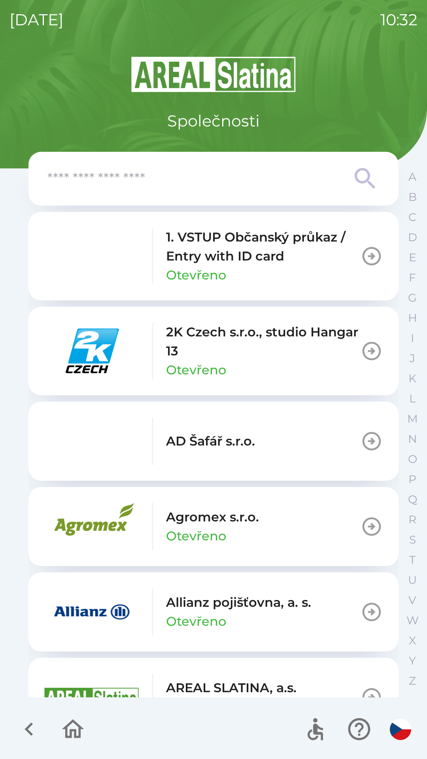
click at [303, 260] on p "1. VSTUP Občanský průkaz / Entry with ID card" at bounding box center [263, 247] width 194 height 38
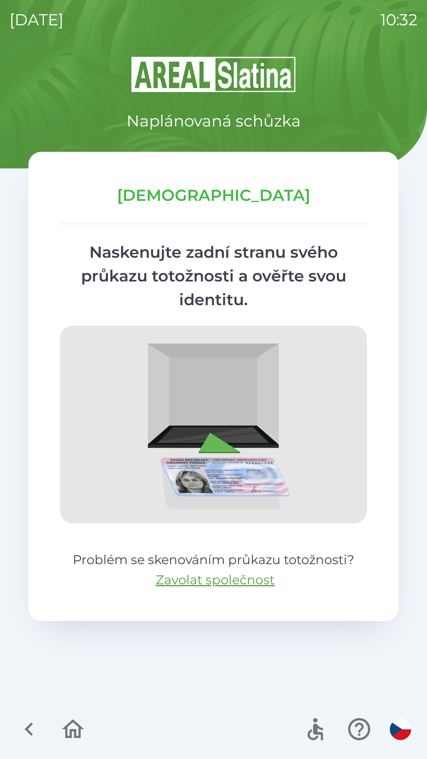
click at [78, 727] on icon "button" at bounding box center [73, 729] width 26 height 26
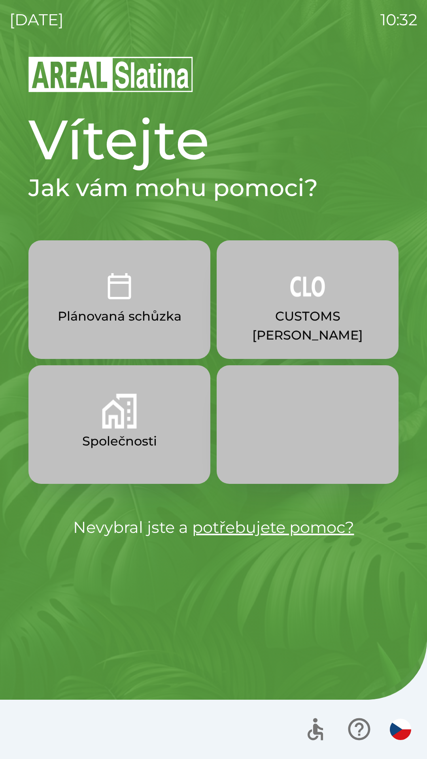
click at [161, 435] on button "Společnosti" at bounding box center [119, 424] width 182 height 119
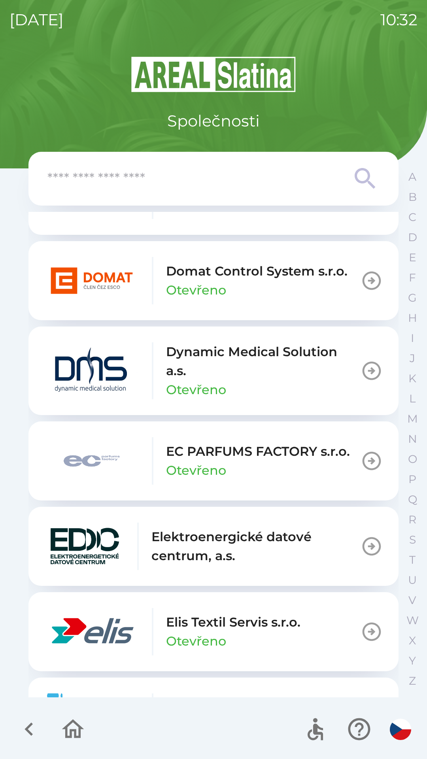
scroll to position [1941, 0]
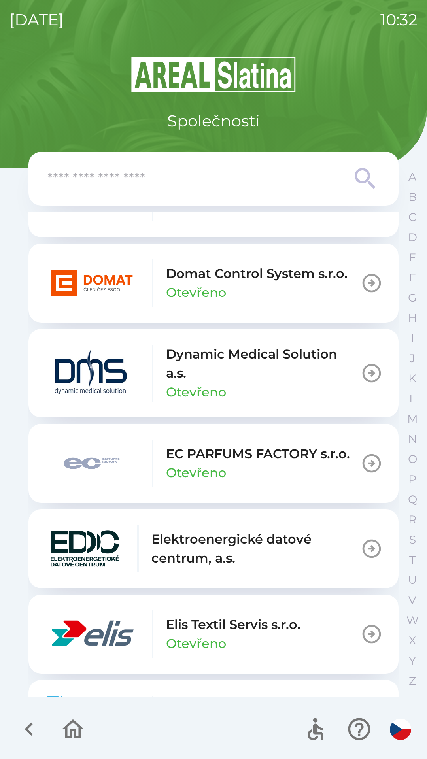
click at [291, 635] on div "Elis Textil Servis s.r.o. Otevřeno" at bounding box center [233, 634] width 134 height 38
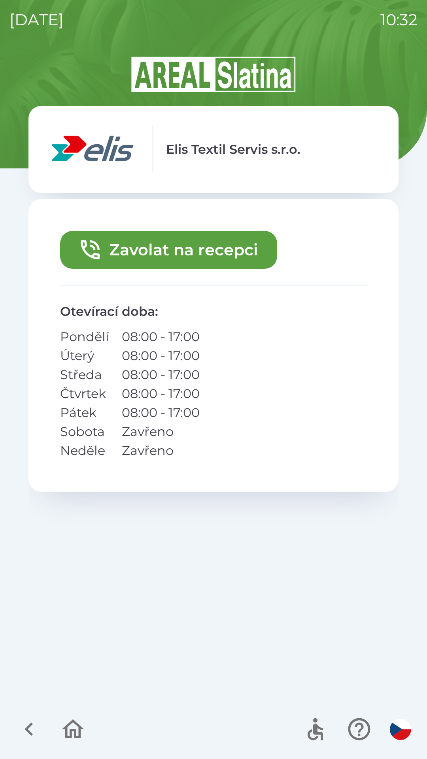
click at [30, 725] on icon "button" at bounding box center [28, 728] width 8 height 13
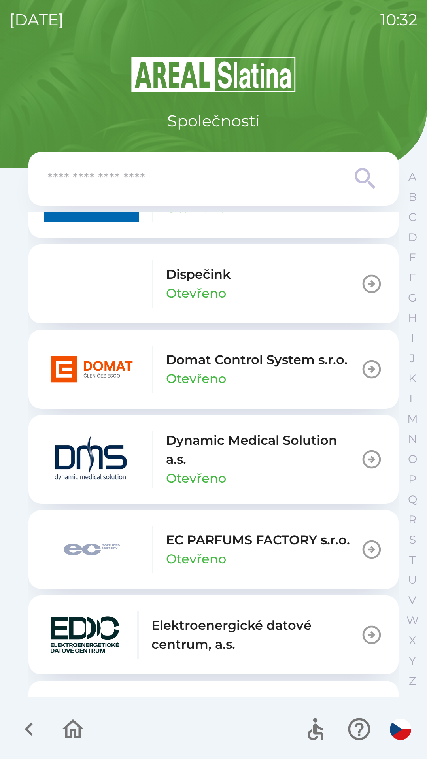
scroll to position [1855, 0]
click at [271, 285] on button "Dispečink Otevřeno" at bounding box center [213, 283] width 370 height 79
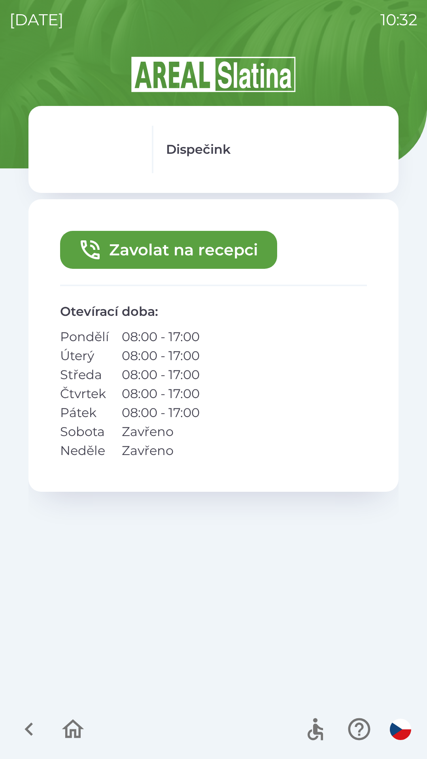
click at [216, 249] on button "Zavolat na recepci" at bounding box center [168, 250] width 217 height 38
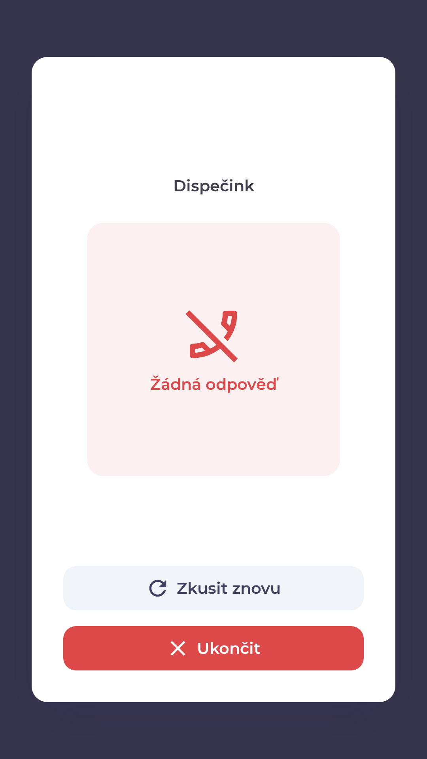
click at [290, 637] on button "Ukončit" at bounding box center [213, 648] width 300 height 44
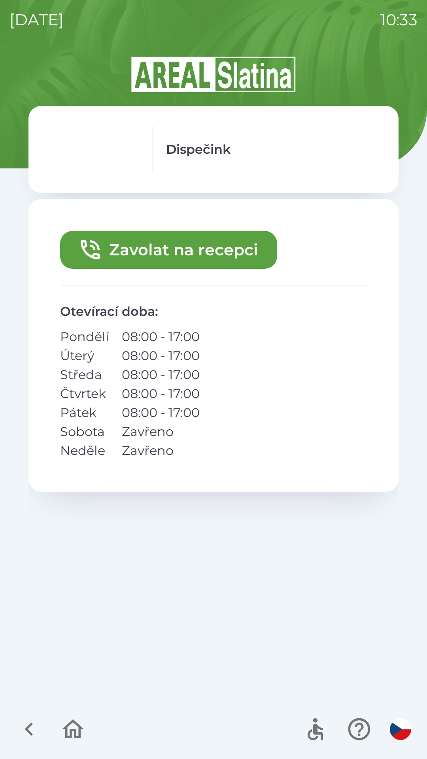
click at [31, 718] on icon "button" at bounding box center [29, 729] width 26 height 26
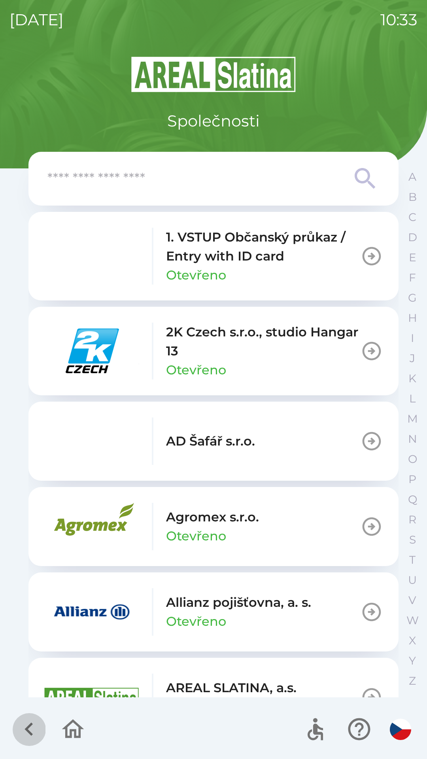
click at [26, 735] on icon "button" at bounding box center [29, 729] width 26 height 26
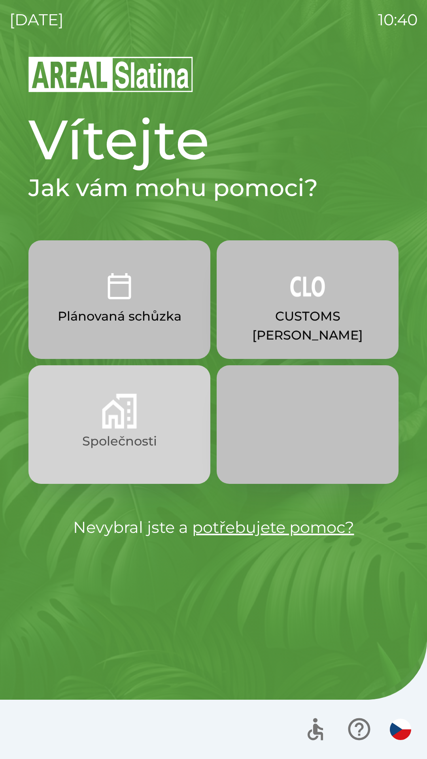
click at [112, 421] on img "button" at bounding box center [119, 411] width 35 height 35
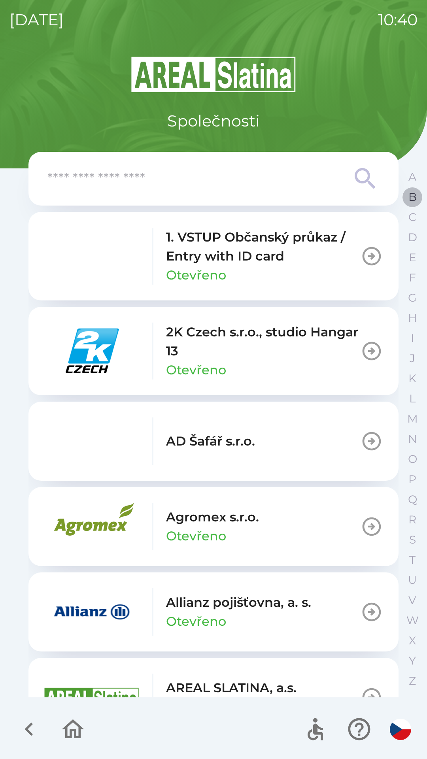
click at [403, 196] on button "B" at bounding box center [412, 197] width 20 height 20
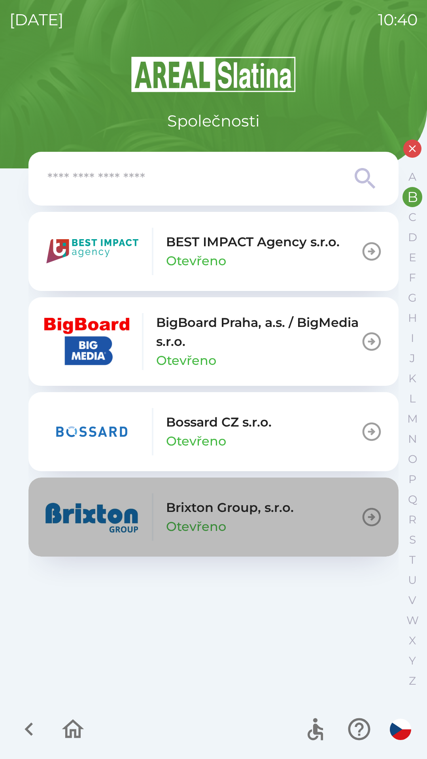
click at [184, 502] on p "Brixton Group, s.r.o." at bounding box center [230, 507] width 128 height 19
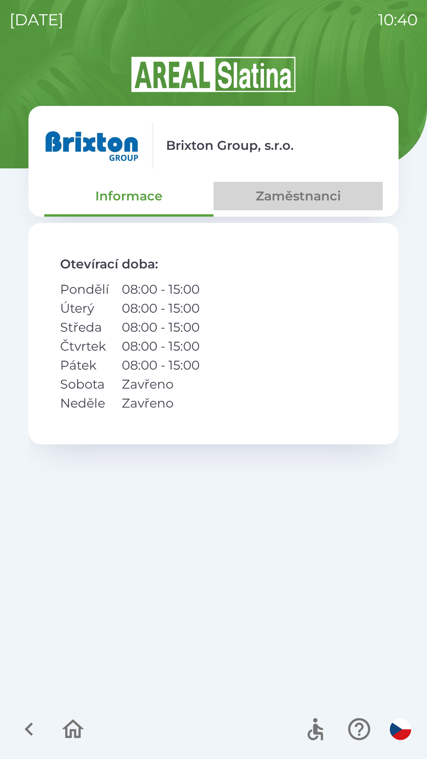
click at [284, 201] on button "Zaměstnanci" at bounding box center [297, 196] width 169 height 28
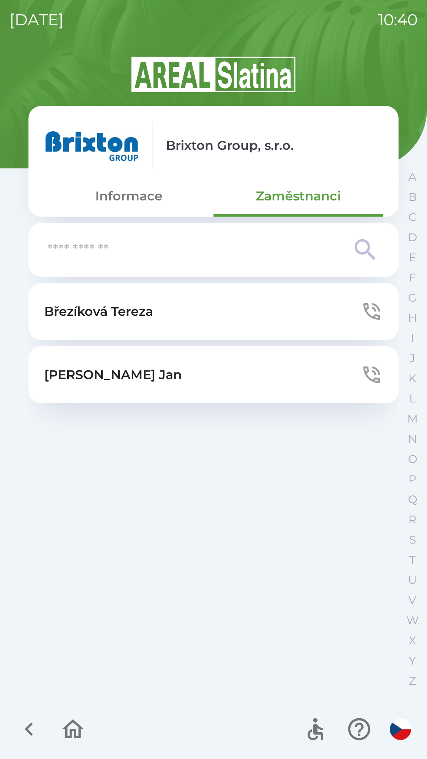
click at [111, 373] on p "[PERSON_NAME]" at bounding box center [113, 374] width 138 height 19
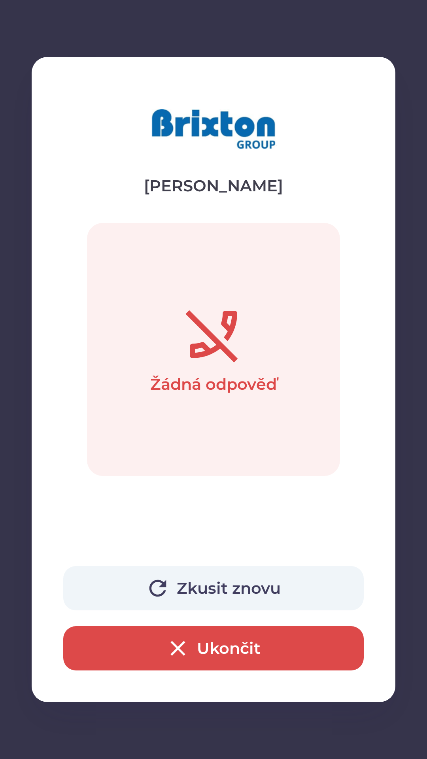
click at [210, 644] on button "Ukončit" at bounding box center [213, 648] width 300 height 44
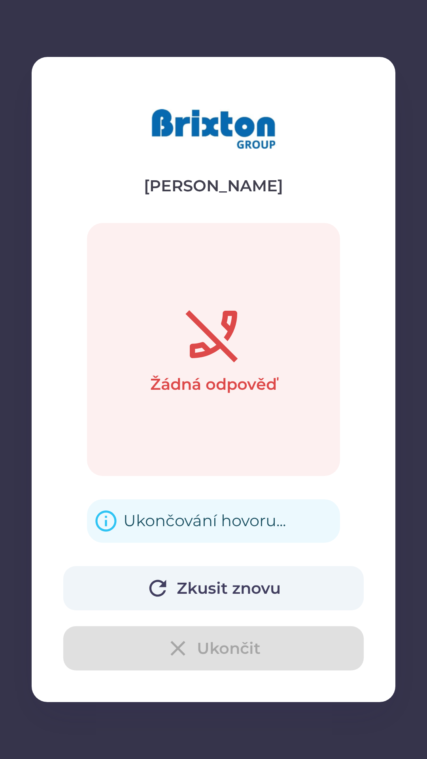
click at [170, 515] on div "Ukončování hovoru..." at bounding box center [204, 520] width 162 height 31
click at [170, 517] on div "Ukončování hovoru..." at bounding box center [204, 520] width 162 height 31
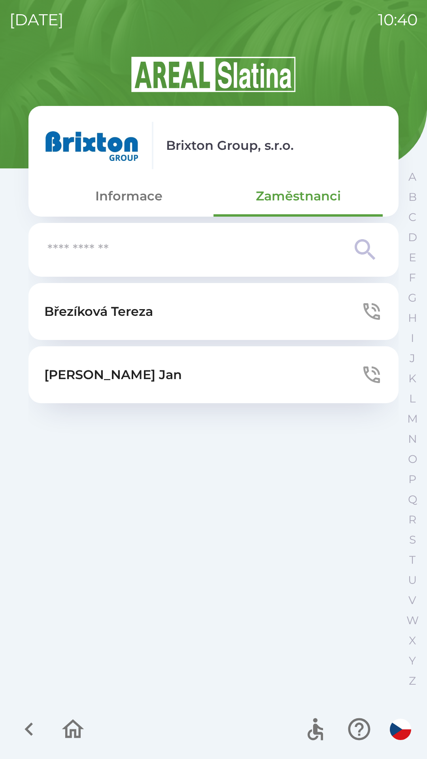
click at [23, 727] on icon "button" at bounding box center [29, 729] width 26 height 26
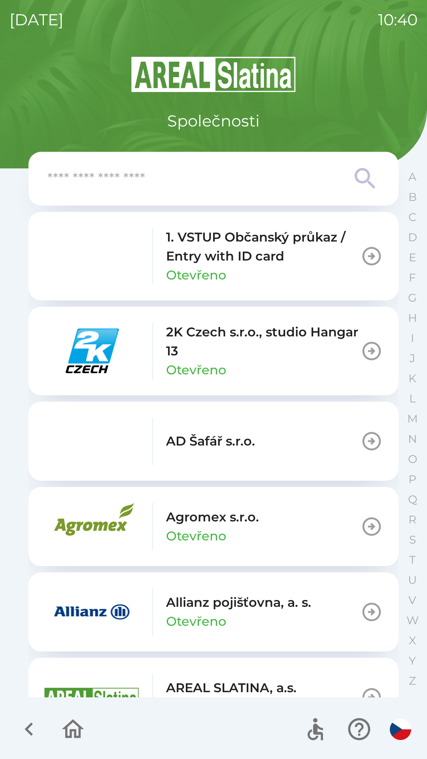
click at [21, 728] on icon "button" at bounding box center [29, 729] width 26 height 26
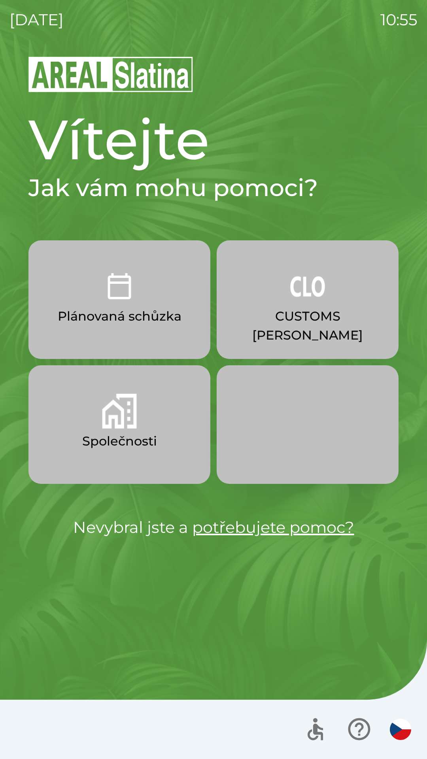
click at [133, 312] on p "Plánovaná schůzka" at bounding box center [120, 316] width 124 height 19
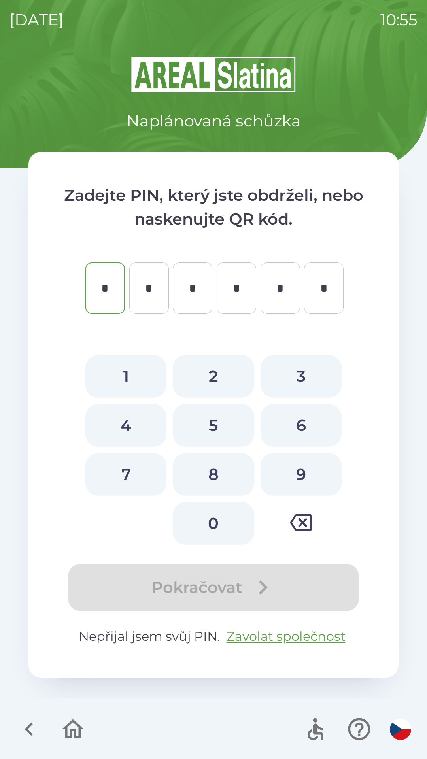
click at [30, 718] on icon "button" at bounding box center [29, 729] width 26 height 26
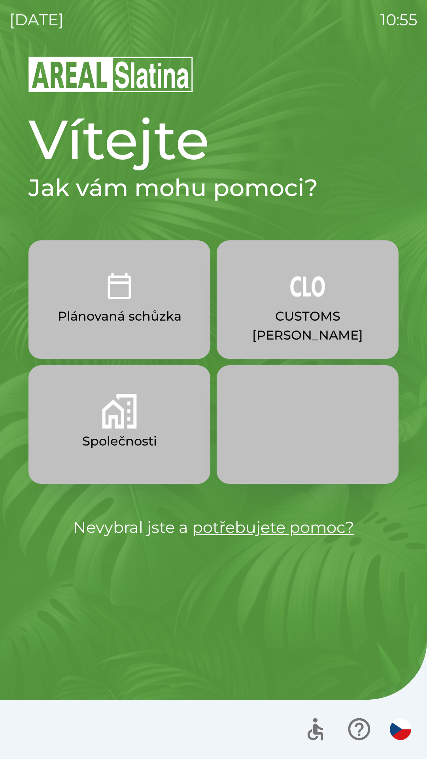
click at [126, 429] on button "Společnosti" at bounding box center [119, 424] width 182 height 119
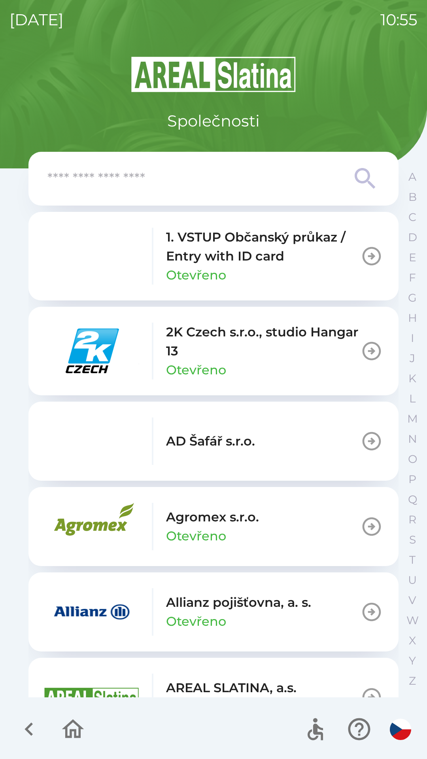
click at [177, 187] on input "text" at bounding box center [197, 179] width 300 height 22
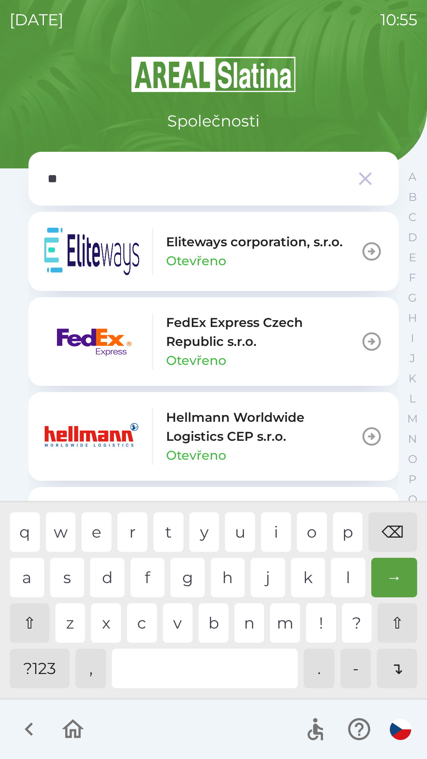
click at [138, 619] on div "c" at bounding box center [142, 623] width 30 height 40
type input "***"
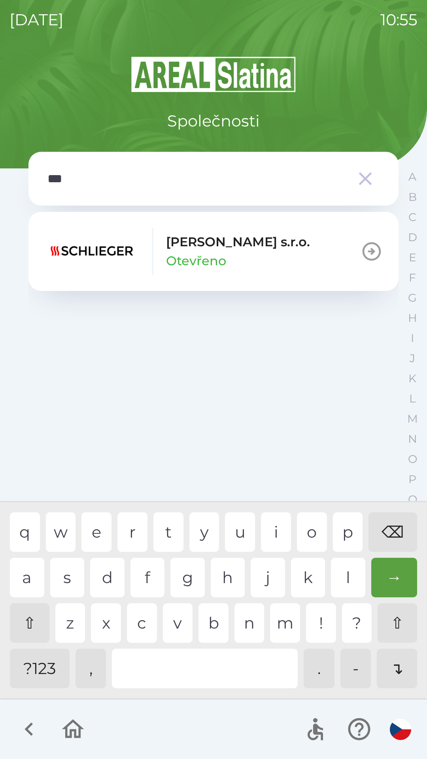
click at [217, 260] on p "Otevřeno" at bounding box center [196, 260] width 60 height 19
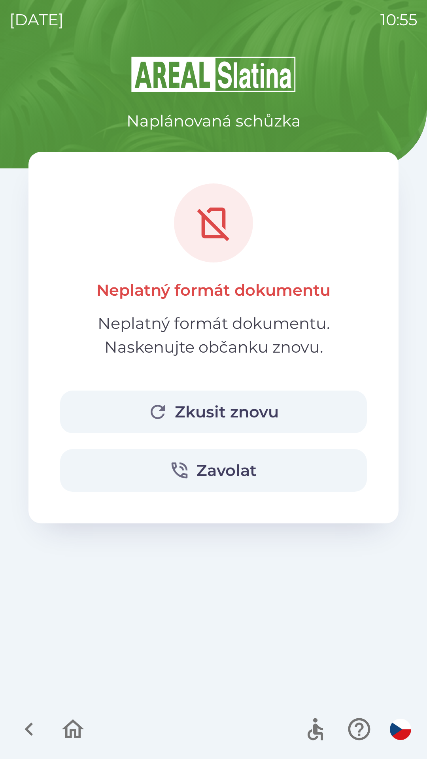
click at [184, 414] on button "Zkusit znovu" at bounding box center [213, 411] width 307 height 43
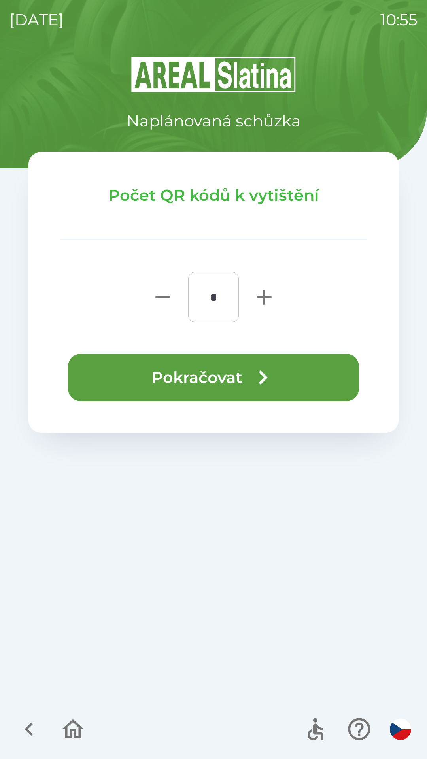
click at [199, 380] on button "Pokračovat" at bounding box center [213, 377] width 291 height 47
